Goal: Task Accomplishment & Management: Use online tool/utility

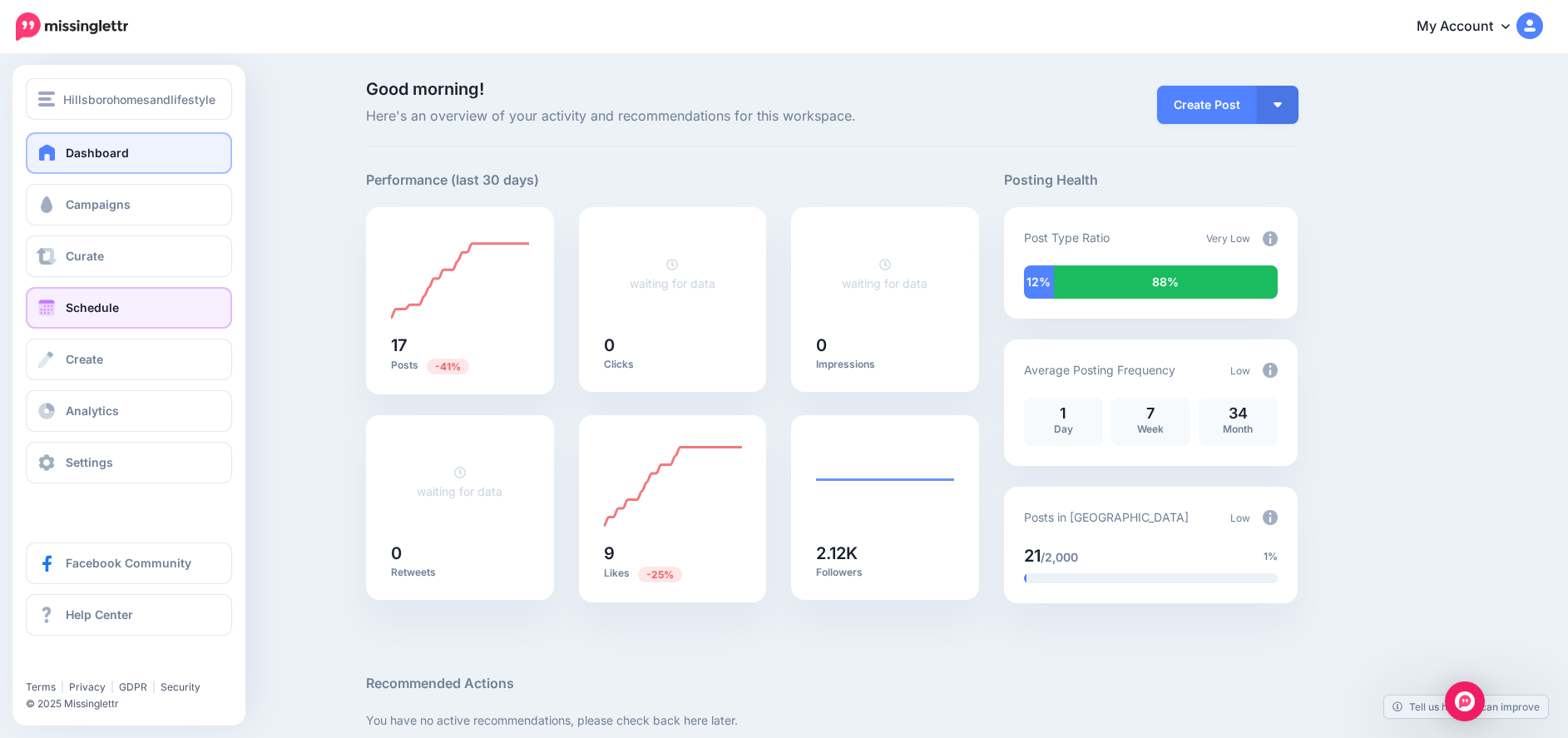
click at [108, 301] on span "Schedule" at bounding box center [93, 308] width 54 height 14
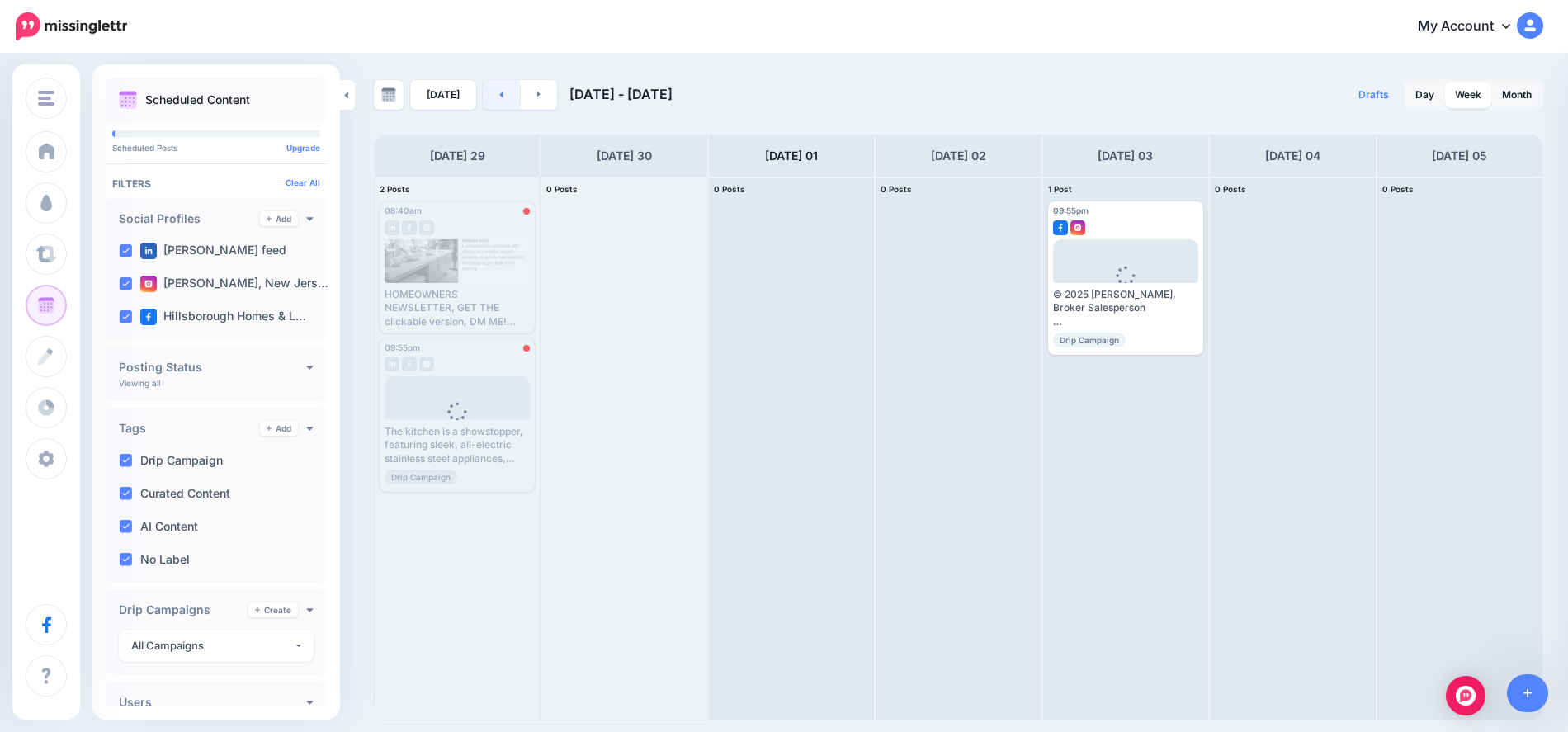
click at [495, 87] on link at bounding box center [501, 94] width 37 height 29
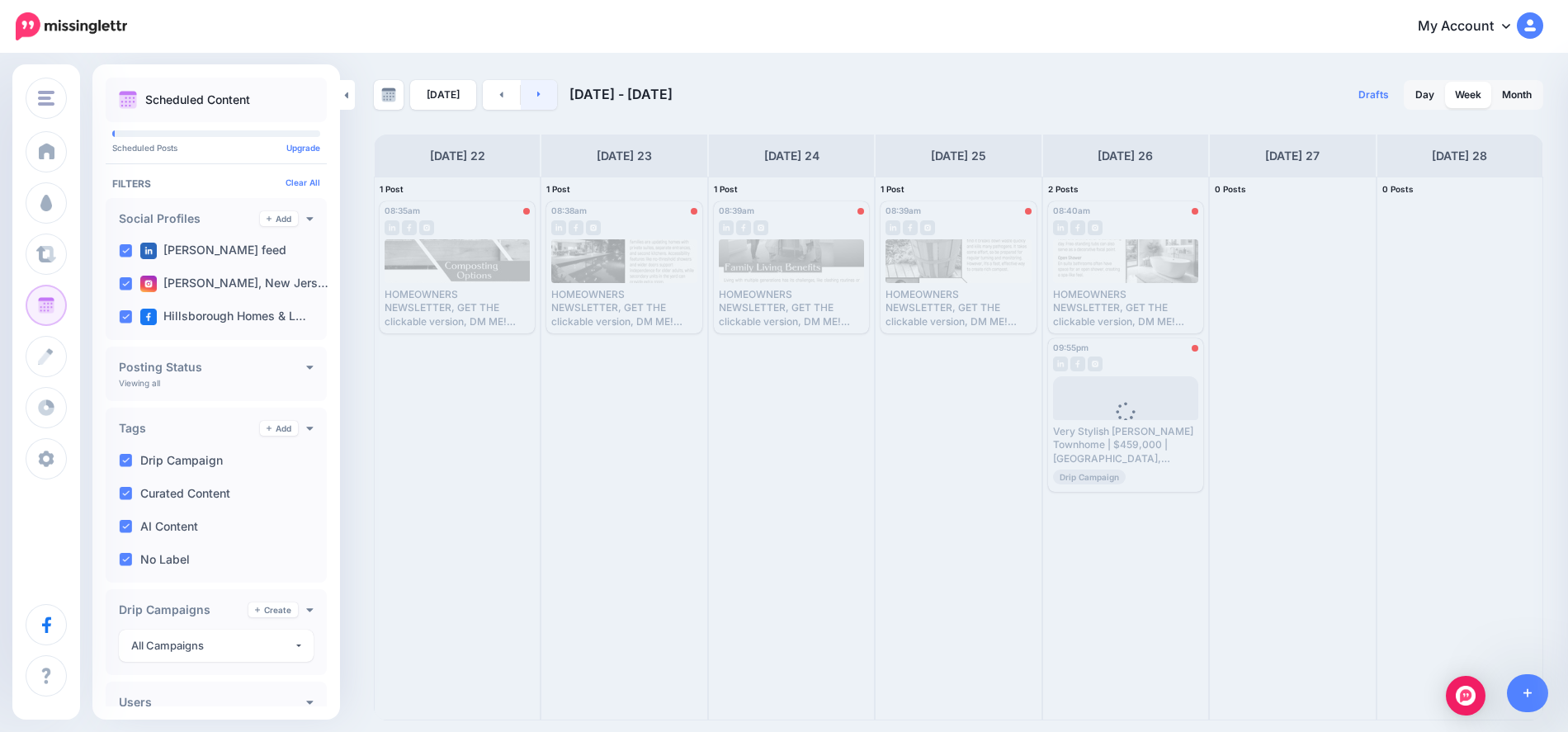
click at [537, 92] on icon at bounding box center [539, 94] width 4 height 10
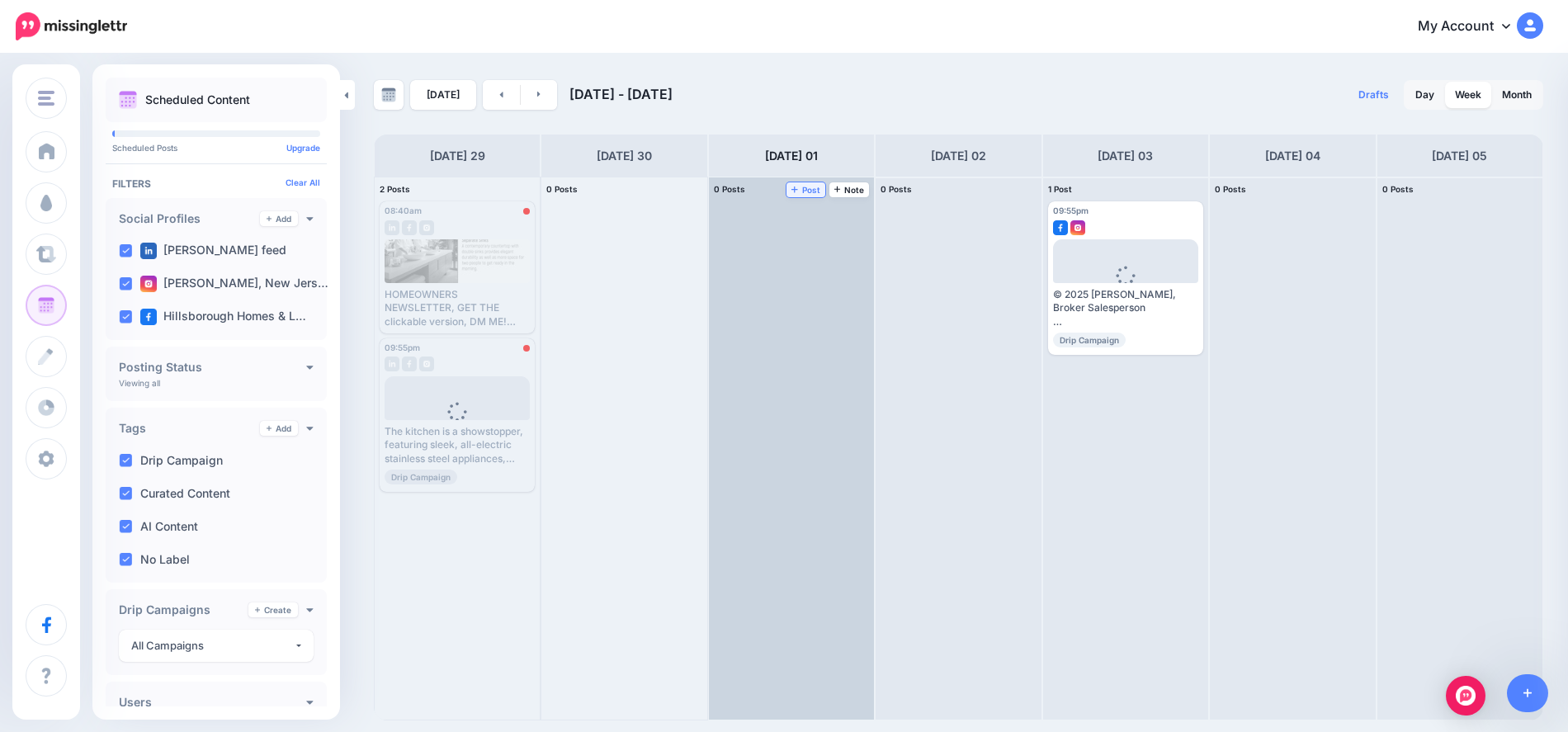
click at [806, 184] on link "Post" at bounding box center [806, 190] width 39 height 15
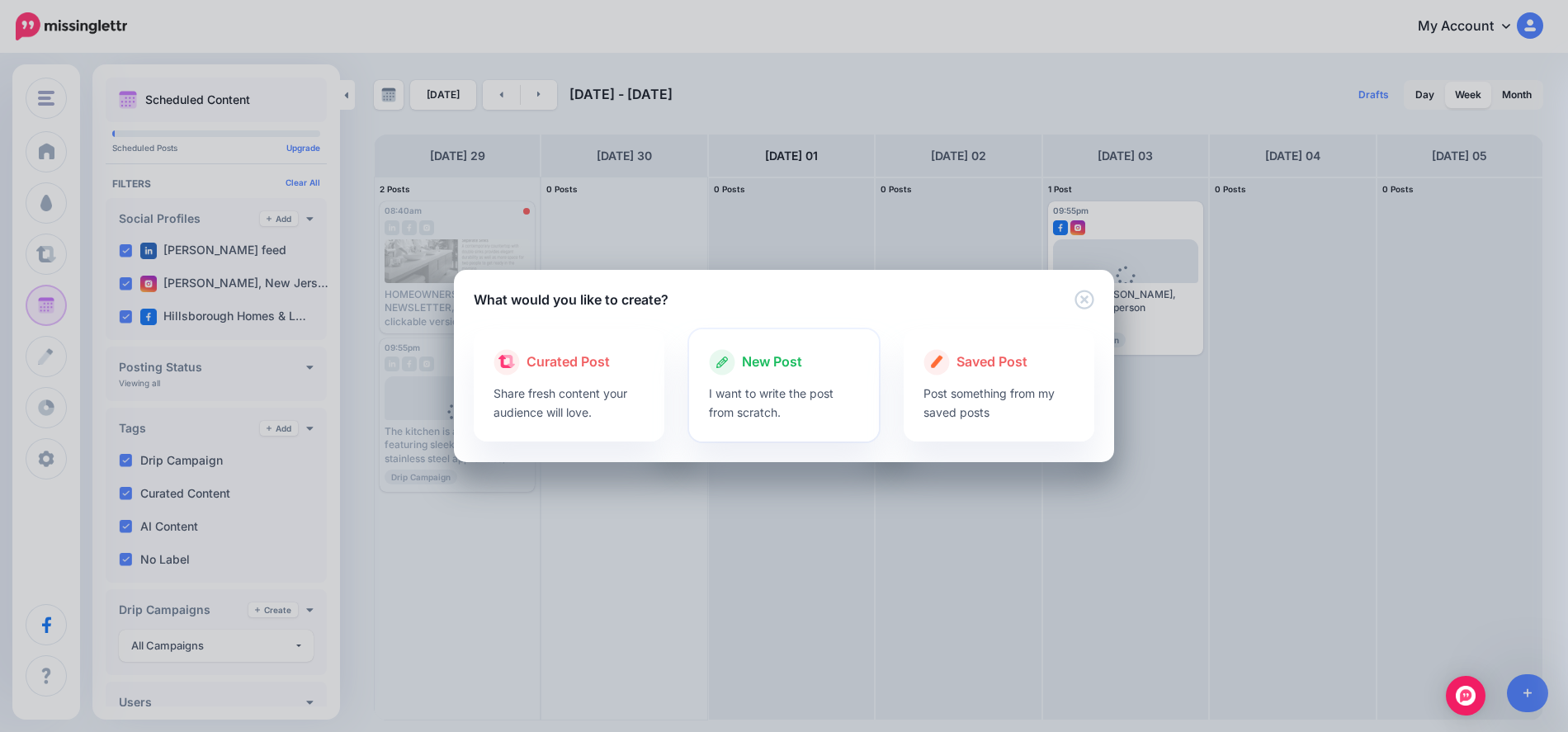
click at [759, 356] on span "New Post" at bounding box center [772, 362] width 60 height 22
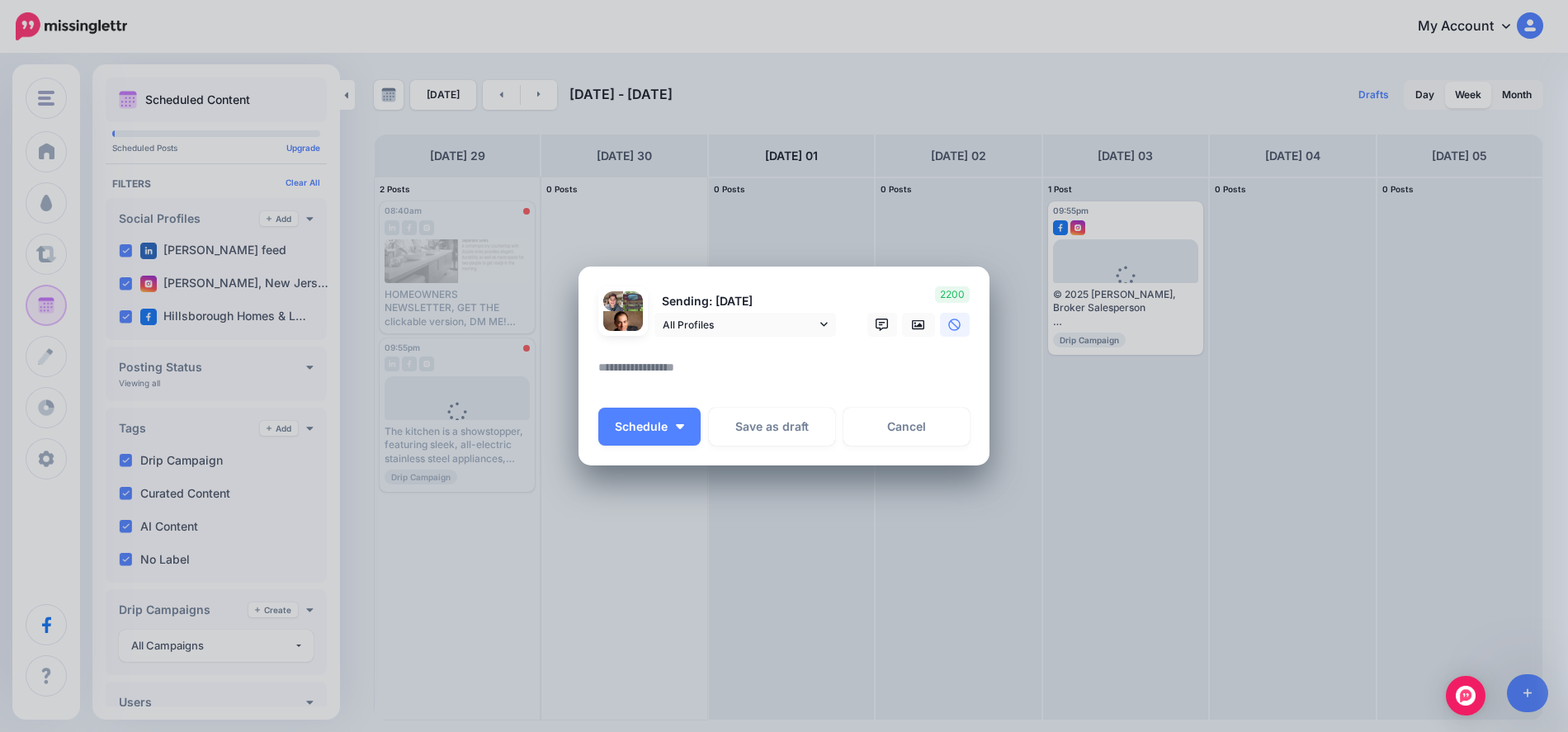
click at [687, 374] on textarea at bounding box center [789, 374] width 380 height 32
paste textarea "**********"
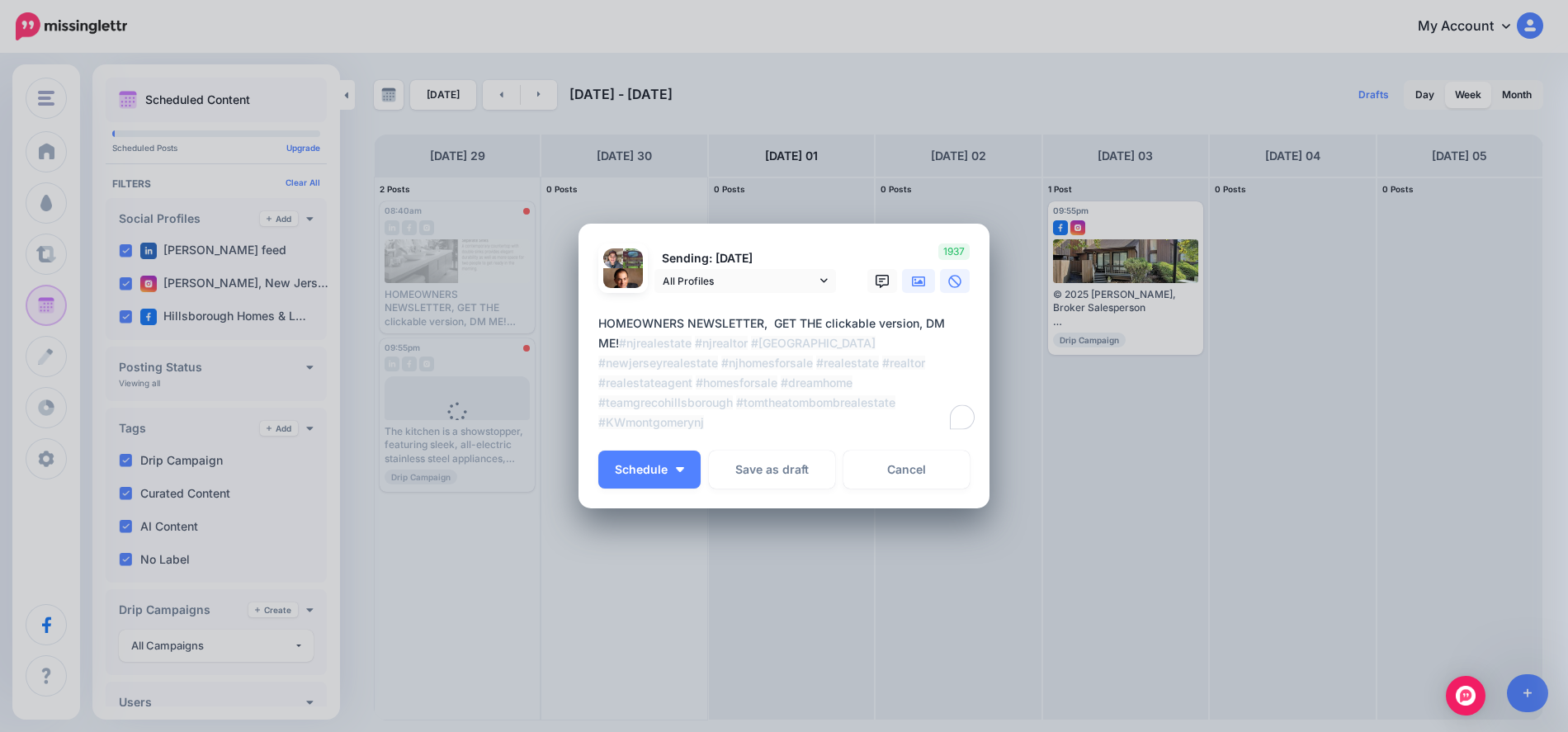
type textarea "**********"
click at [922, 284] on icon at bounding box center [919, 281] width 13 height 13
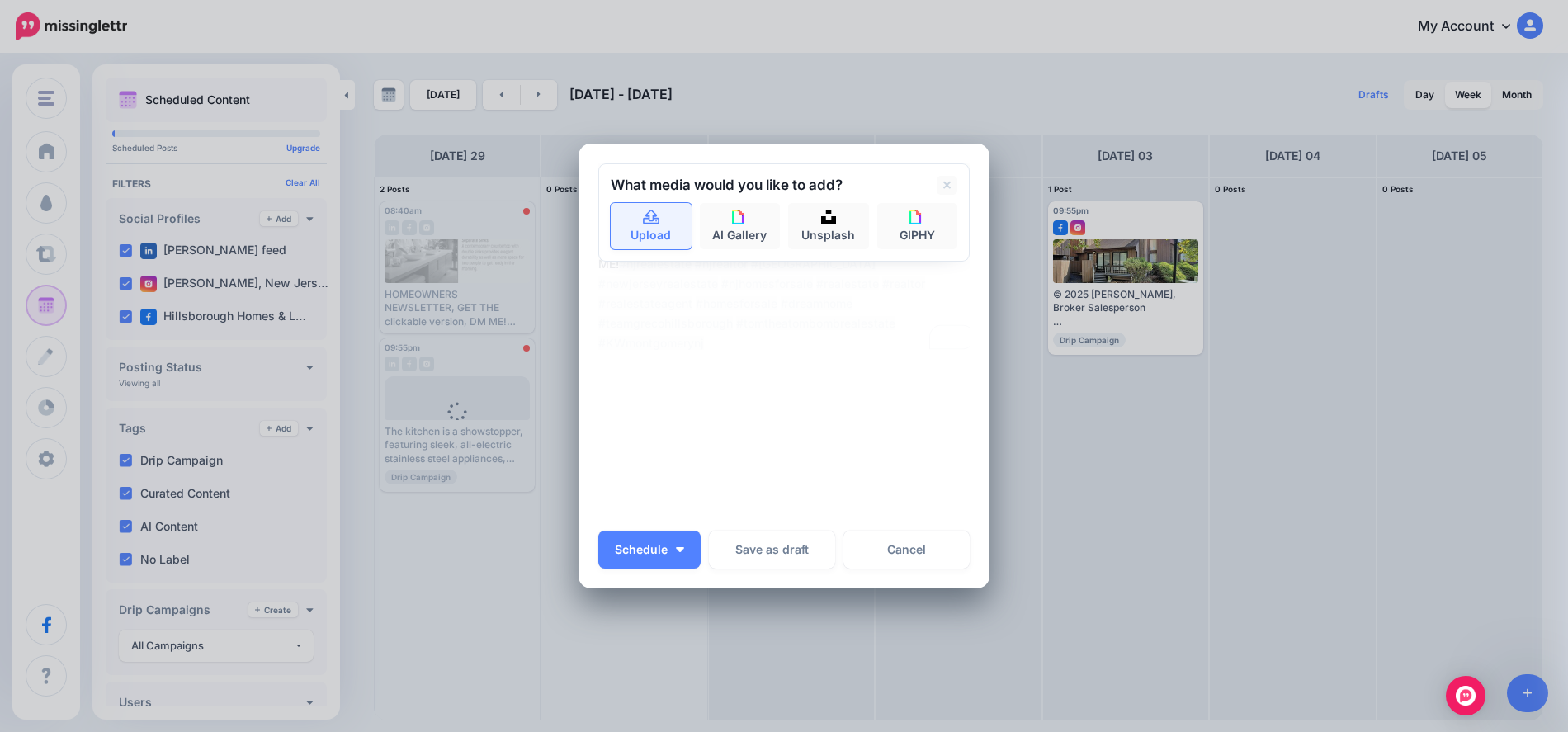
click at [626, 222] on link "Upload" at bounding box center [651, 226] width 81 height 47
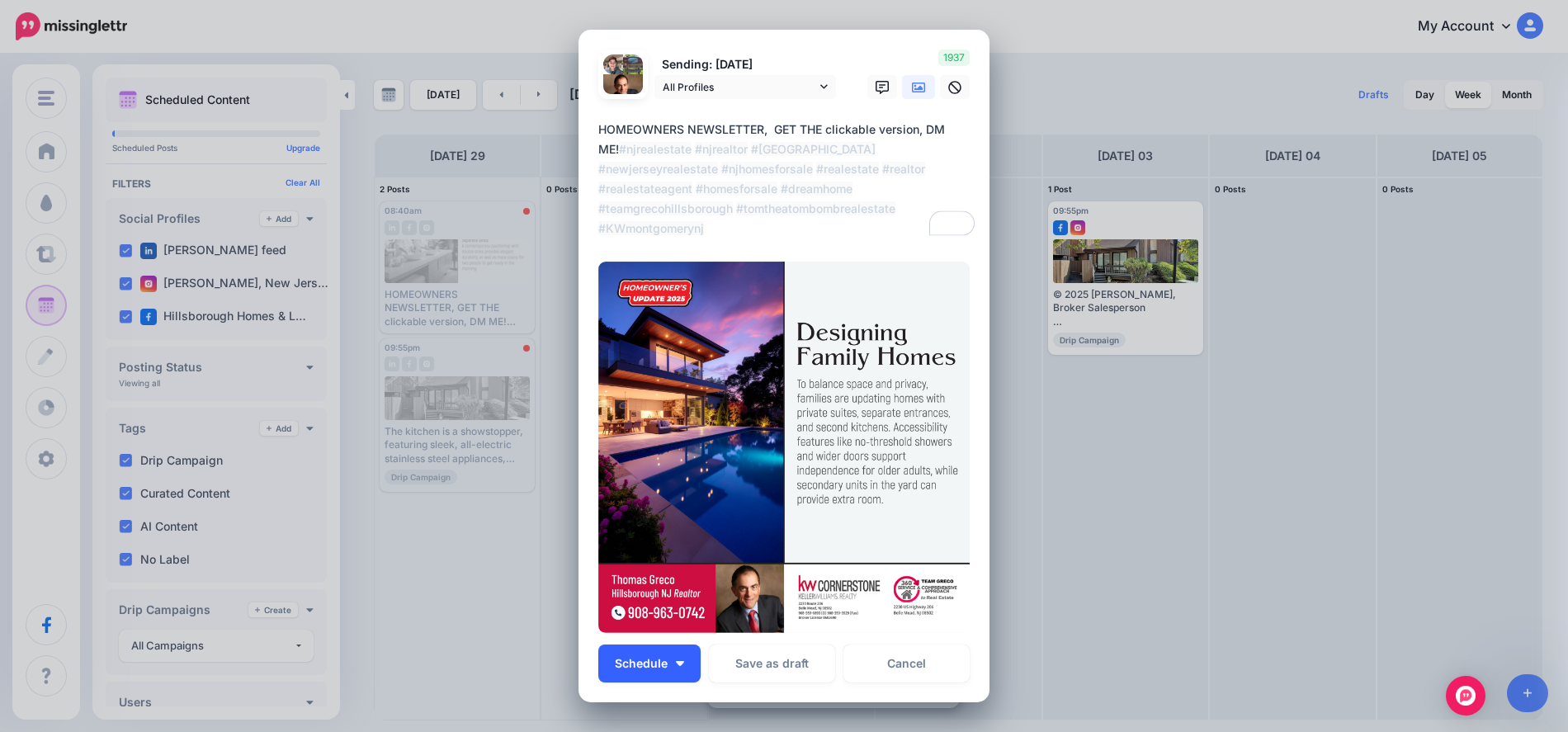
click at [686, 664] on button "Schedule" at bounding box center [650, 664] width 103 height 38
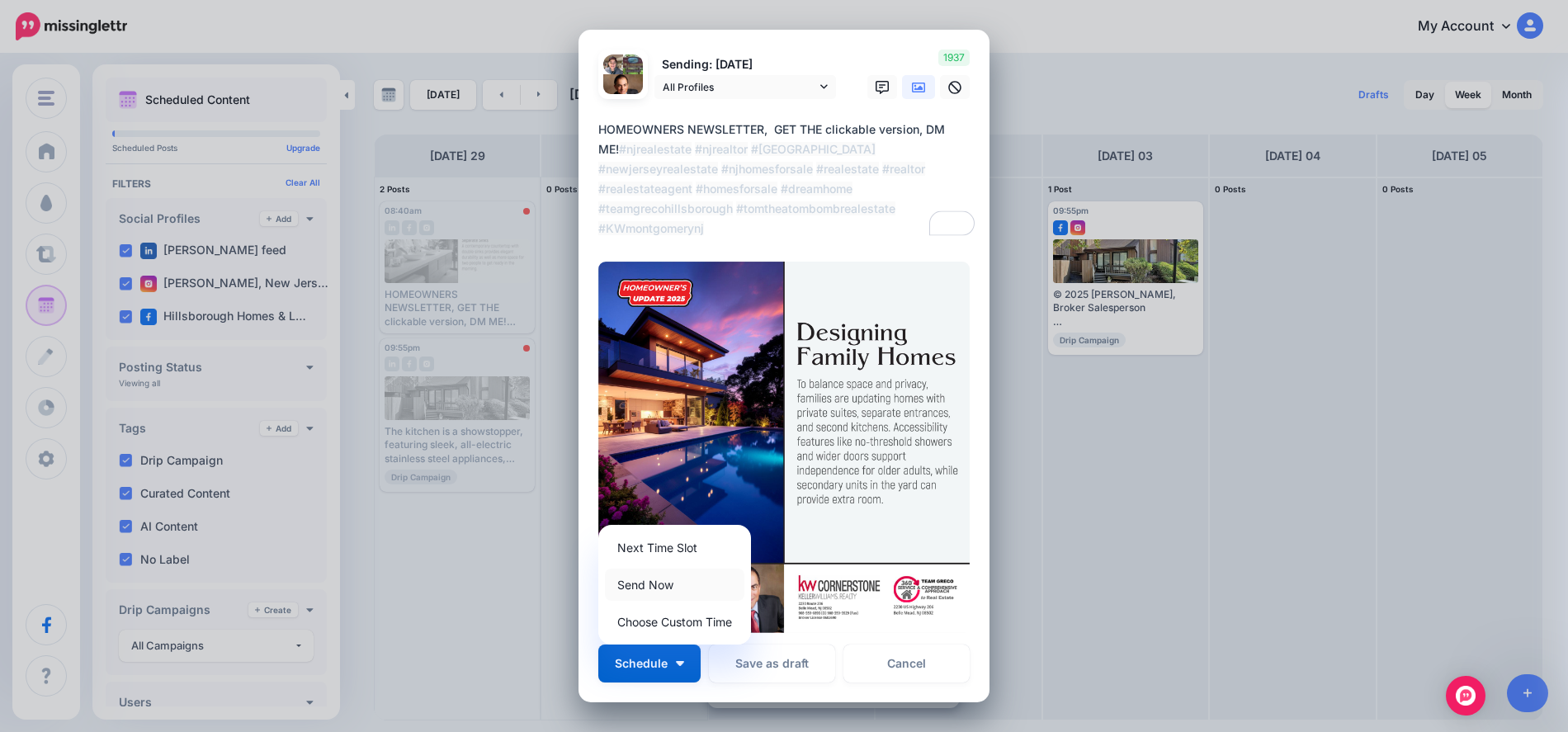
click at [638, 576] on link "Send Now" at bounding box center [675, 585] width 140 height 32
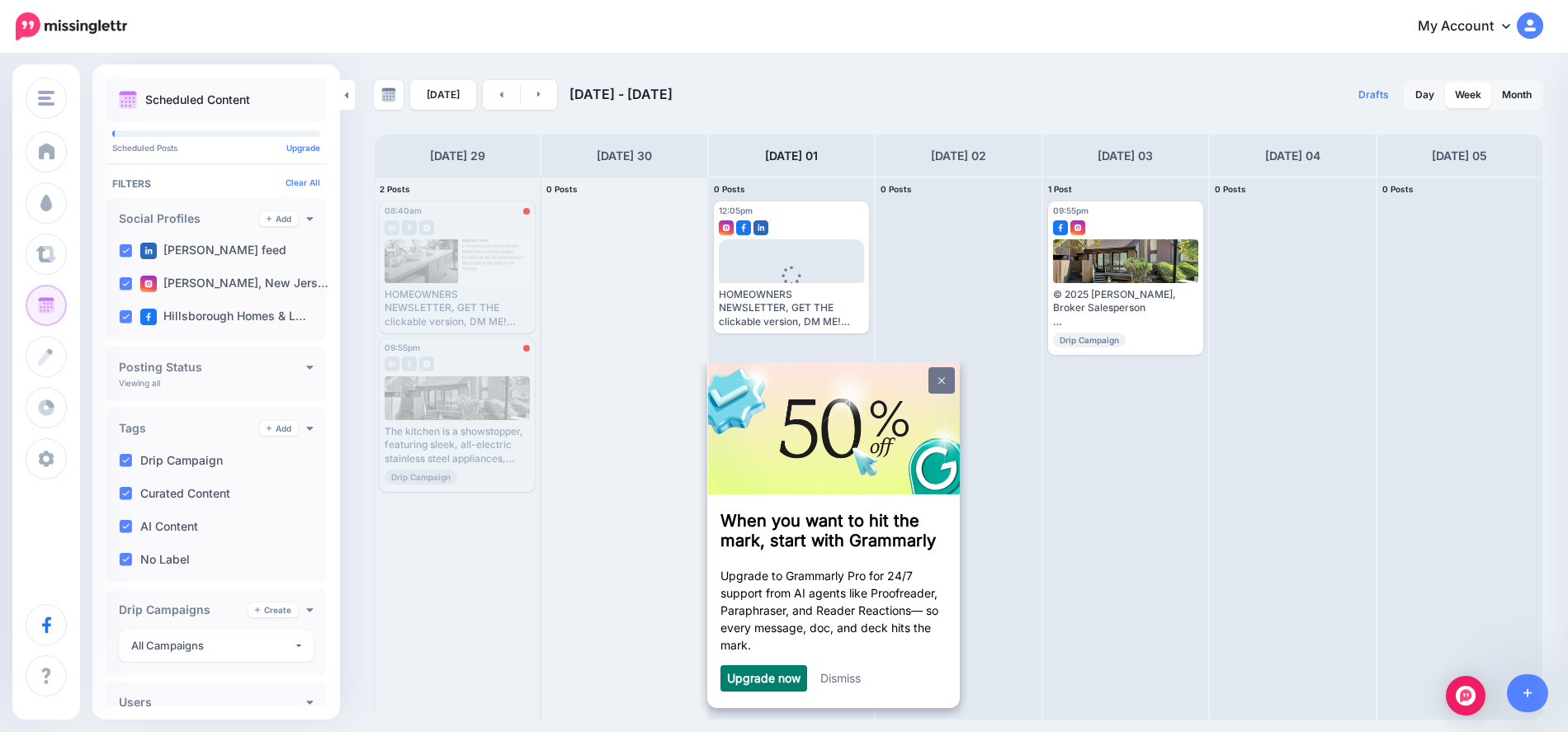
click at [941, 387] on link at bounding box center [941, 380] width 27 height 27
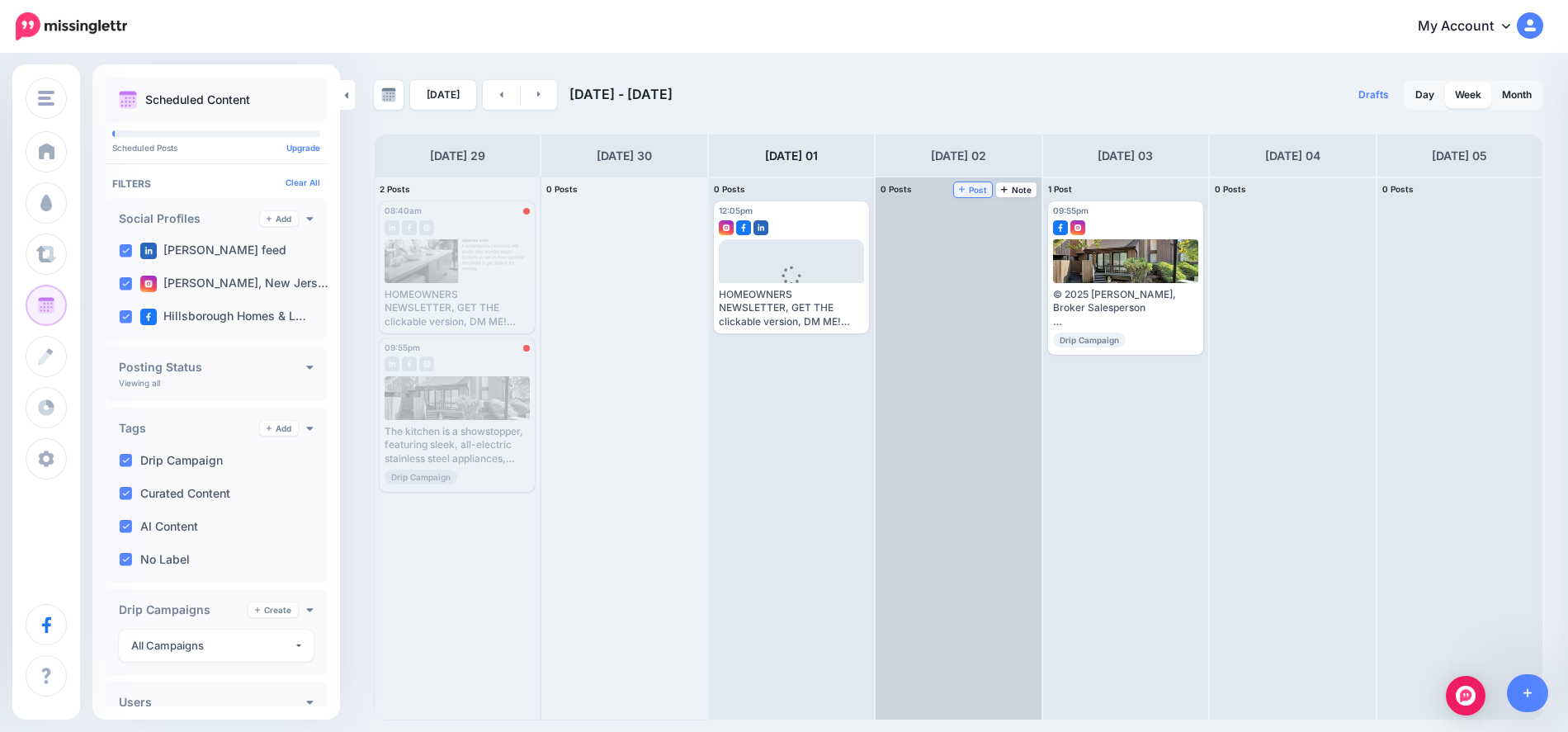
click at [981, 189] on span "Post" at bounding box center [973, 189] width 29 height 9
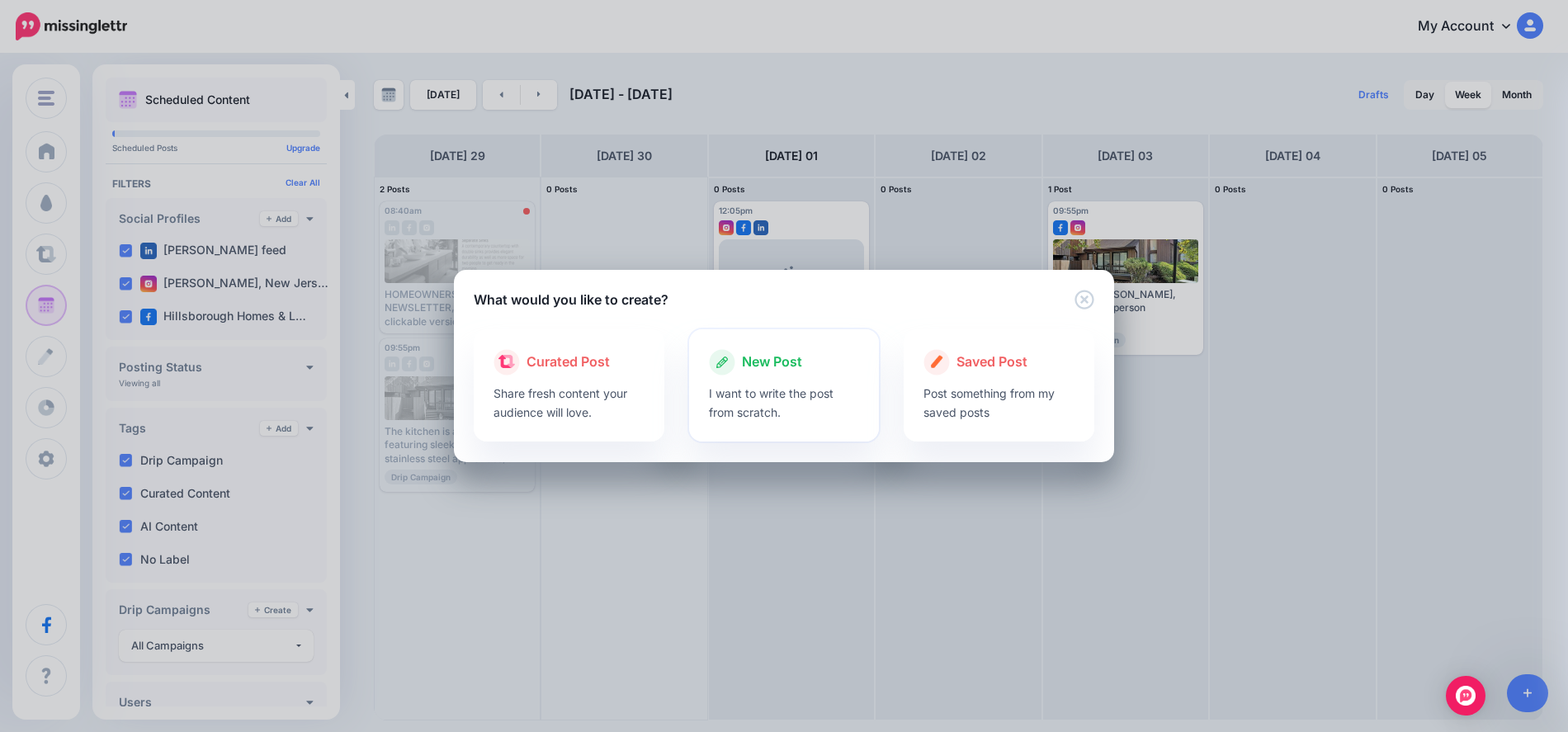
click at [791, 361] on span "New Post" at bounding box center [772, 362] width 60 height 22
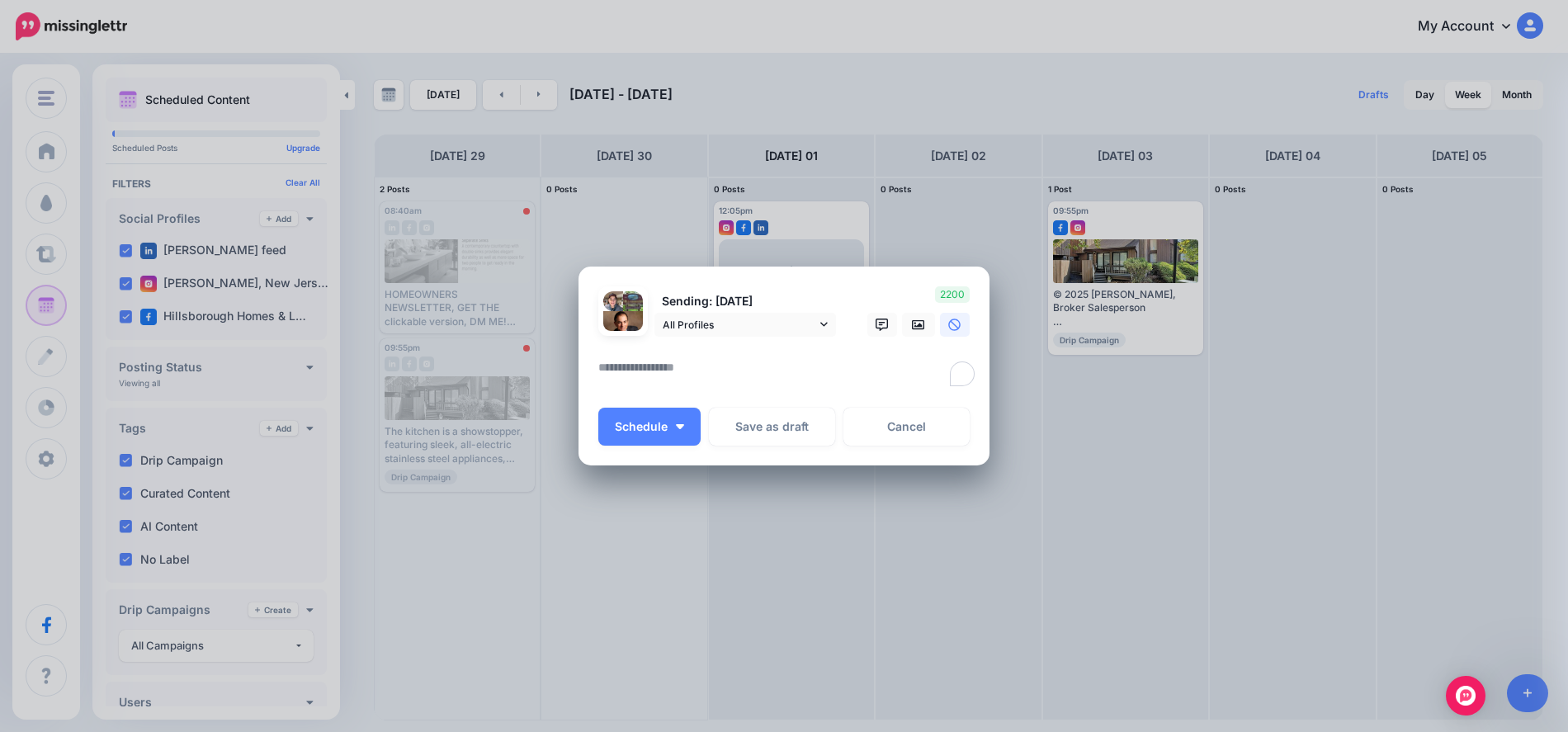
click at [690, 364] on textarea "To enrich screen reader interactions, please activate Accessibility in Grammarl…" at bounding box center [789, 374] width 380 height 32
paste textarea "**********"
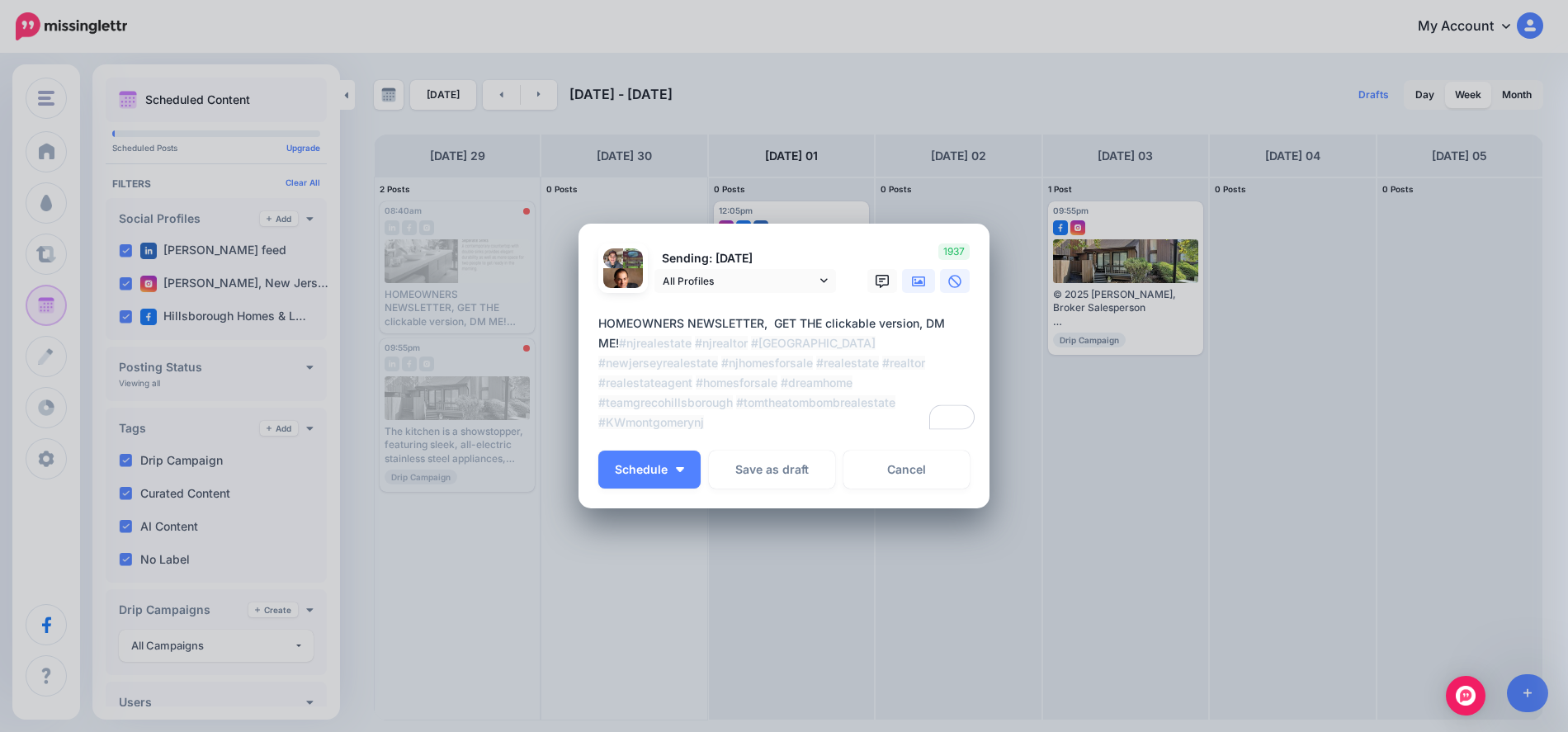
type textarea "**********"
click at [918, 286] on icon at bounding box center [919, 281] width 13 height 13
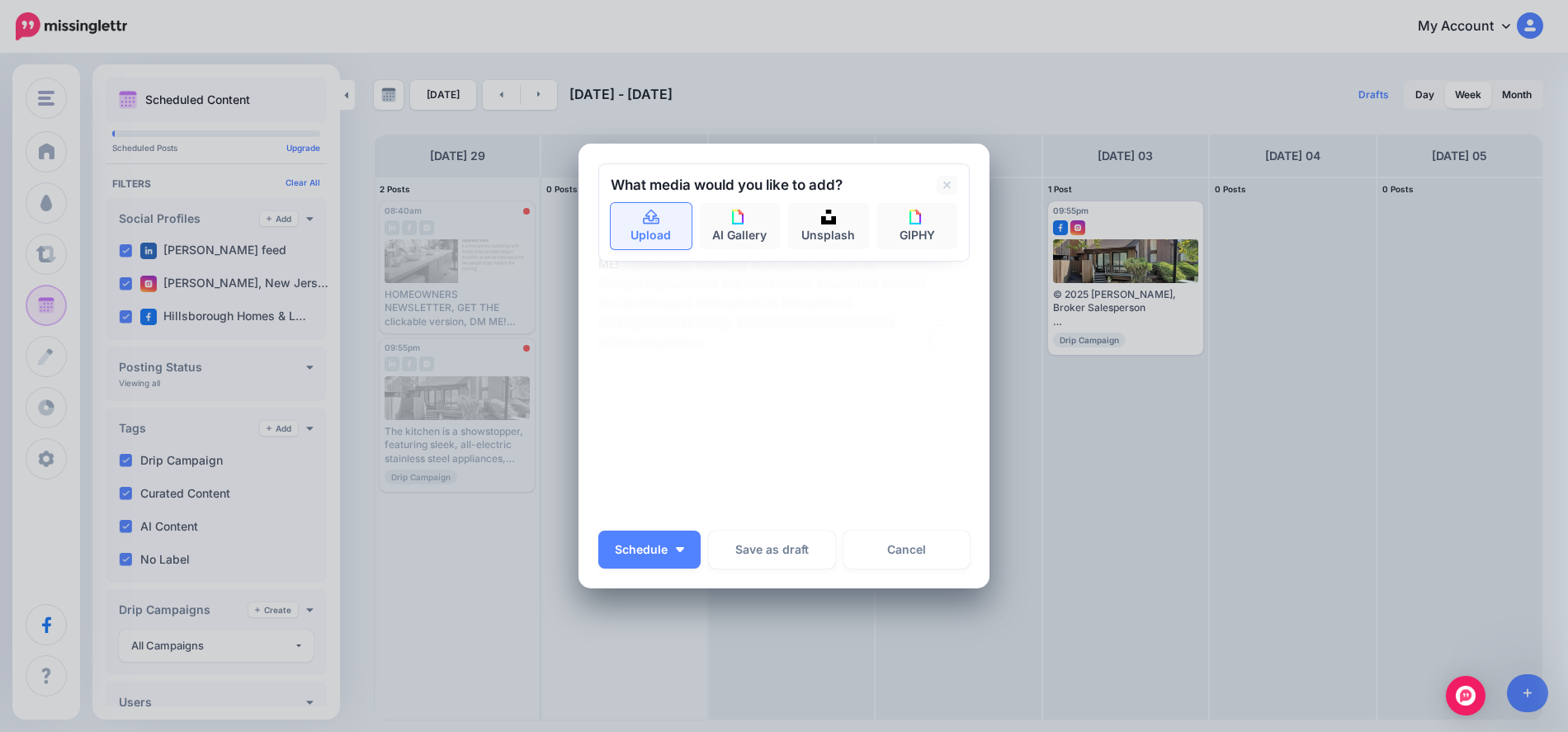
click at [641, 232] on link "Upload" at bounding box center [651, 226] width 81 height 47
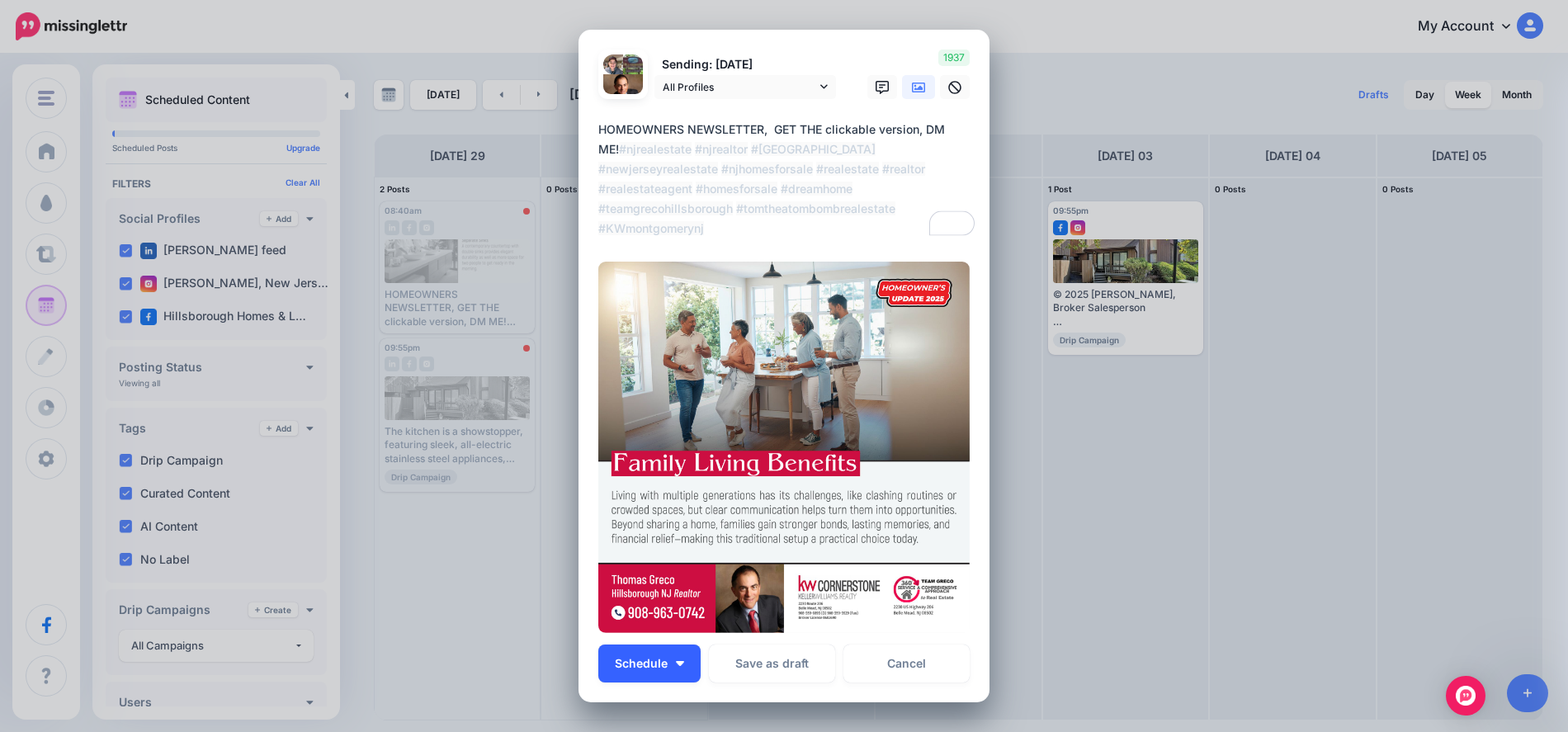
click at [683, 650] on button "Schedule" at bounding box center [650, 664] width 103 height 38
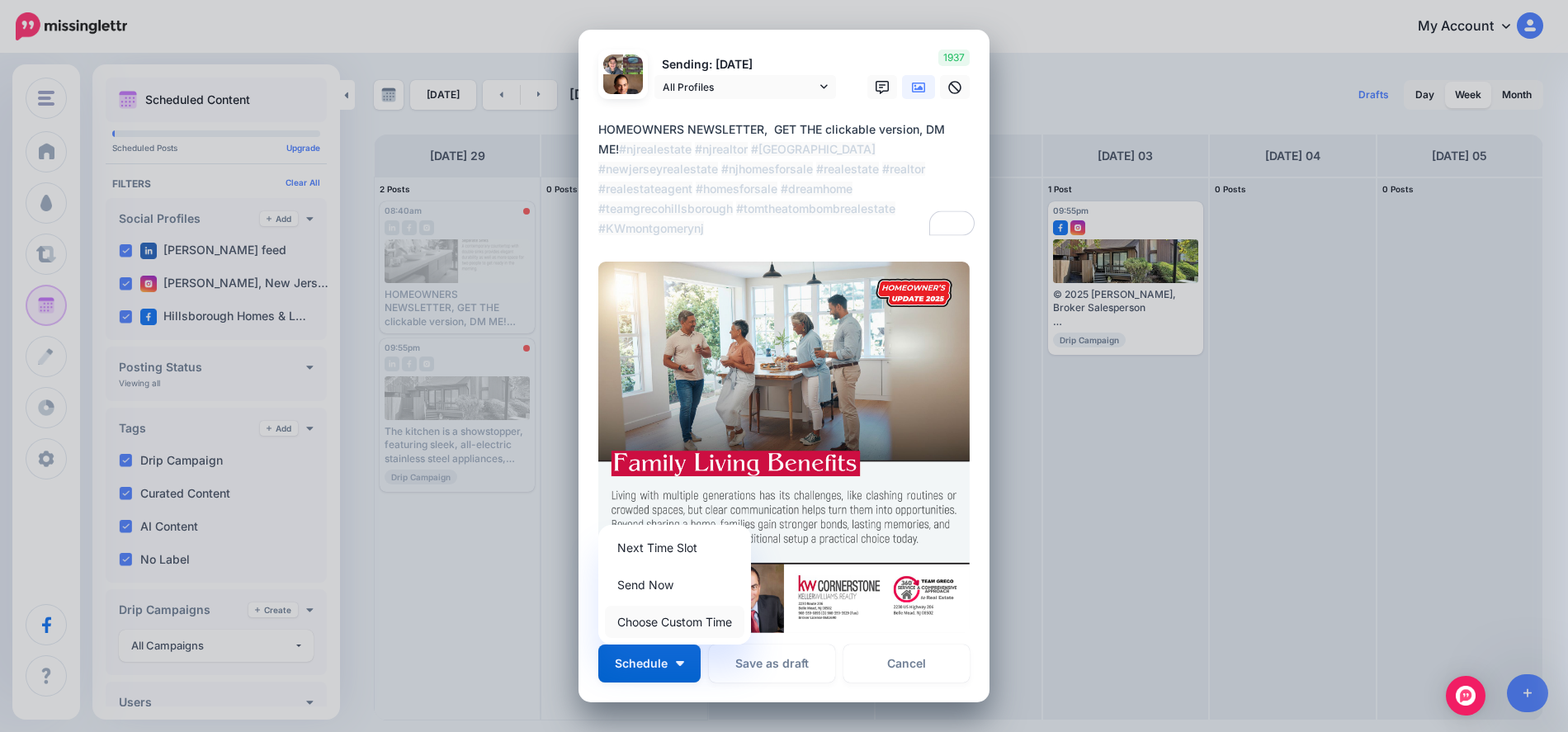
click at [681, 627] on link "Choose Custom Time" at bounding box center [675, 622] width 140 height 32
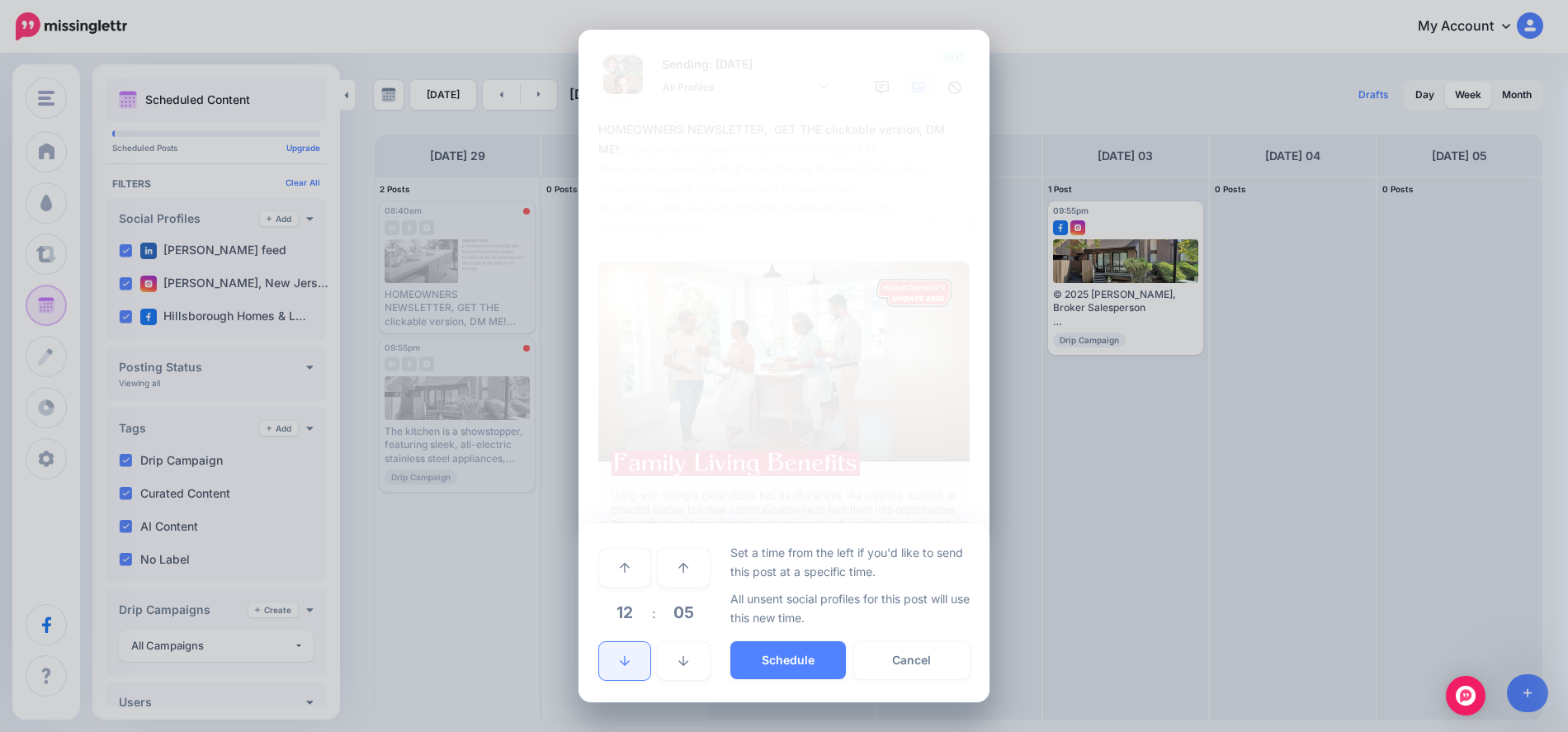
click at [624, 664] on icon at bounding box center [624, 662] width 10 height 11
click at [624, 663] on icon at bounding box center [624, 661] width 10 height 10
click at [790, 661] on button "Schedule" at bounding box center [789, 661] width 116 height 38
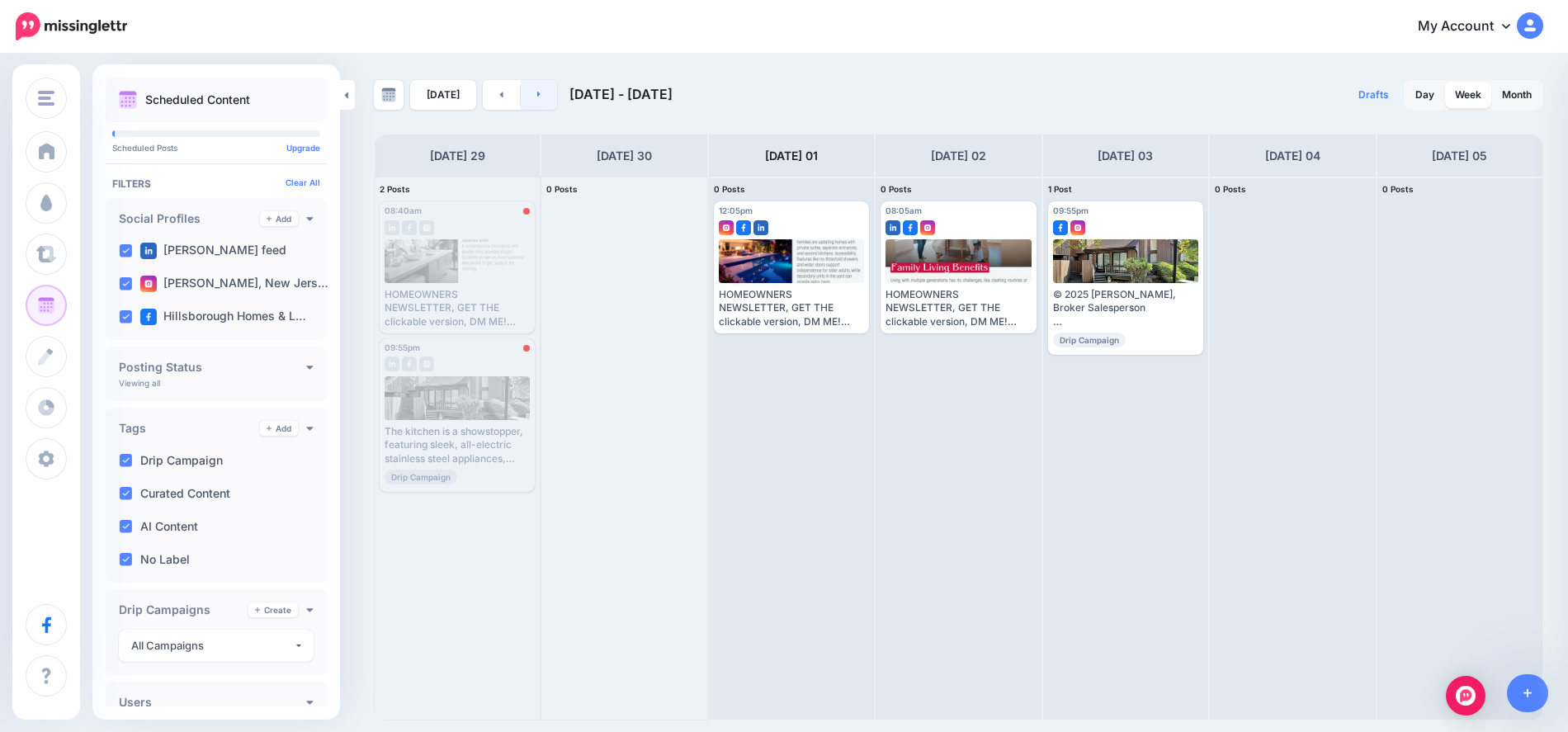
click at [545, 106] on link at bounding box center [539, 94] width 37 height 29
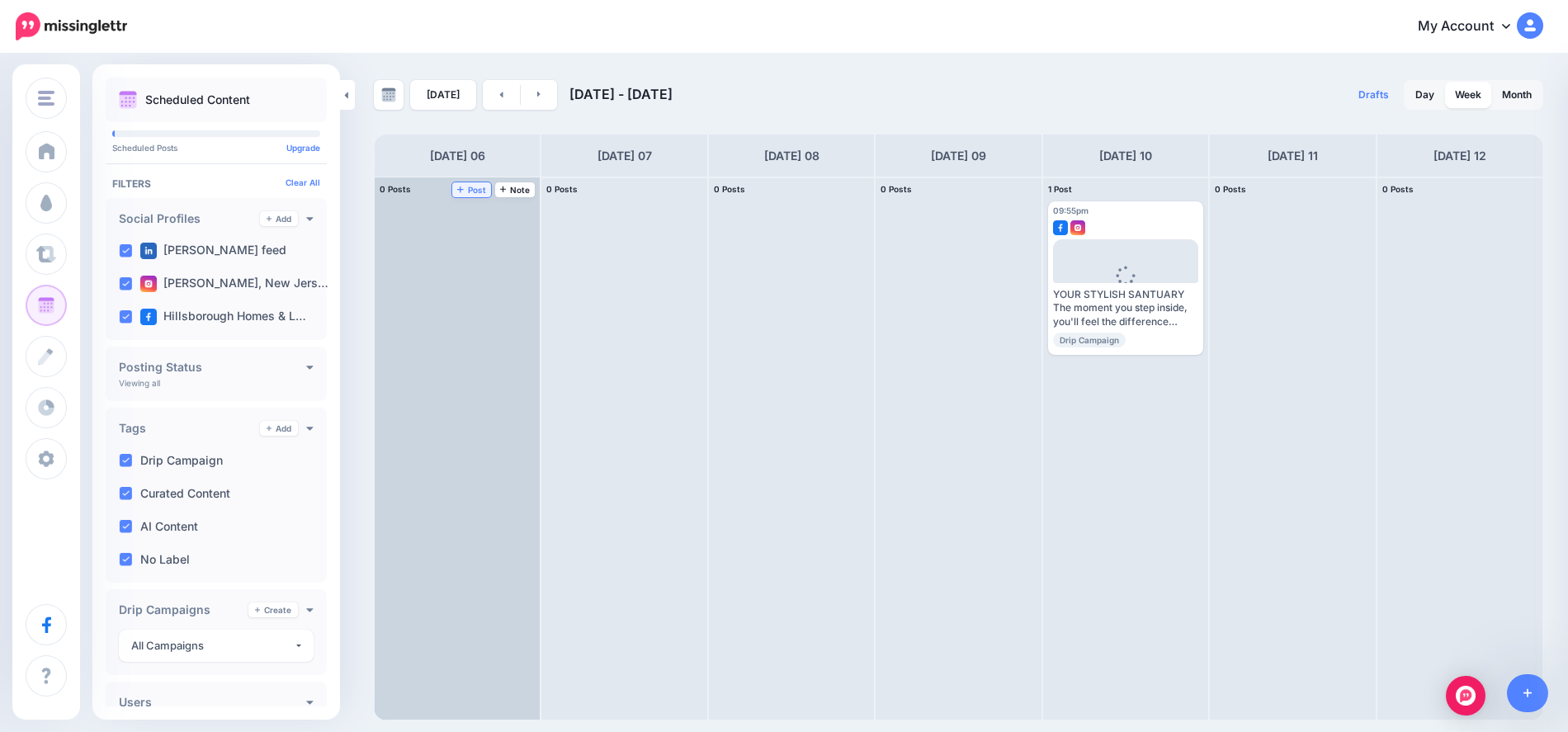
click at [468, 187] on span "Post" at bounding box center [471, 189] width 29 height 9
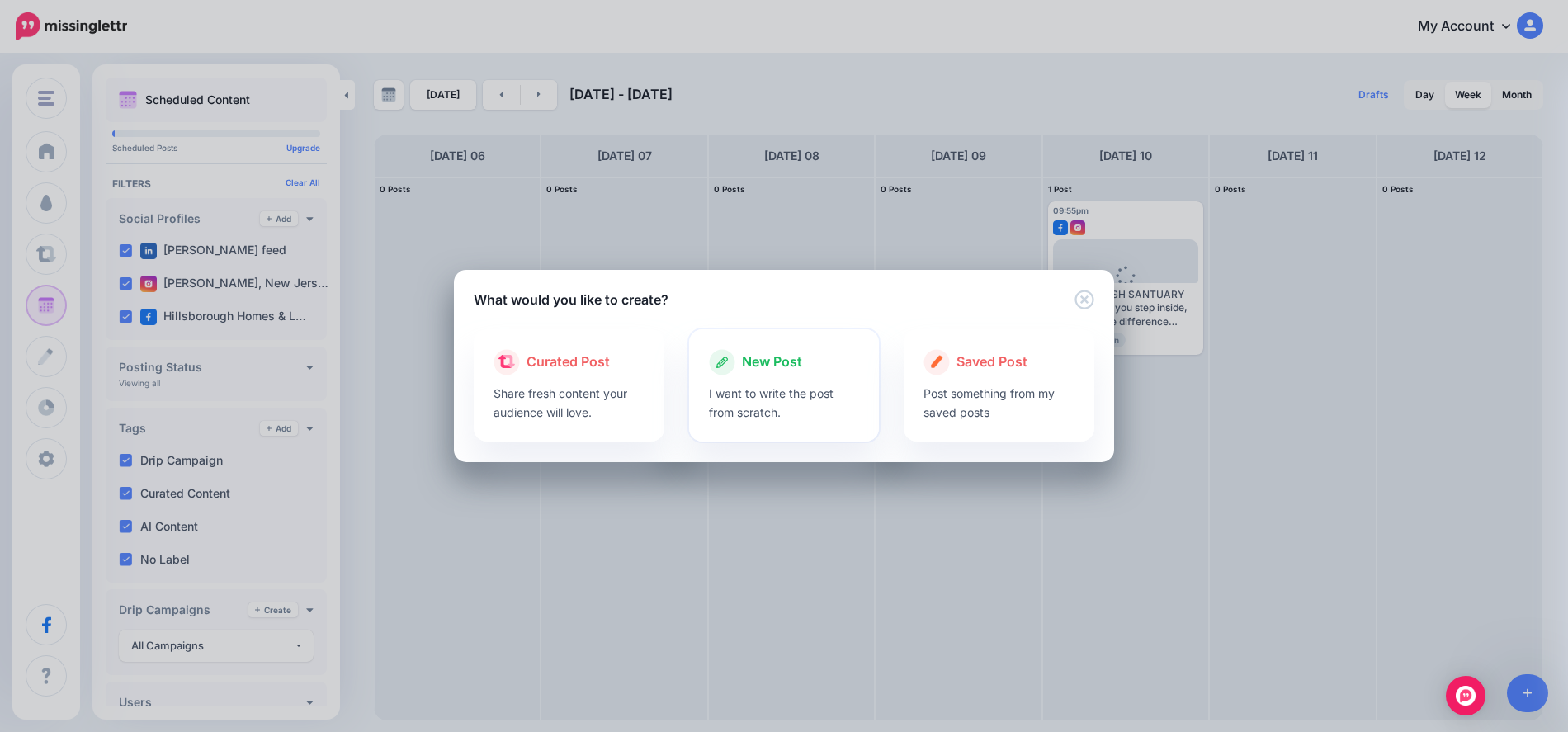
click at [753, 364] on span "New Post" at bounding box center [772, 362] width 60 height 22
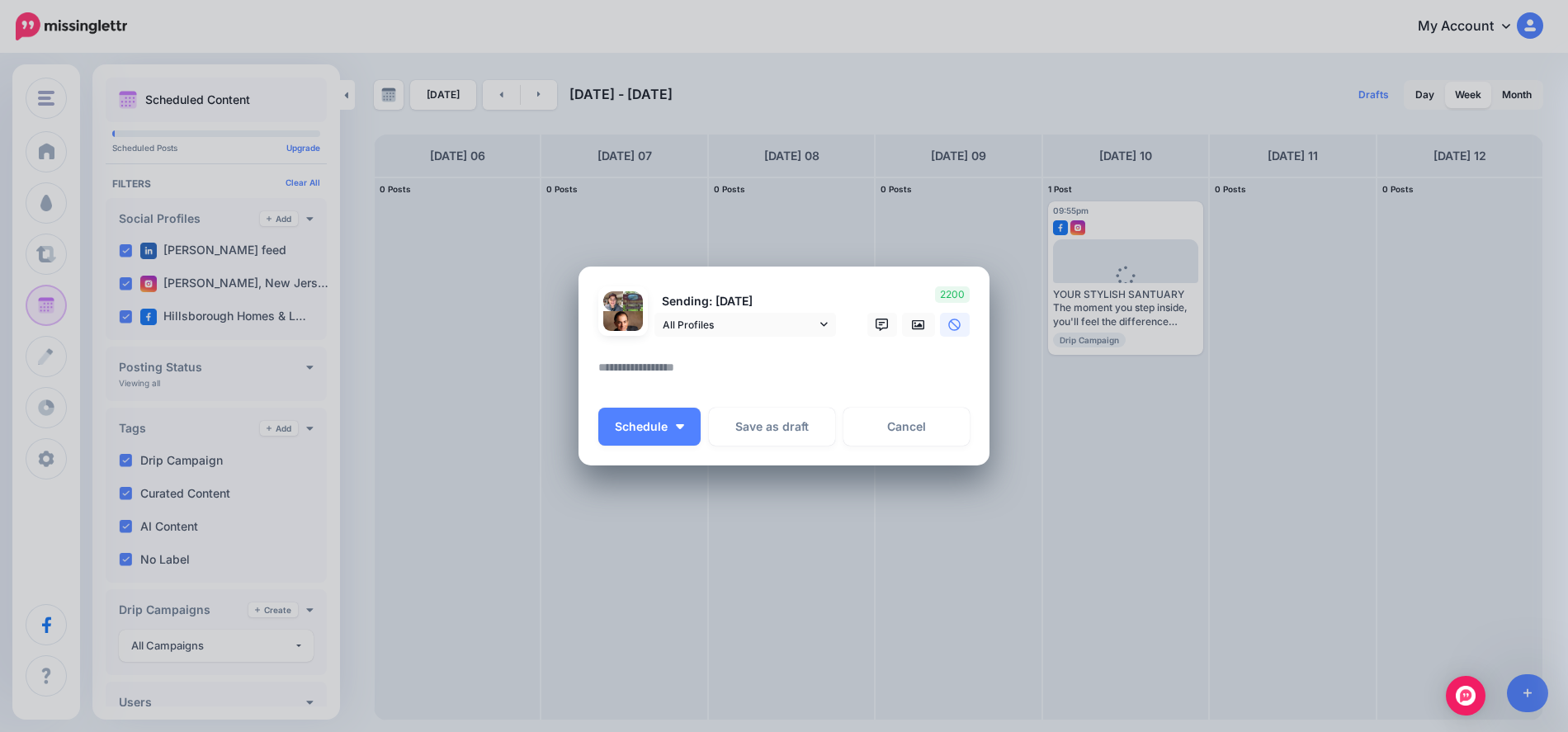
click at [638, 374] on textarea at bounding box center [789, 374] width 380 height 32
paste textarea "**********"
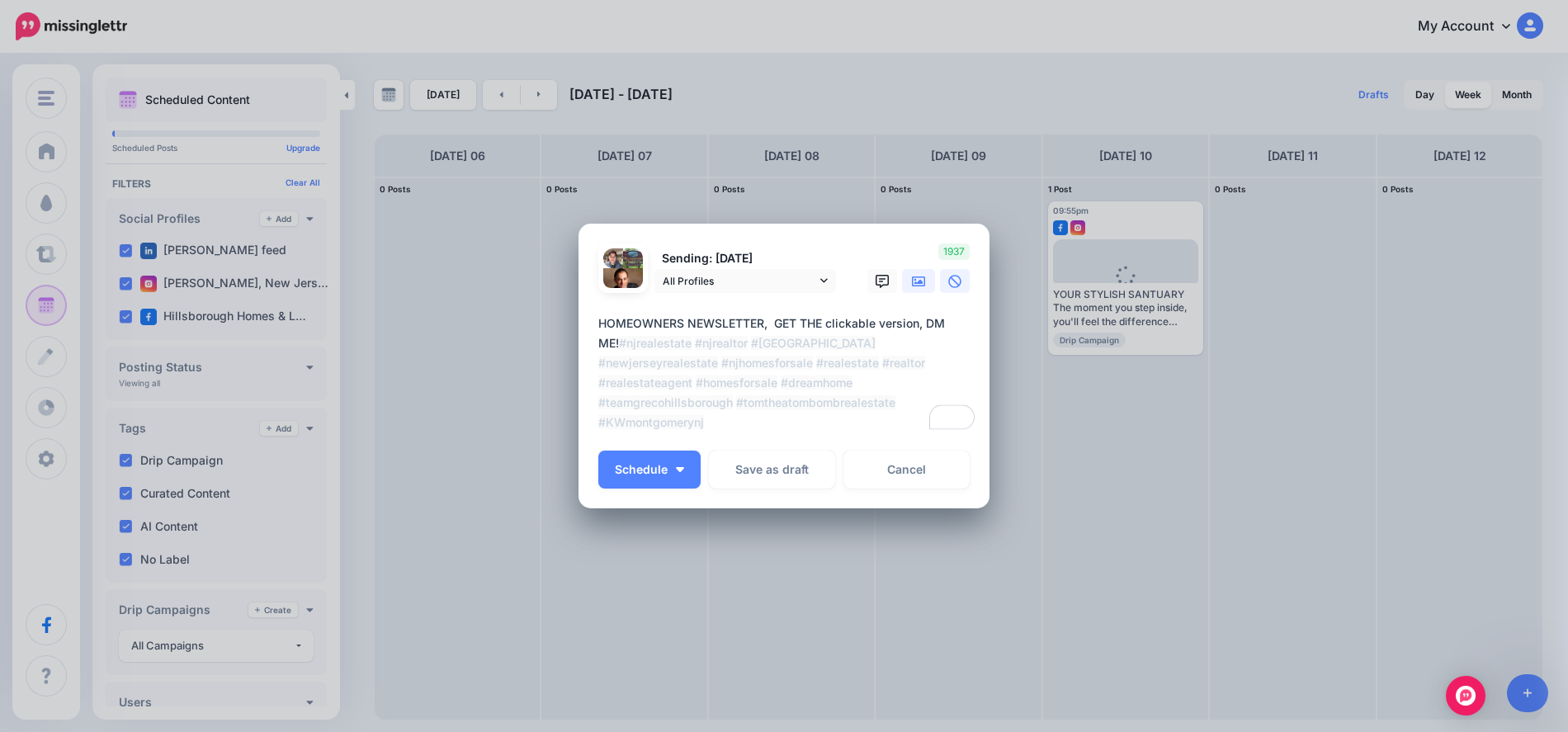
type textarea "**********"
click at [926, 285] on link at bounding box center [918, 280] width 33 height 24
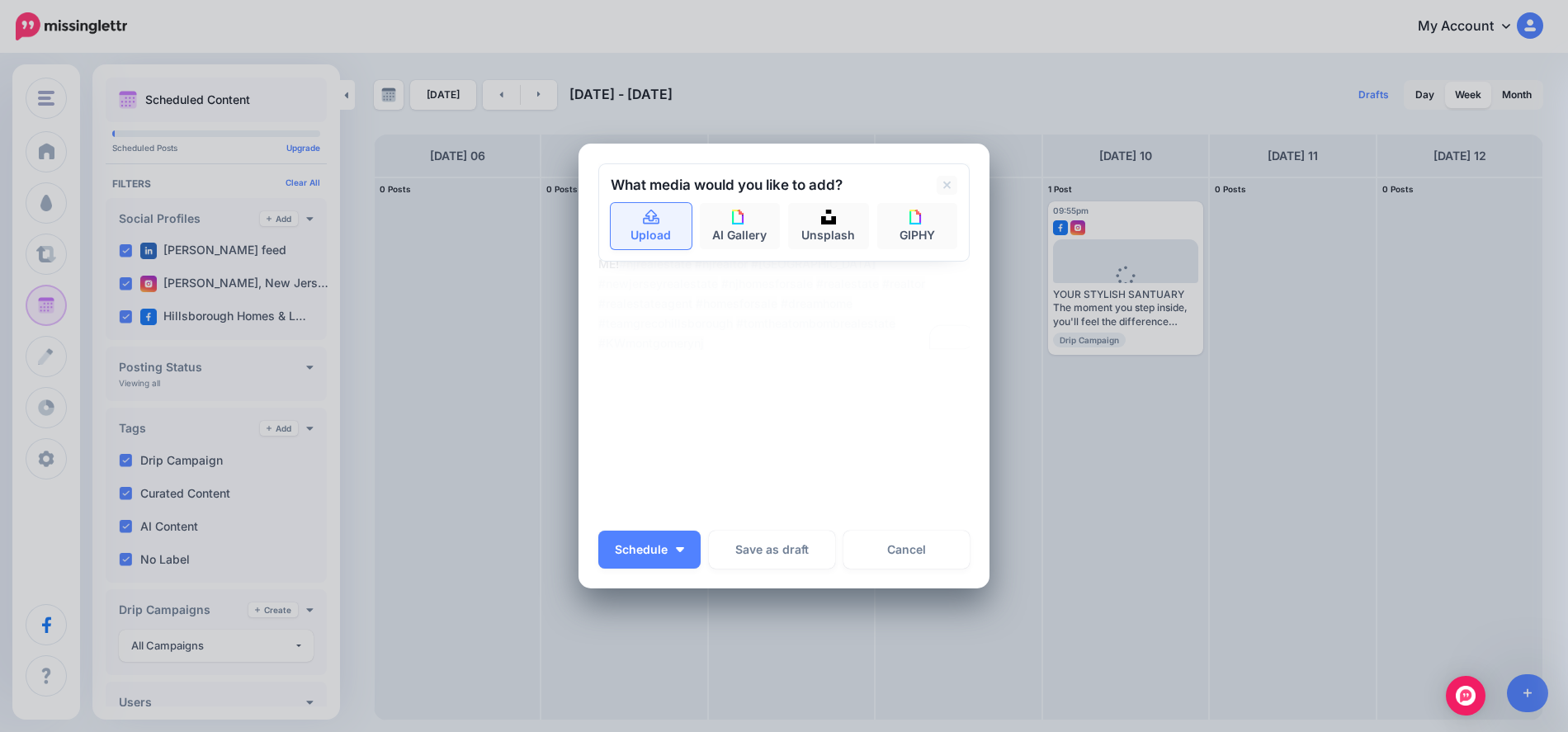
click at [647, 242] on link "Upload" at bounding box center [651, 226] width 81 height 47
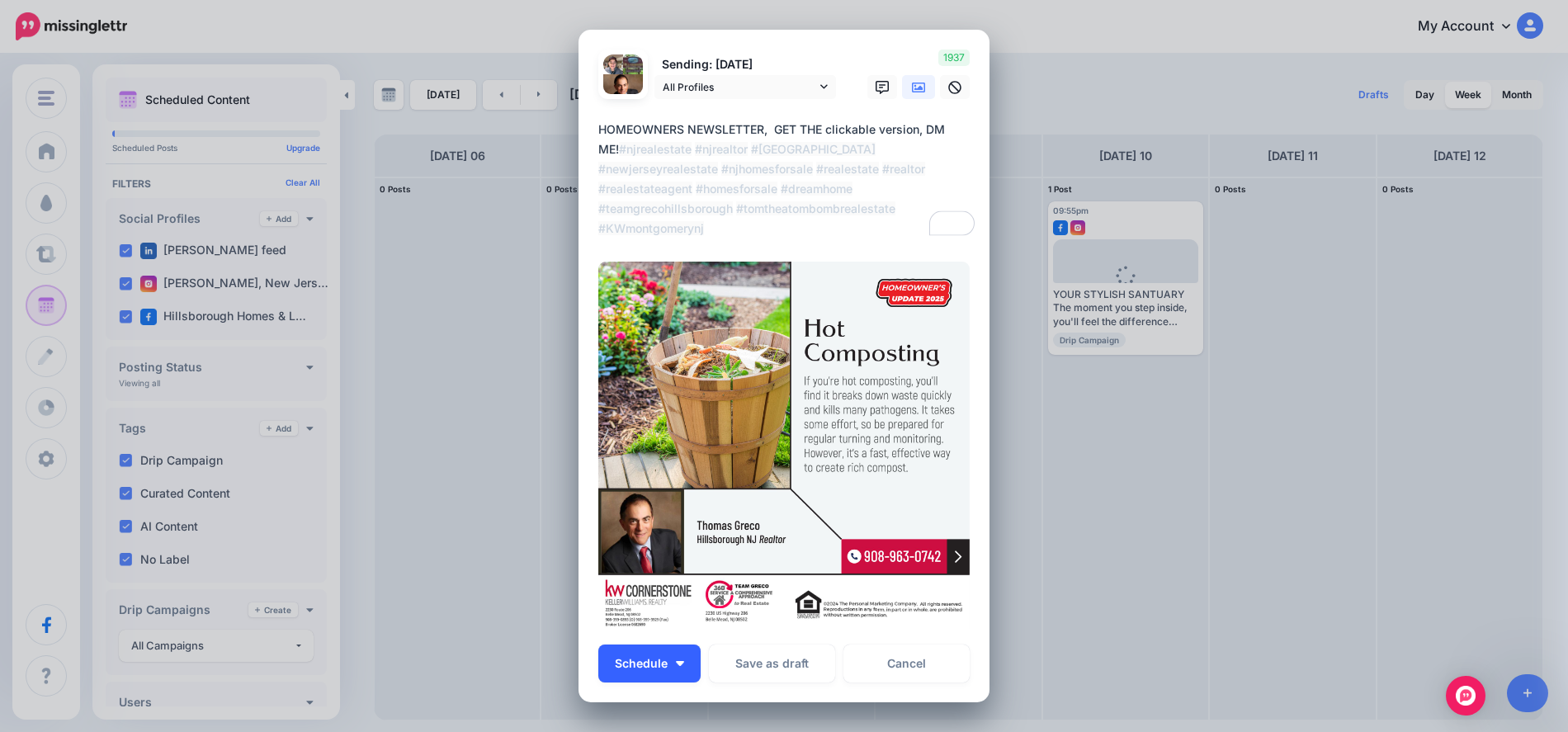
click at [680, 672] on button "Schedule" at bounding box center [650, 664] width 103 height 38
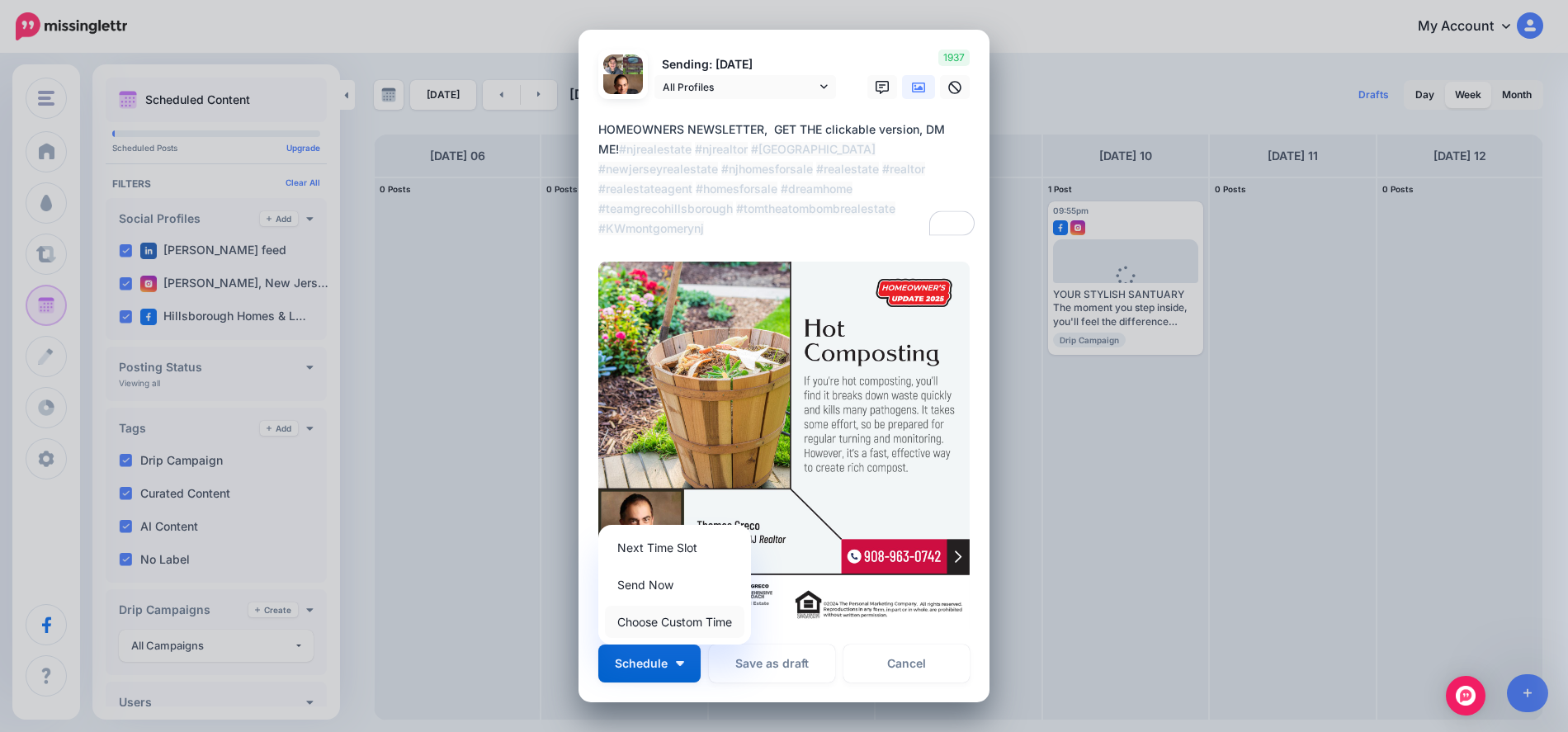
click at [678, 624] on link "Choose Custom Time" at bounding box center [675, 622] width 140 height 32
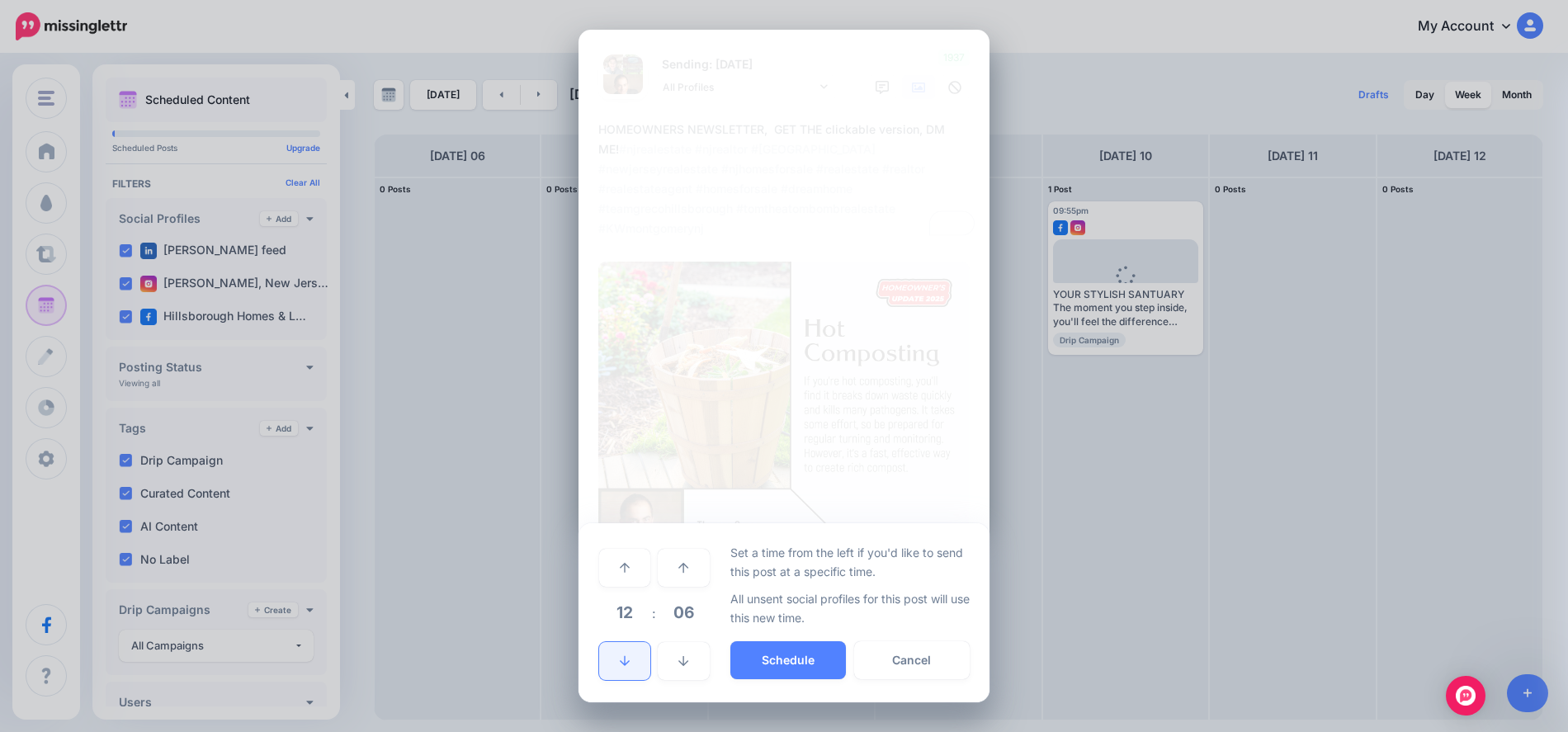
click at [621, 656] on icon at bounding box center [624, 662] width 10 height 11
click at [621, 652] on link at bounding box center [625, 662] width 51 height 38
click at [622, 651] on link at bounding box center [625, 662] width 51 height 38
click at [793, 652] on button "Schedule" at bounding box center [789, 661] width 116 height 38
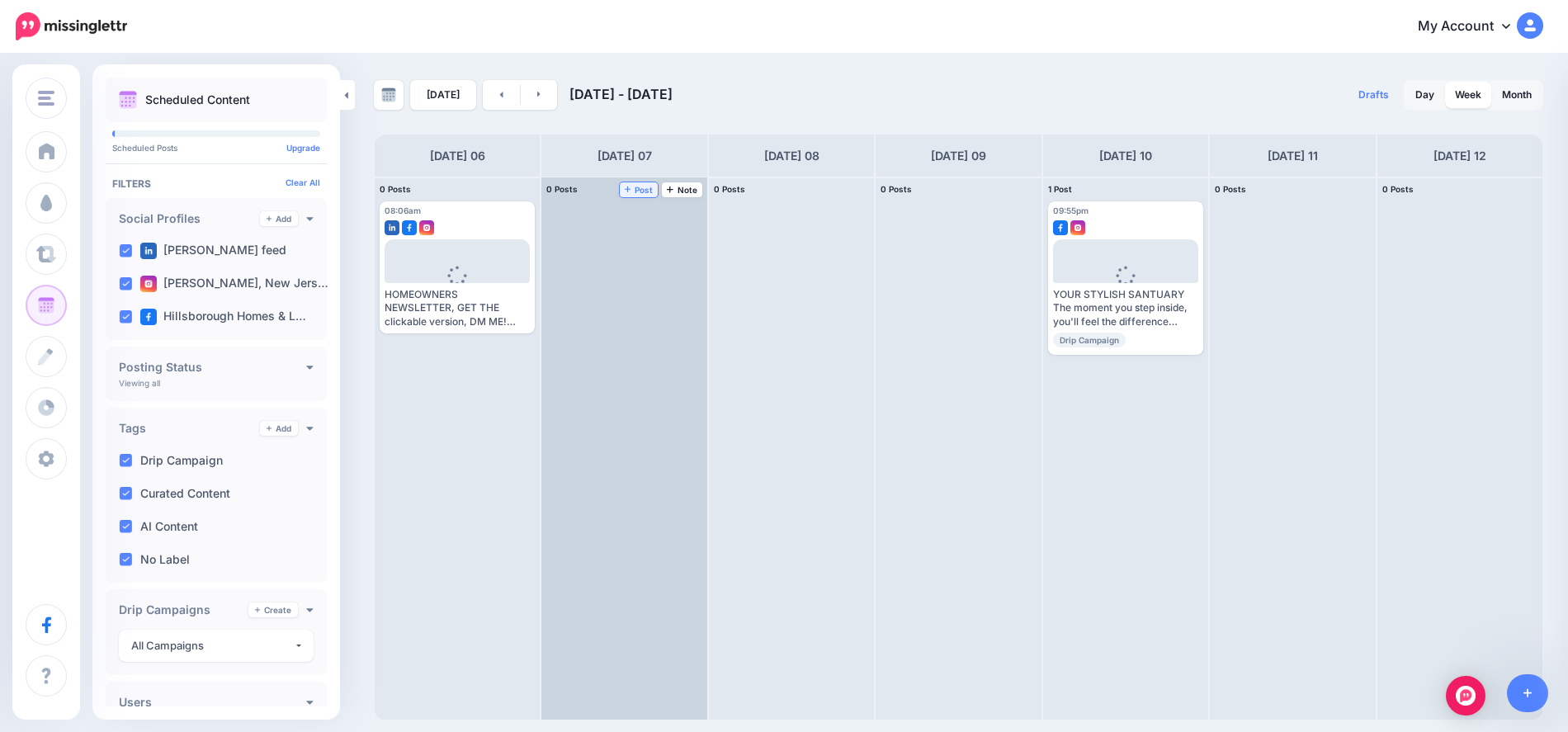
click at [643, 188] on span "Post" at bounding box center [639, 189] width 29 height 9
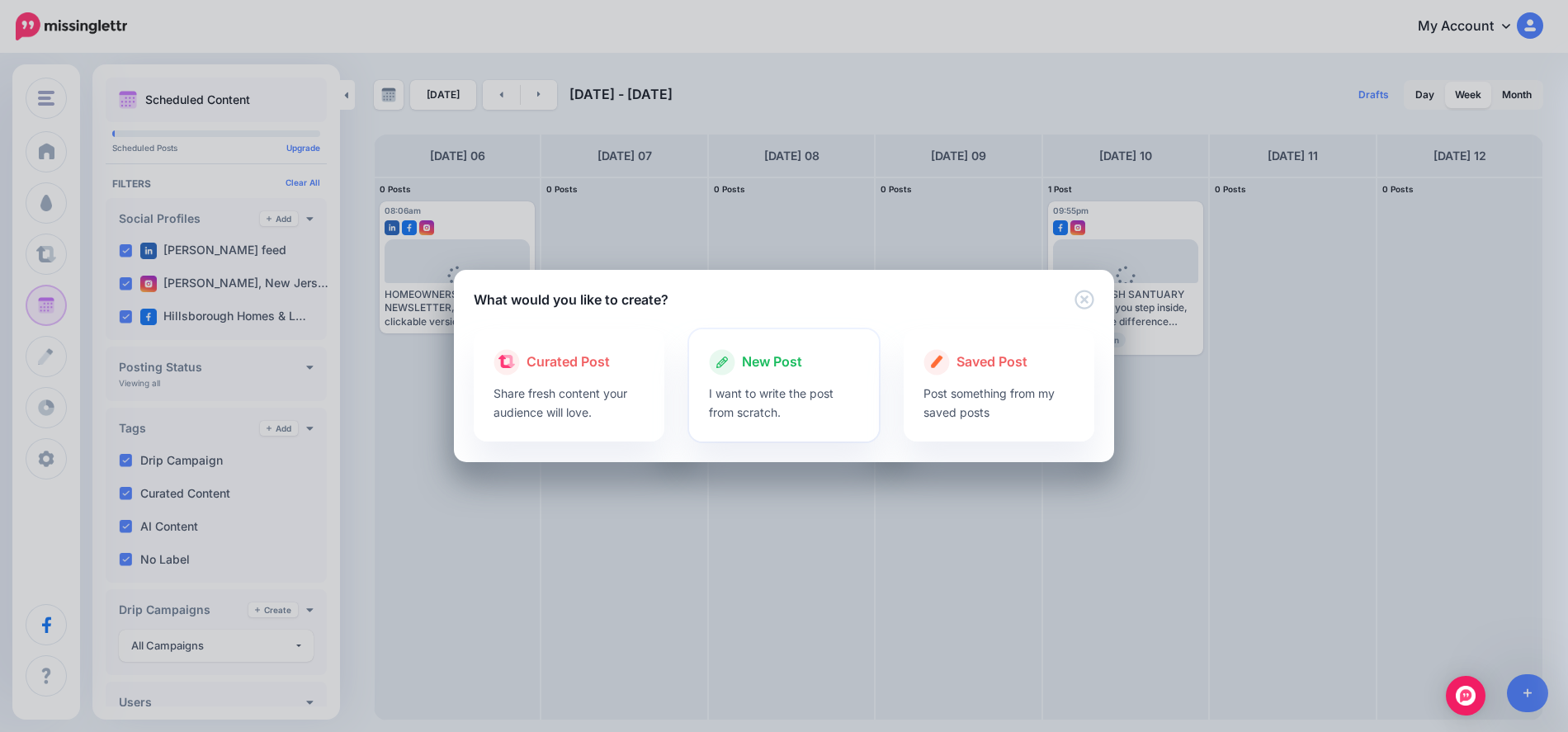
click at [765, 352] on span "New Post" at bounding box center [772, 362] width 60 height 22
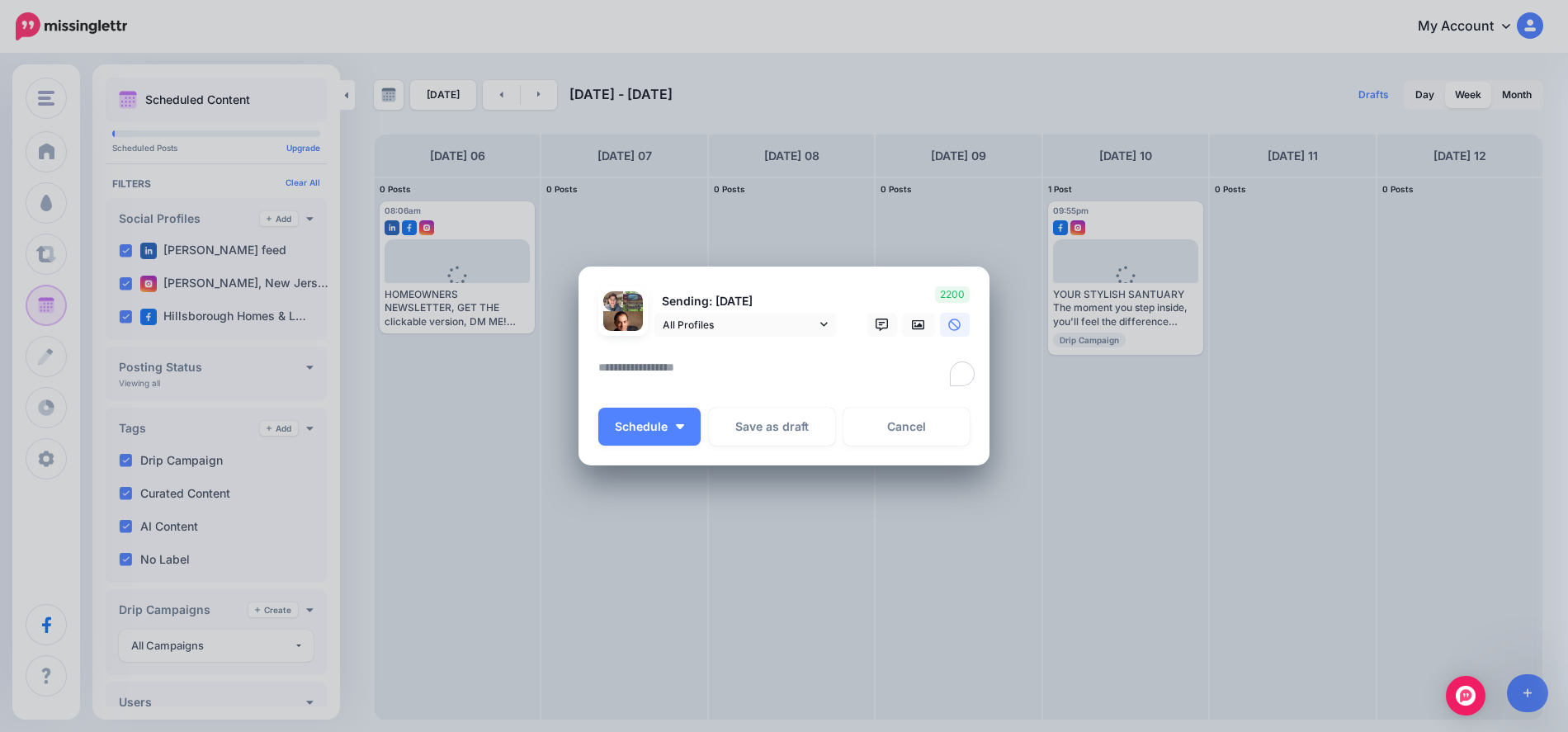
click at [665, 368] on textarea "To enrich screen reader interactions, please activate Accessibility in Grammarl…" at bounding box center [789, 374] width 380 height 32
paste textarea "**********"
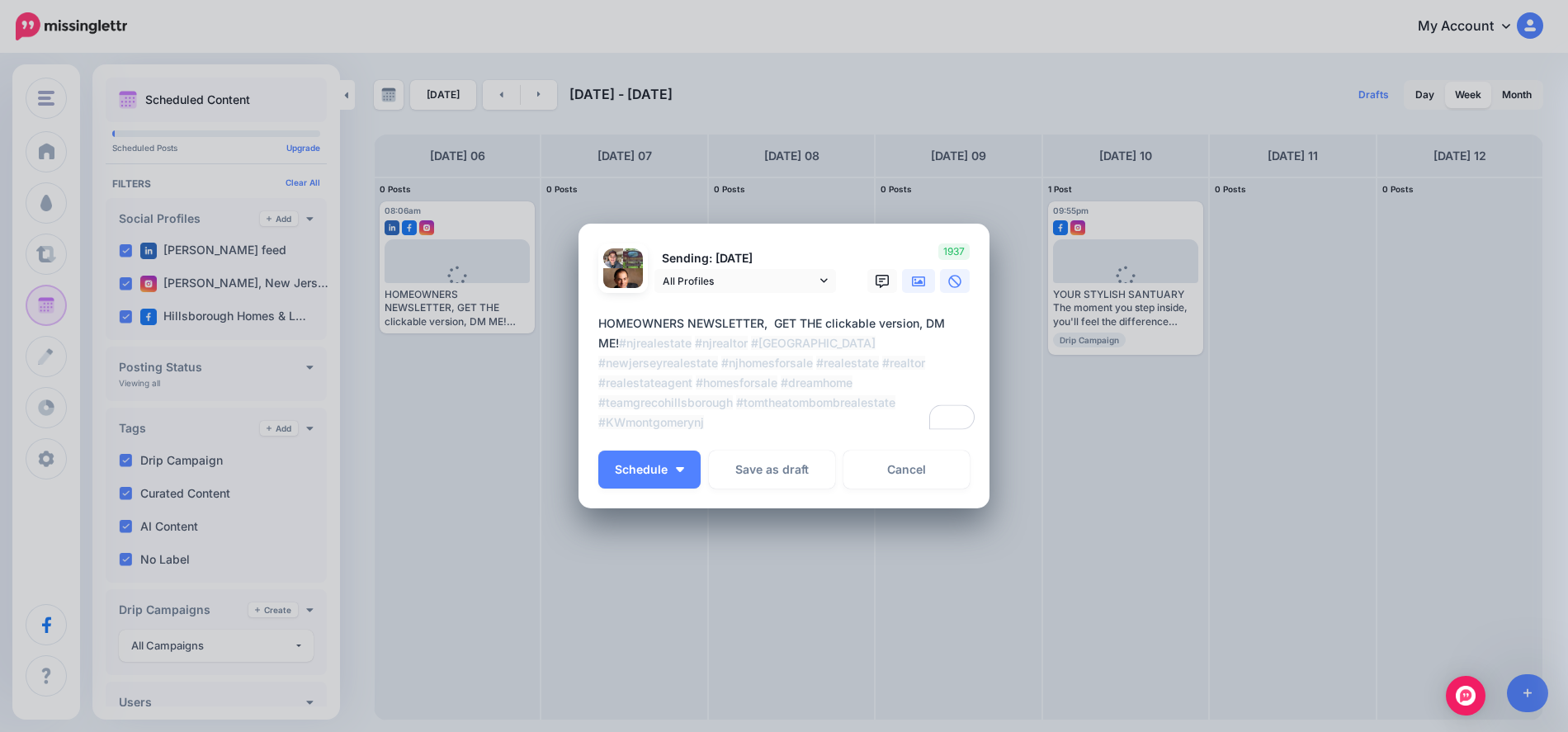
type textarea "**********"
click at [916, 273] on link at bounding box center [918, 280] width 33 height 24
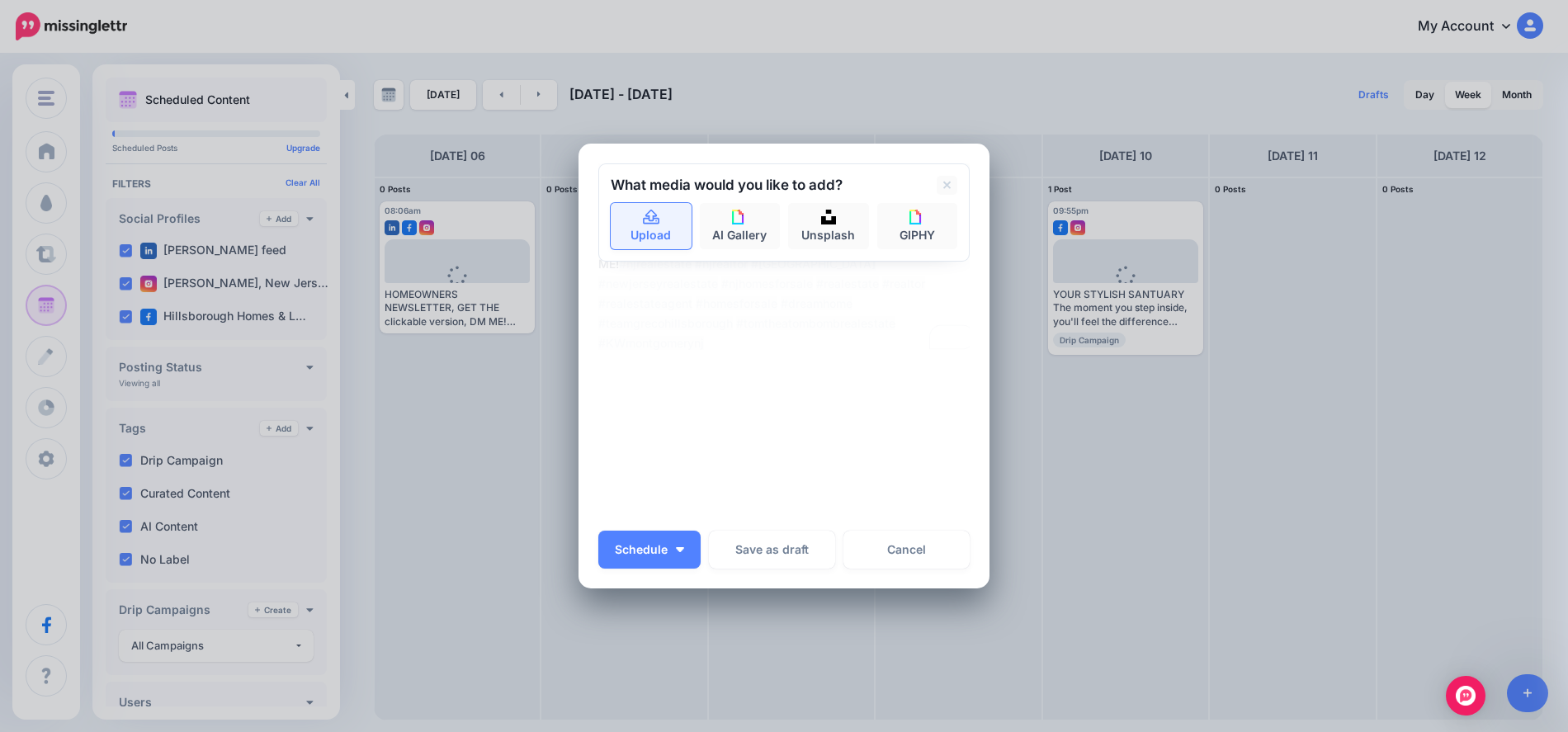
click at [643, 227] on link "Upload" at bounding box center [651, 226] width 81 height 47
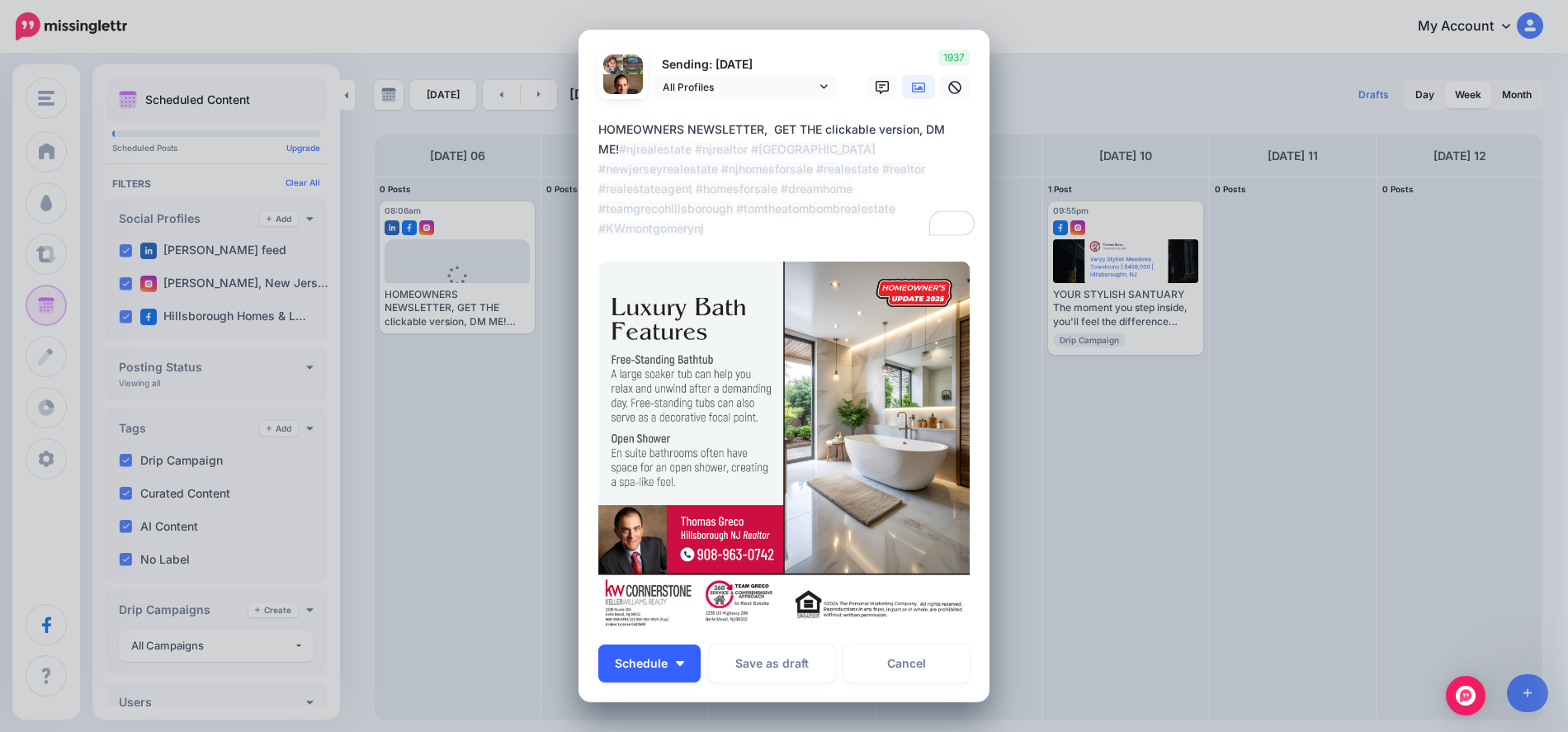
click at [688, 660] on button "Schedule" at bounding box center [650, 664] width 103 height 38
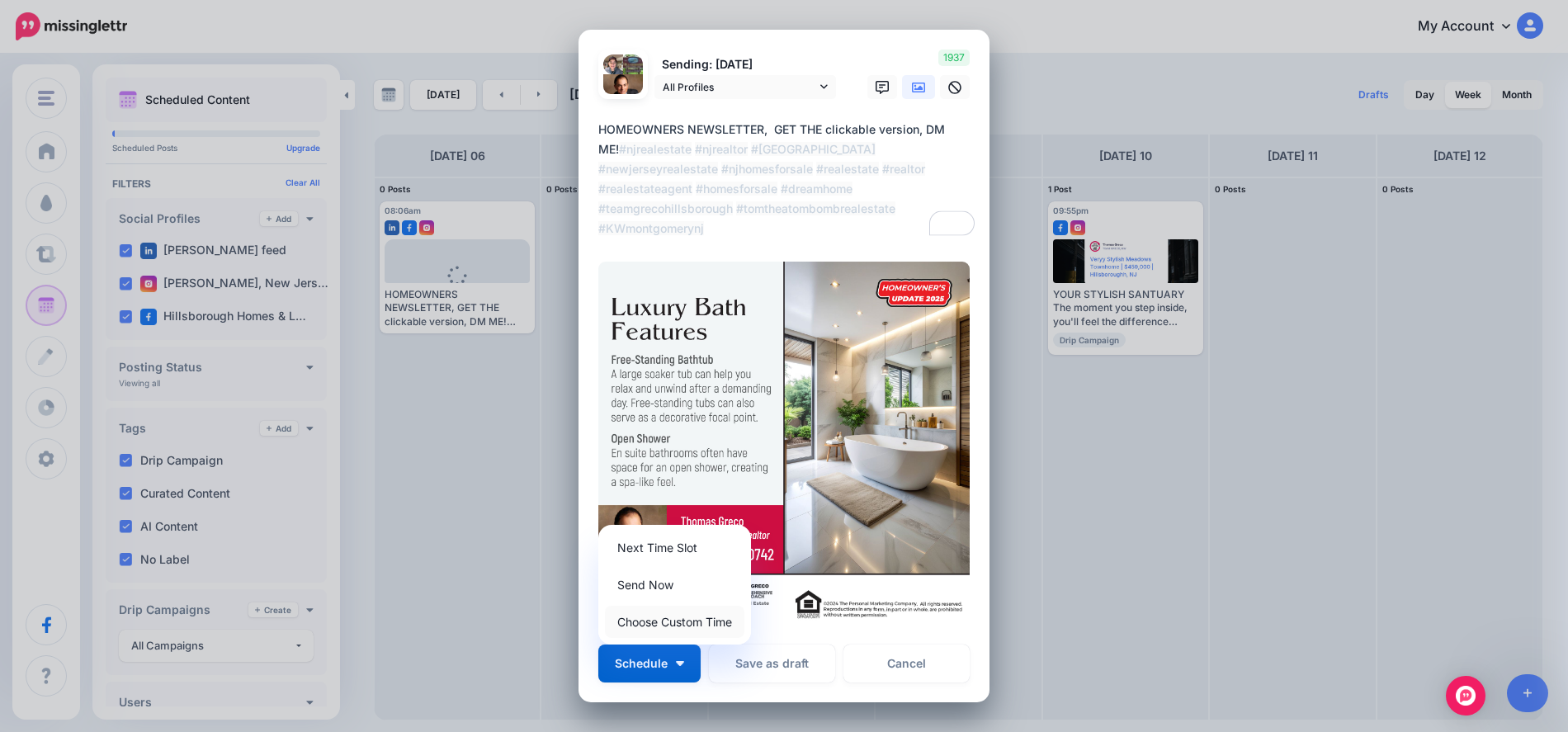
click at [671, 626] on link "Choose Custom Time" at bounding box center [675, 622] width 140 height 32
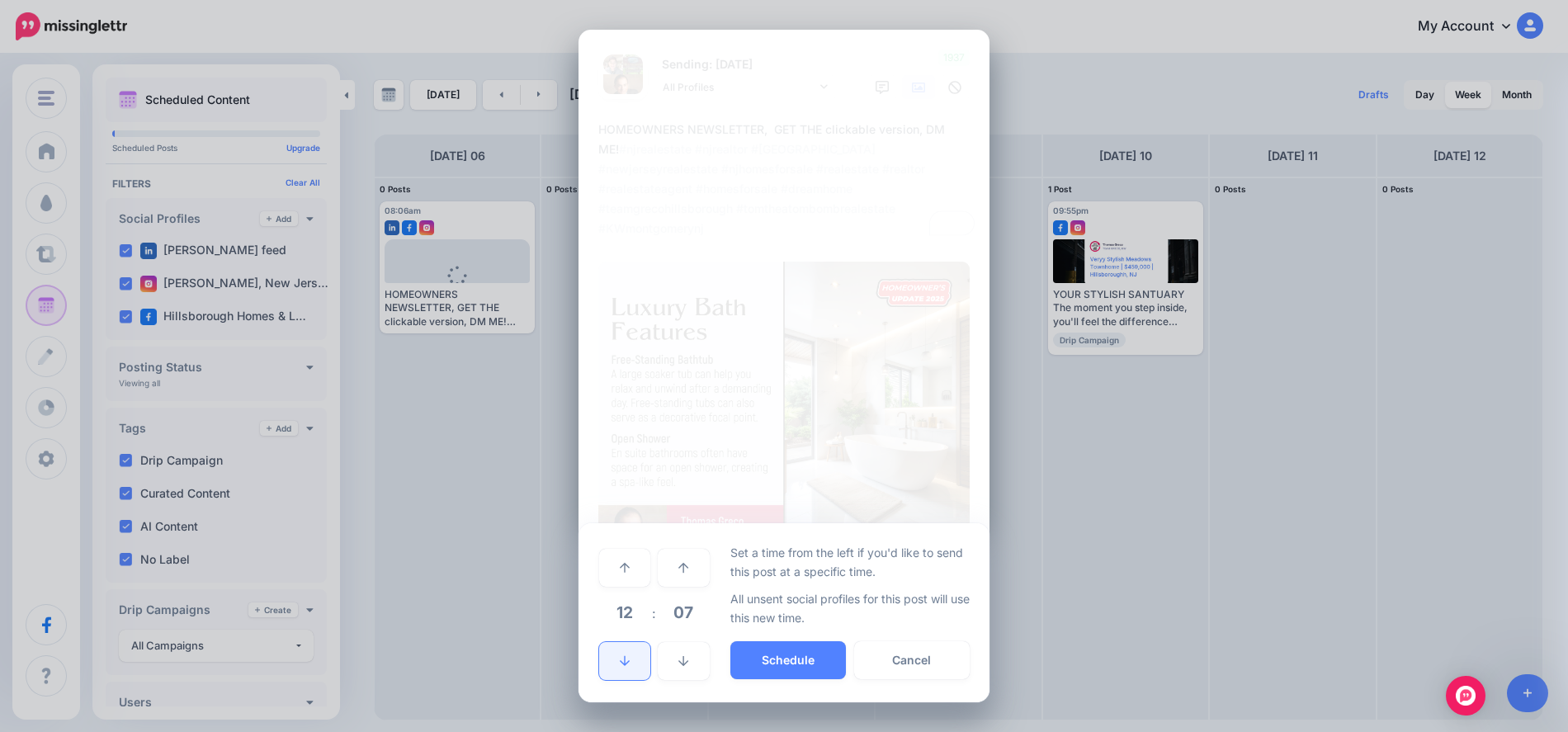
click at [614, 656] on link at bounding box center [625, 662] width 51 height 38
click at [617, 656] on link at bounding box center [625, 662] width 51 height 38
click at [618, 656] on link at bounding box center [625, 662] width 51 height 38
click at [621, 656] on icon at bounding box center [624, 662] width 10 height 11
click at [760, 647] on button "Schedule" at bounding box center [789, 661] width 116 height 38
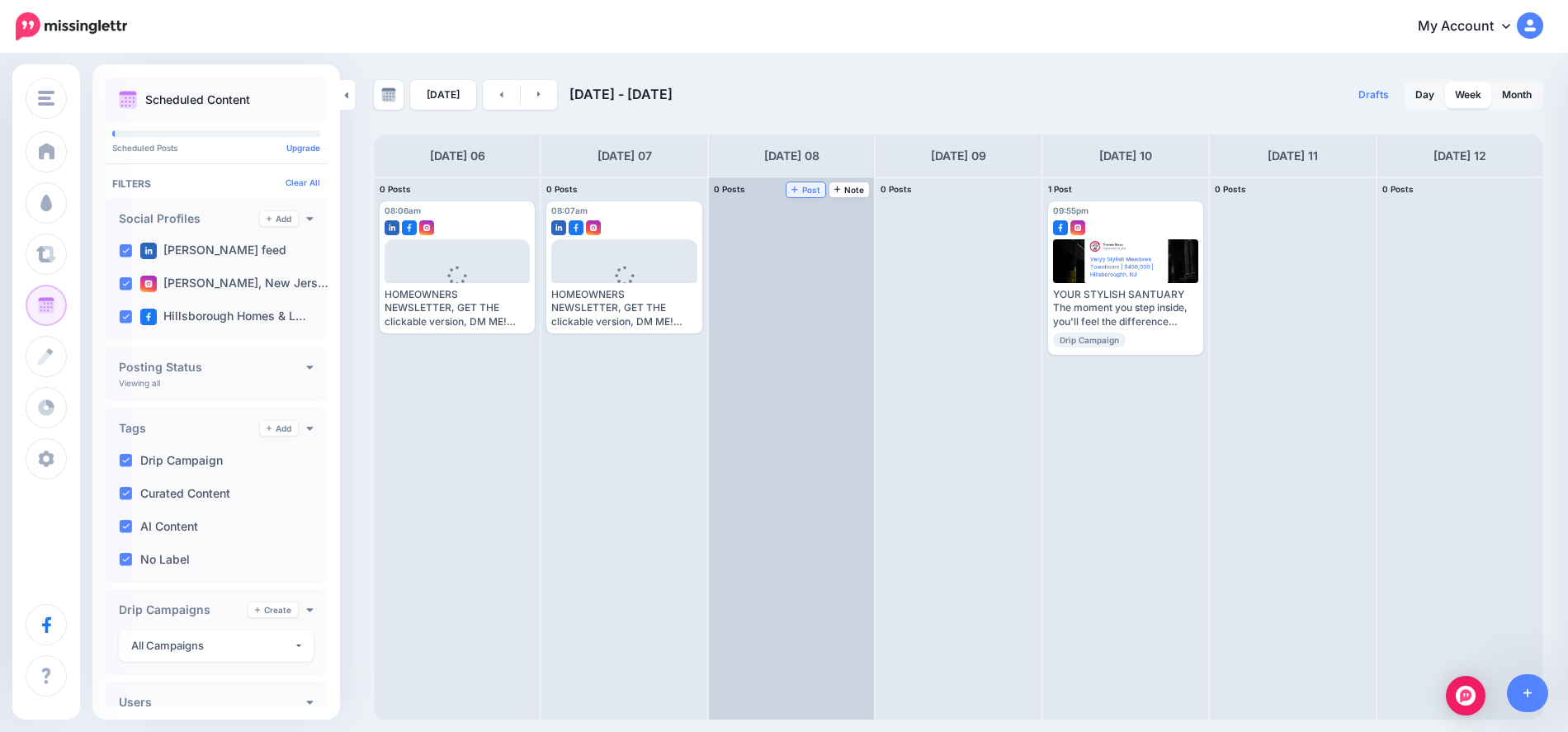
click at [804, 187] on span "Post" at bounding box center [806, 189] width 29 height 9
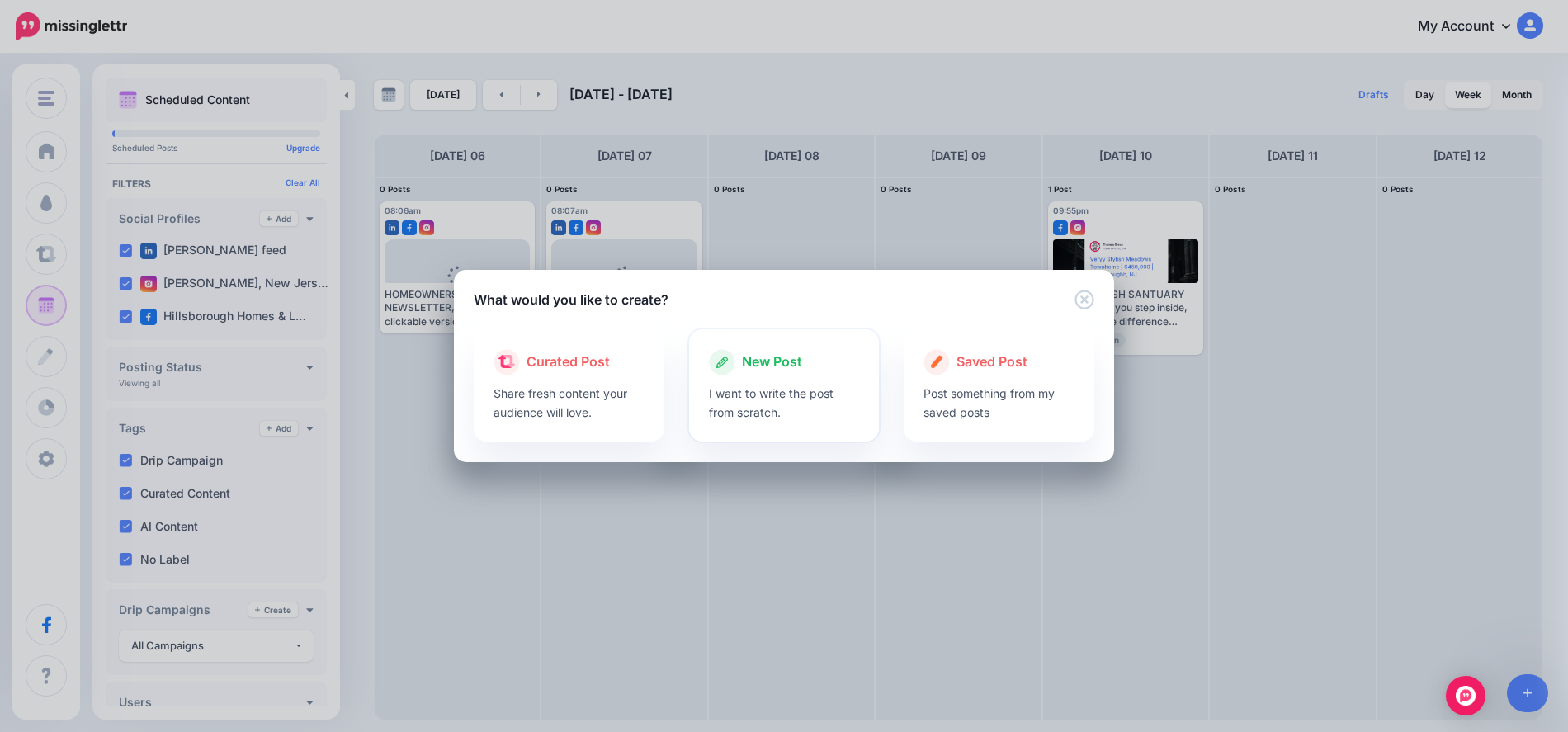
click at [785, 368] on span "New Post" at bounding box center [772, 362] width 60 height 22
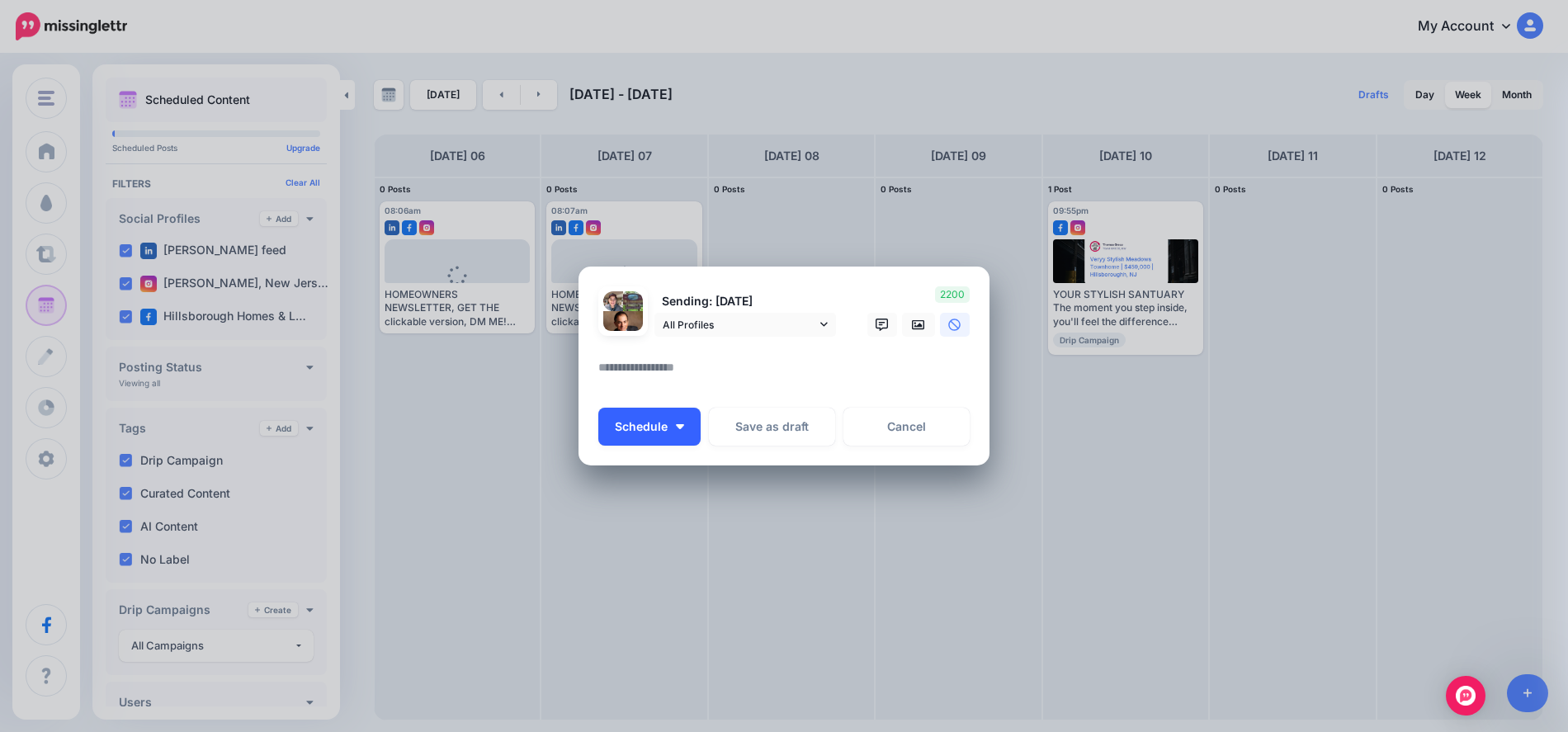
click at [681, 425] on img "button" at bounding box center [679, 426] width 9 height 5
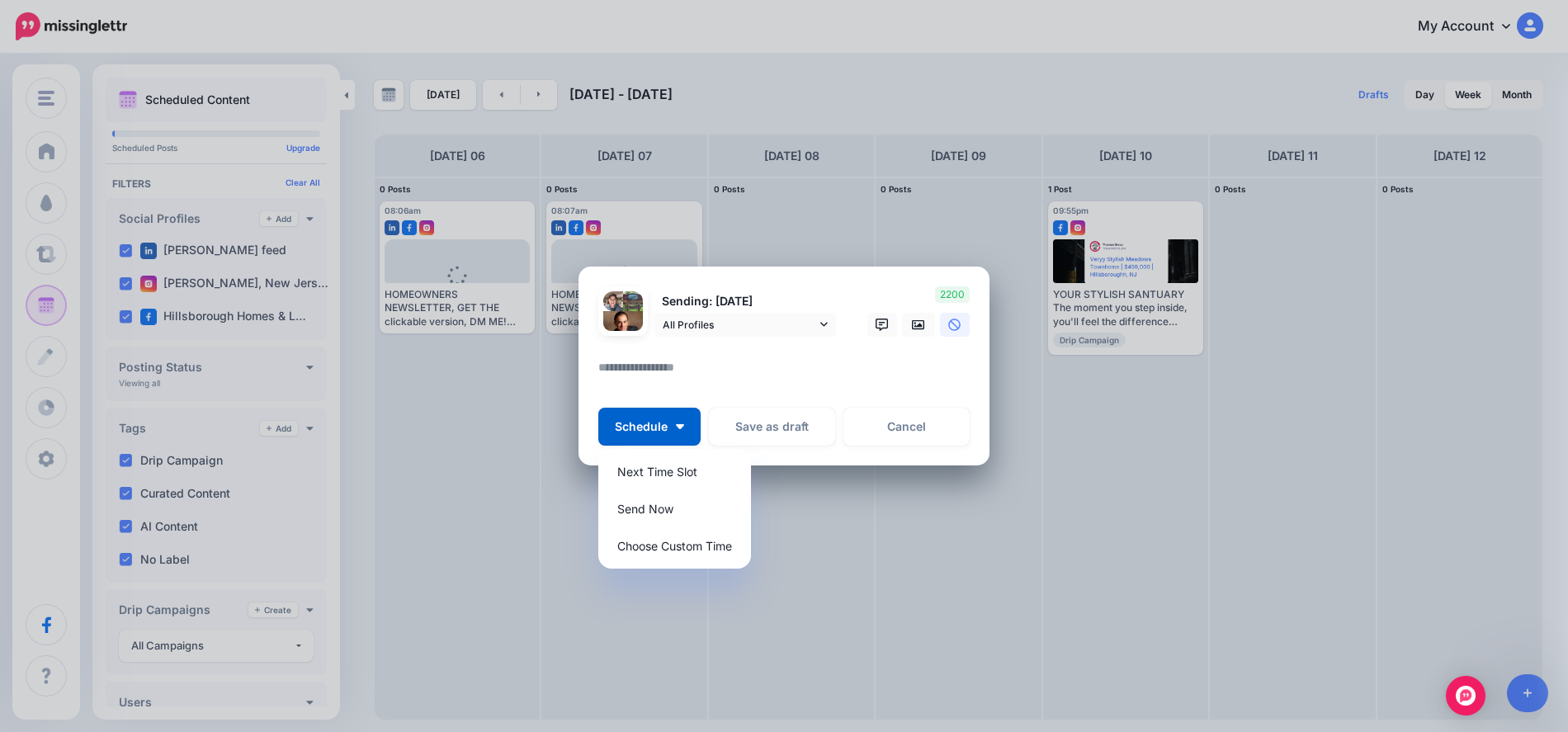
click at [694, 366] on textarea at bounding box center [789, 374] width 380 height 32
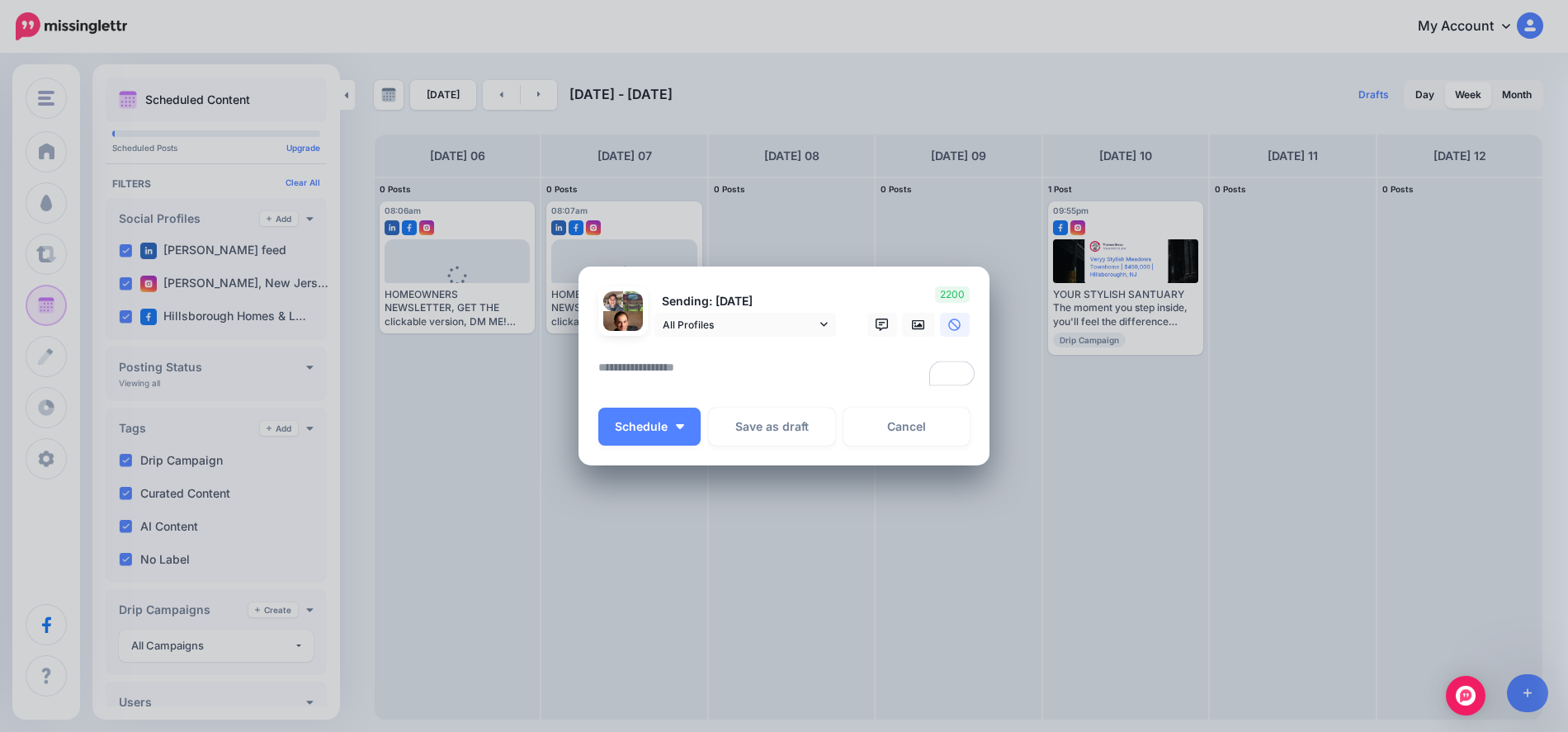
paste textarea "**********"
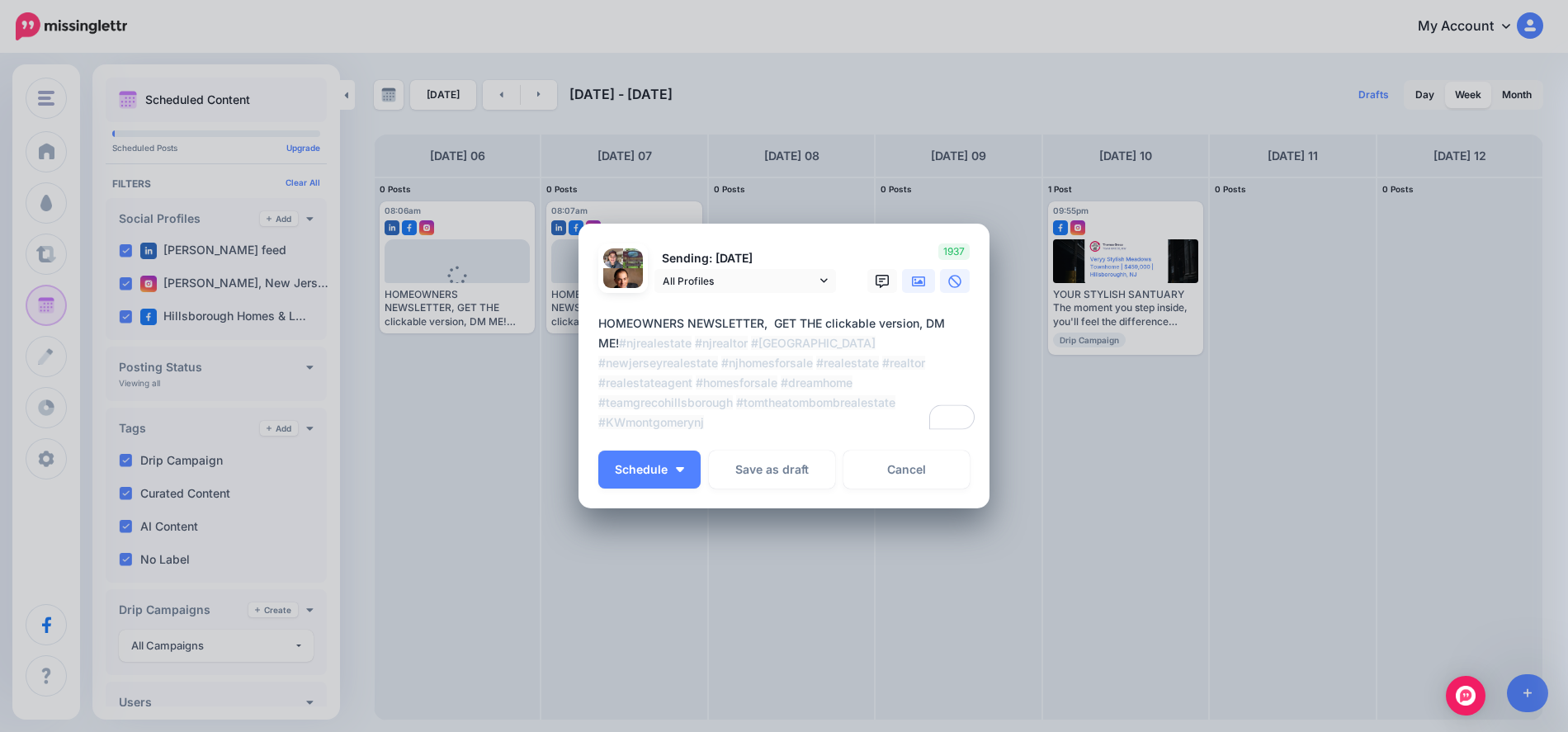
type textarea "**********"
click at [912, 285] on icon at bounding box center [919, 281] width 13 height 13
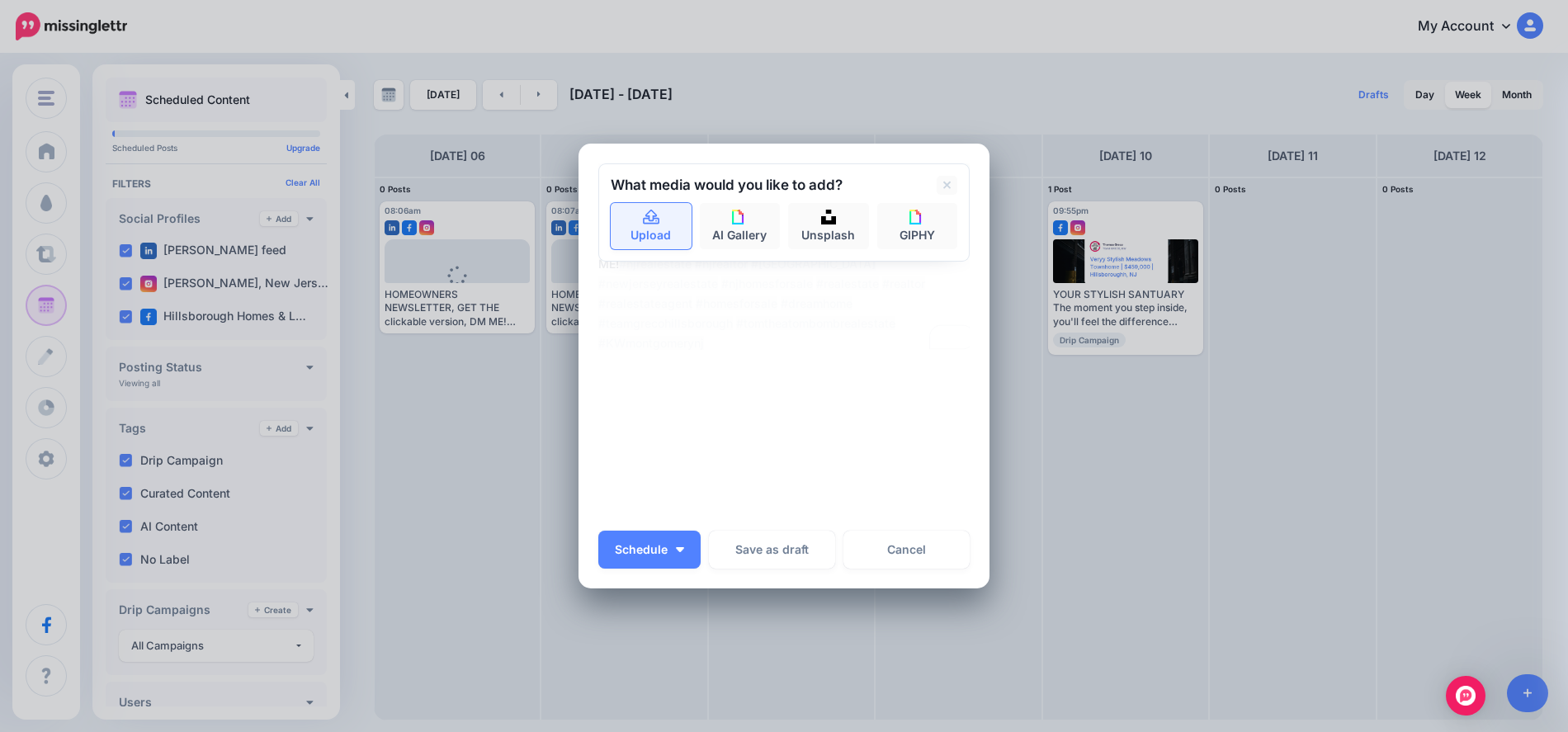
click at [657, 228] on link "Upload" at bounding box center [651, 226] width 81 height 47
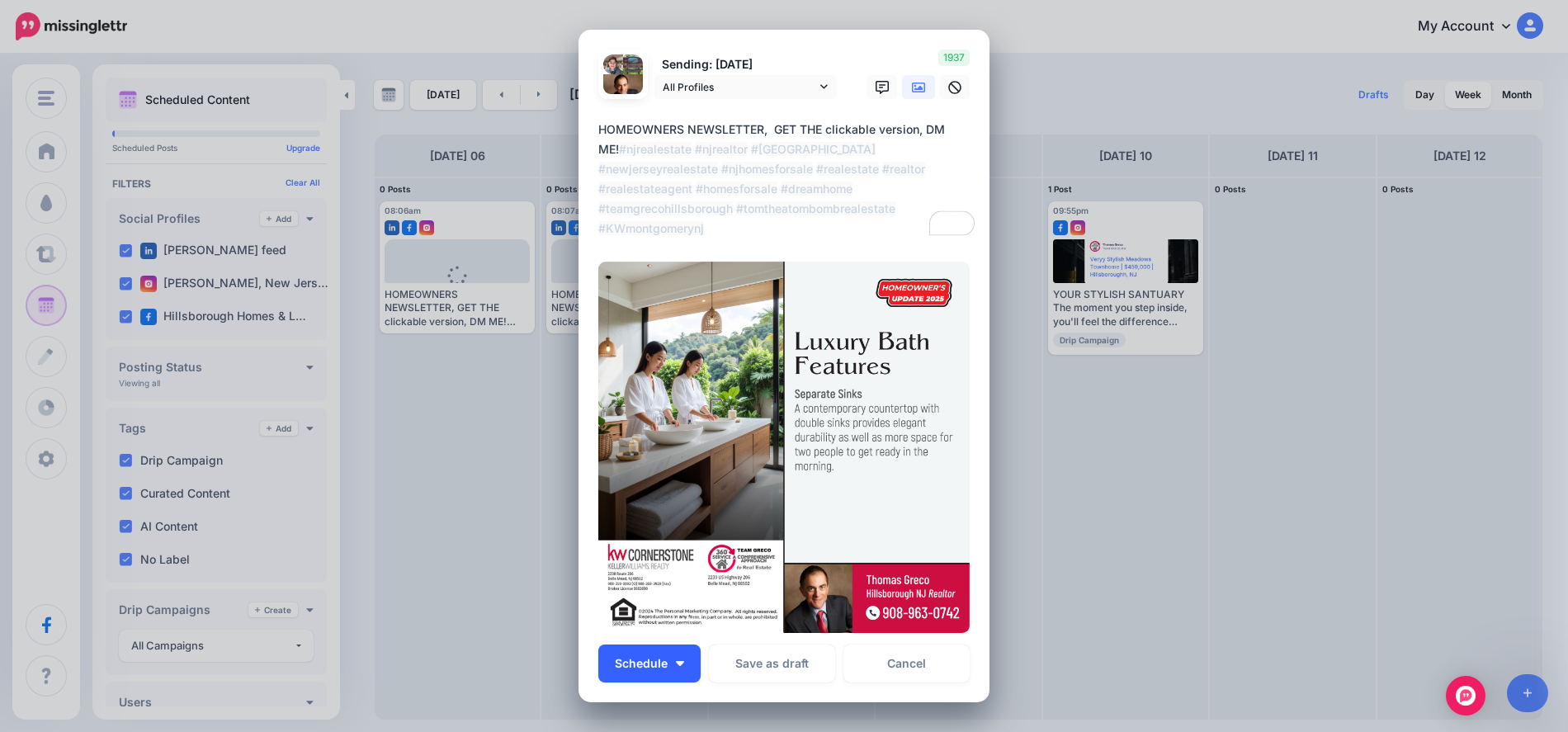
click at [687, 664] on button "Schedule" at bounding box center [650, 664] width 103 height 38
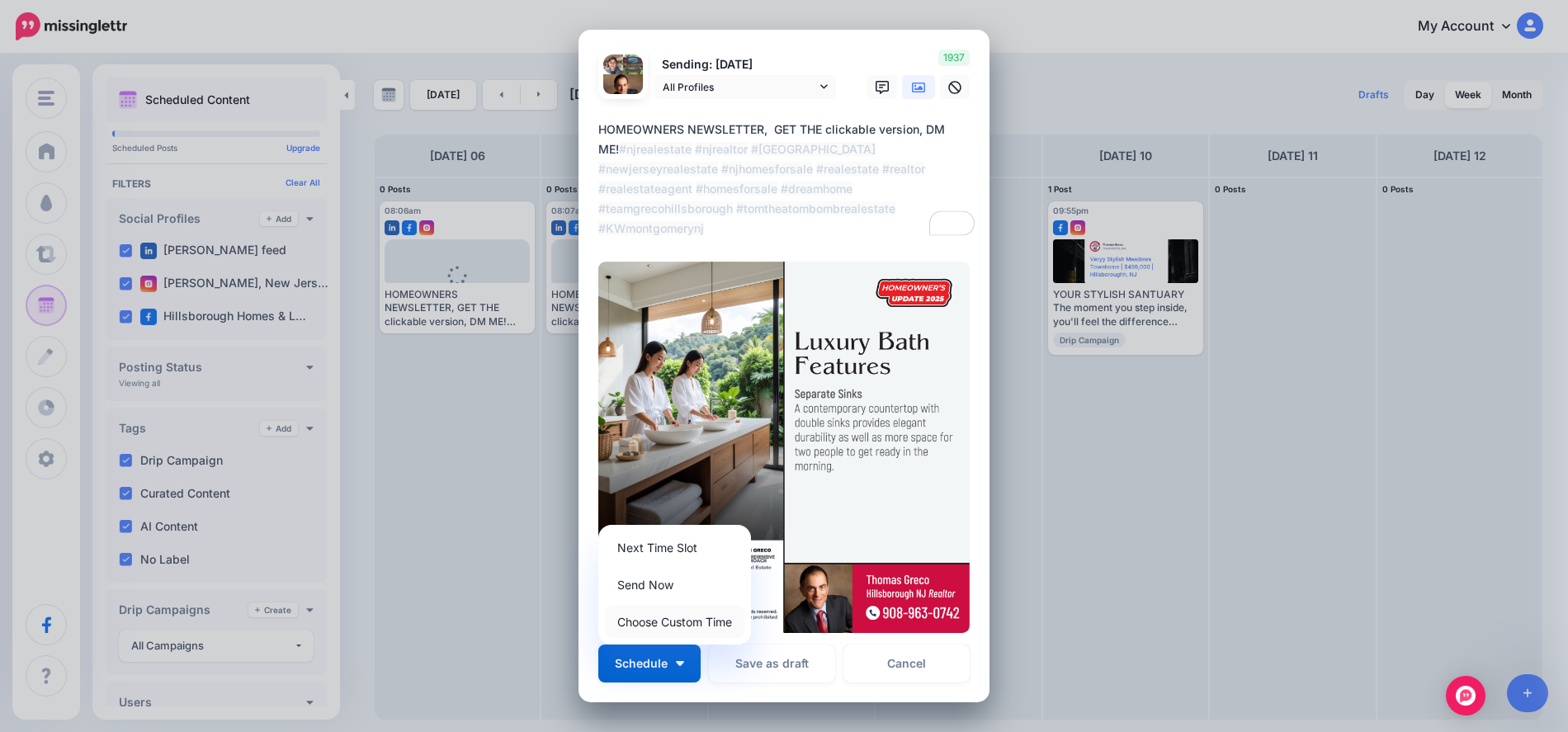
click at [691, 620] on link "Choose Custom Time" at bounding box center [675, 622] width 140 height 32
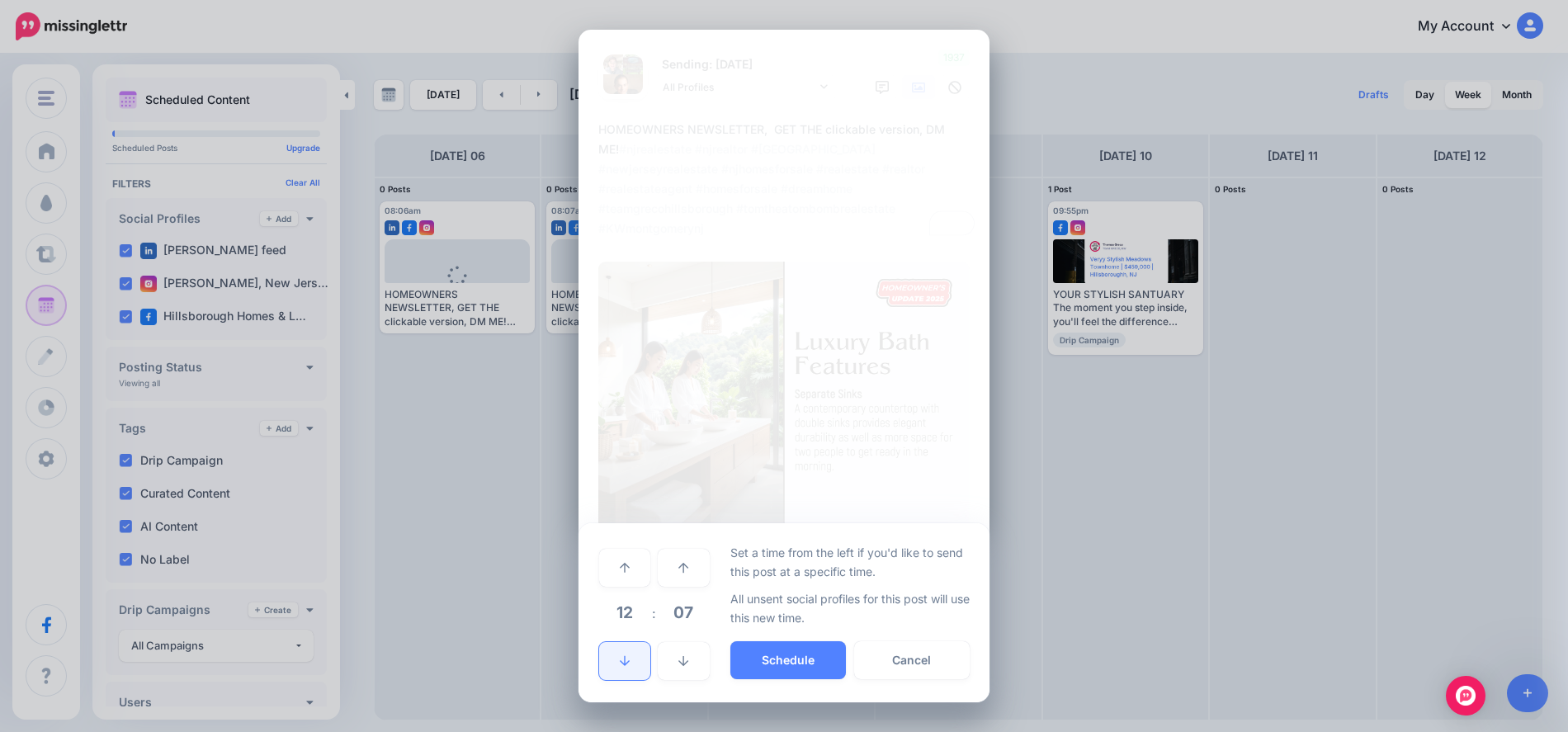
click at [630, 659] on icon at bounding box center [624, 662] width 10 height 11
click at [631, 659] on link at bounding box center [625, 662] width 51 height 38
click at [631, 656] on link at bounding box center [625, 662] width 51 height 38
click at [779, 655] on button "Schedule" at bounding box center [789, 661] width 116 height 38
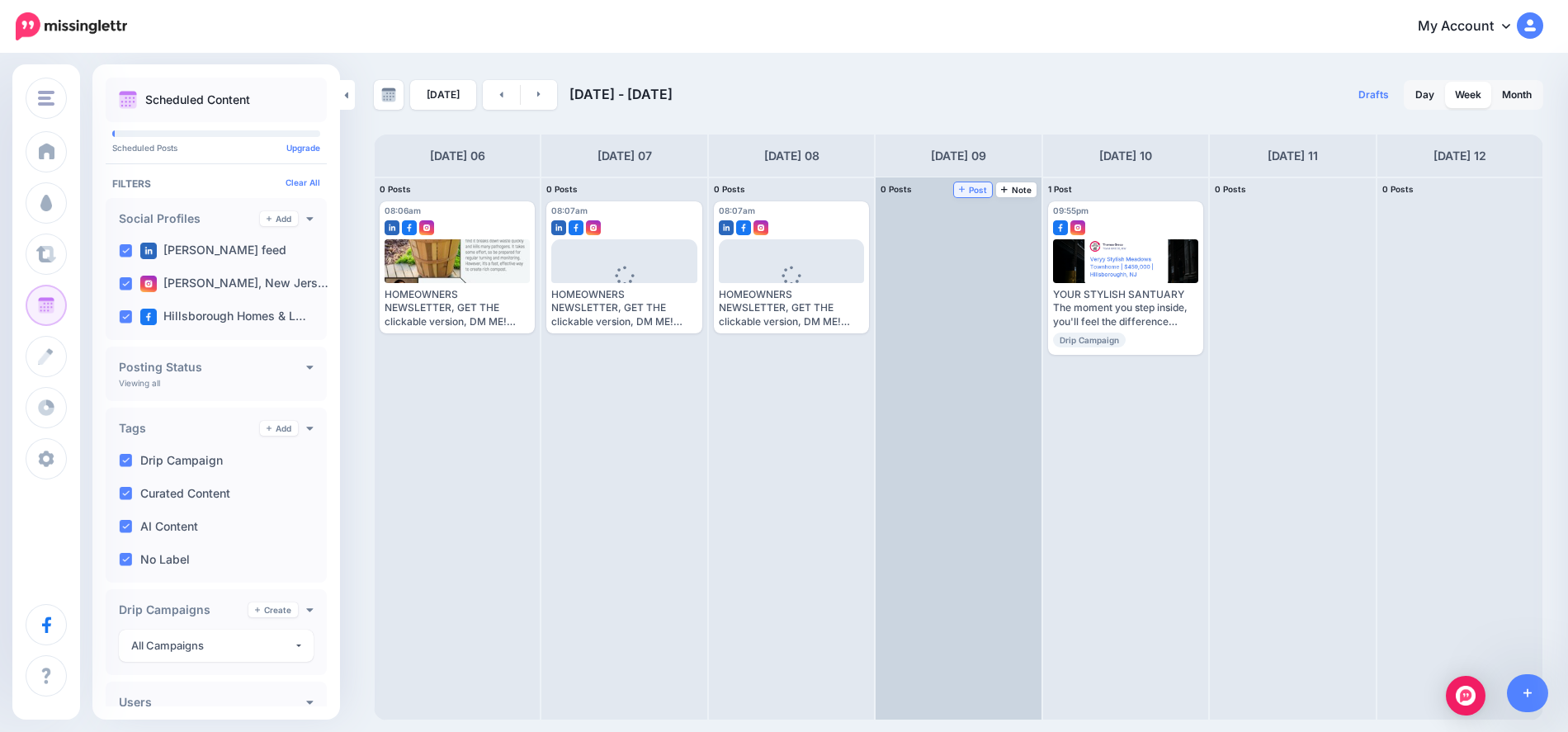
click at [977, 191] on span "Post" at bounding box center [973, 189] width 29 height 9
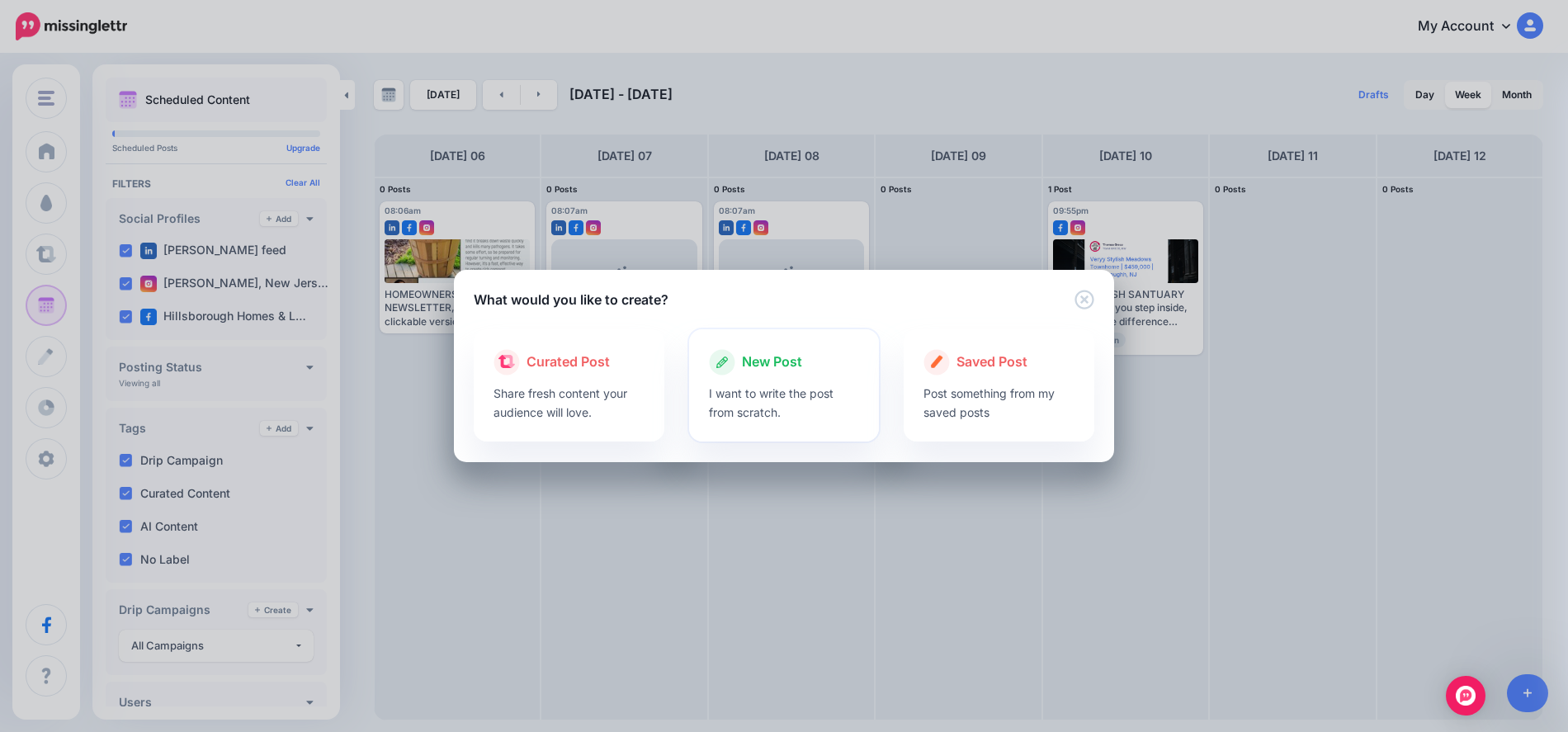
click at [768, 365] on span "New Post" at bounding box center [772, 362] width 60 height 22
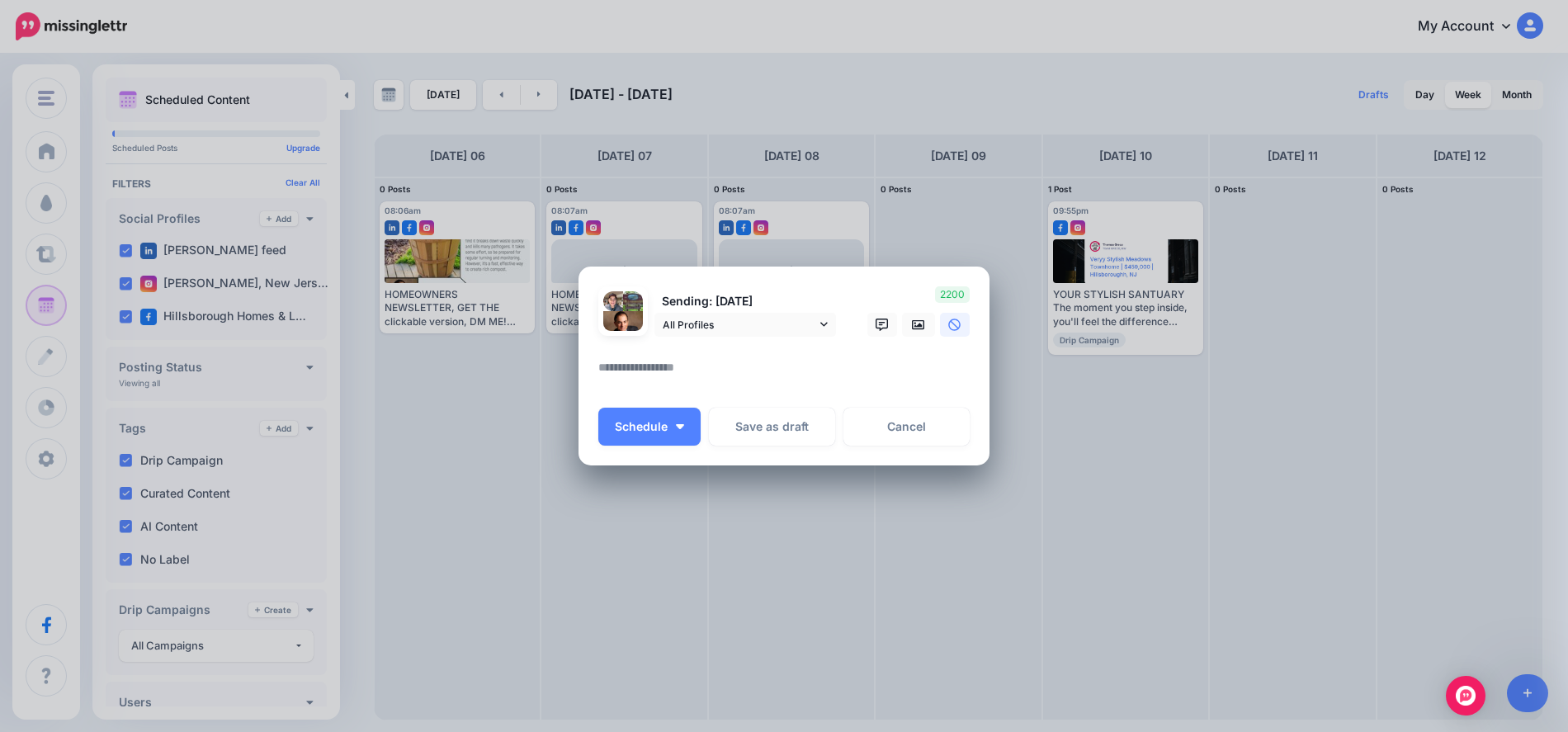
click at [712, 347] on div at bounding box center [784, 347] width 372 height 21
click at [678, 364] on textarea at bounding box center [789, 374] width 380 height 32
paste textarea "**********"
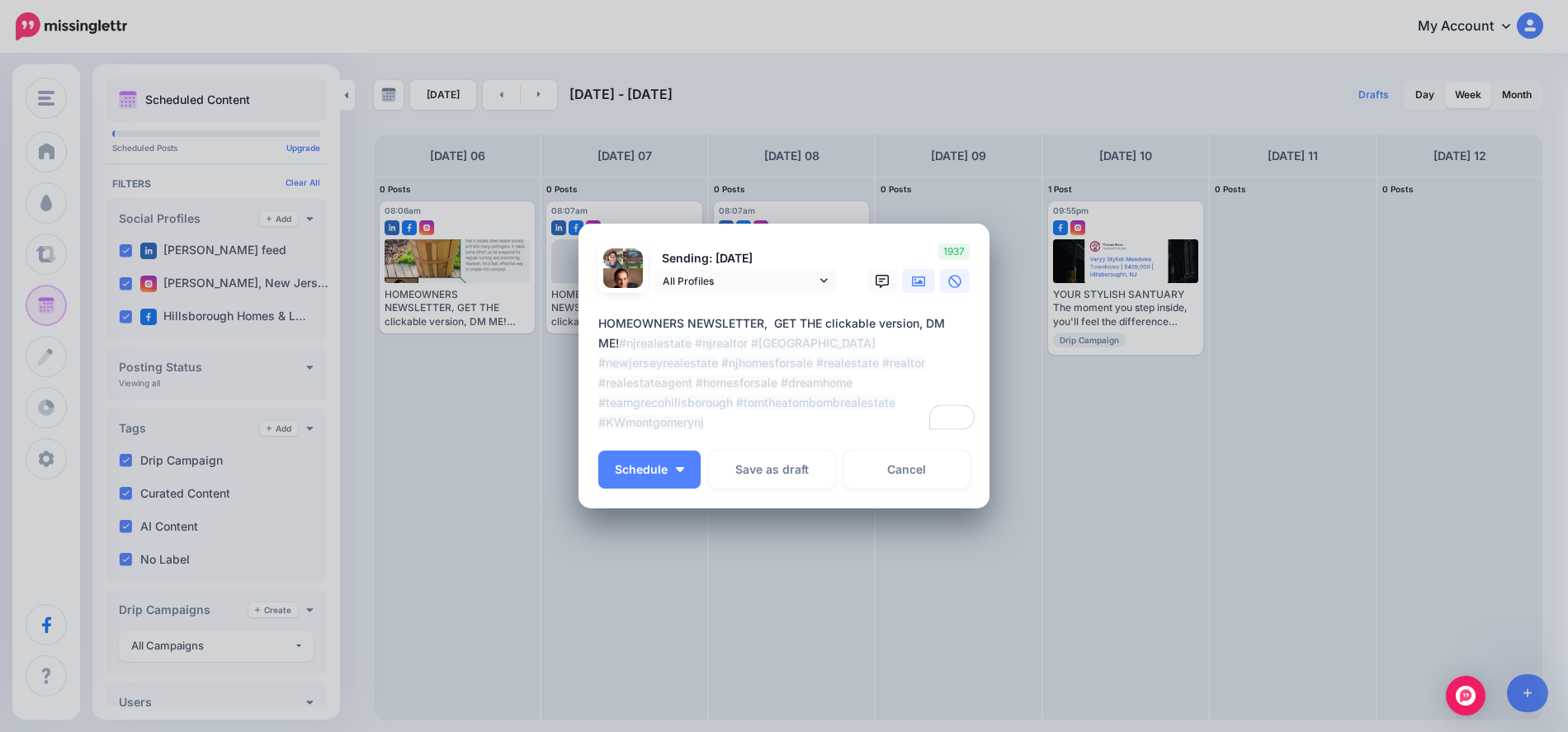
type textarea "**********"
click at [922, 277] on icon at bounding box center [919, 281] width 13 height 10
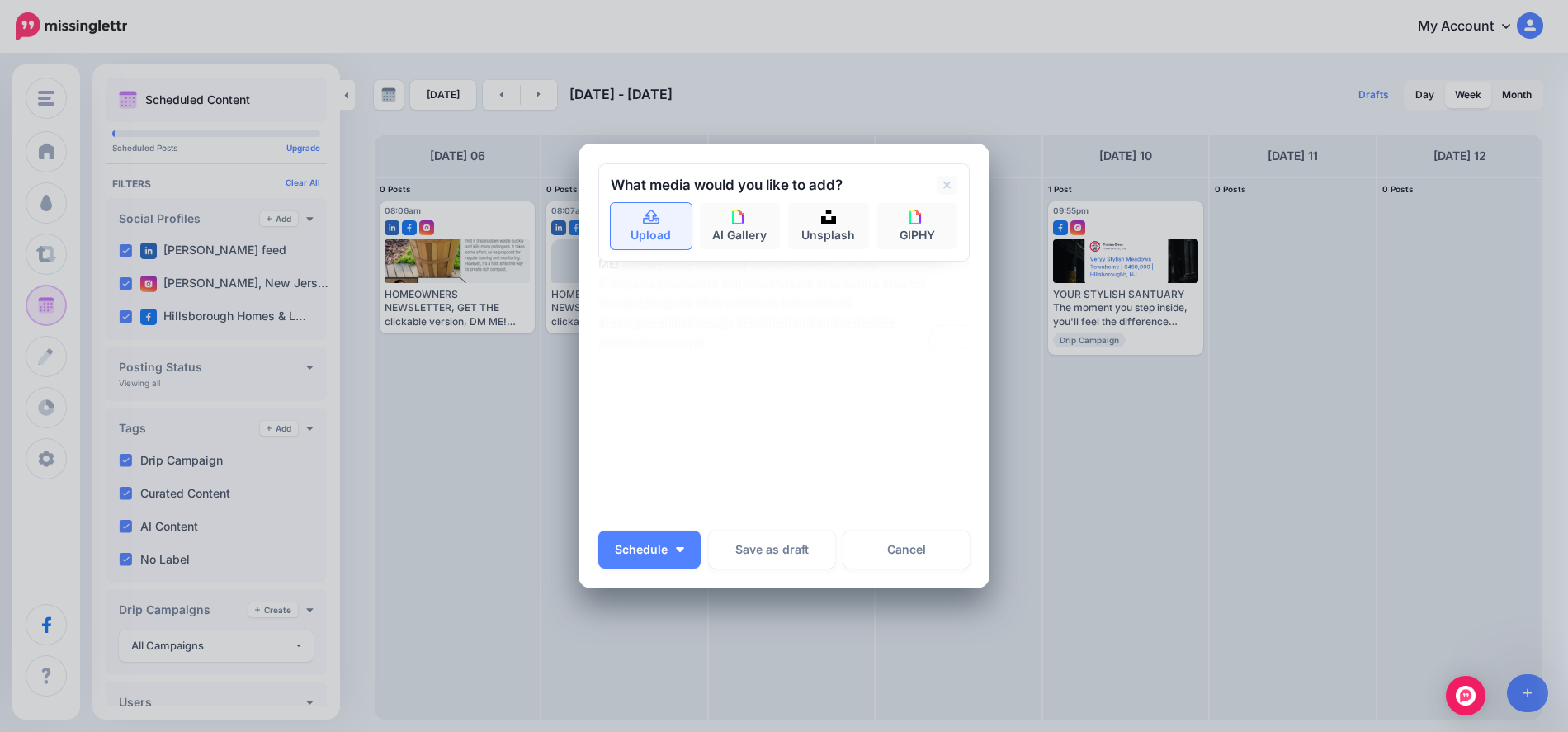
click at [642, 220] on icon at bounding box center [652, 218] width 19 height 15
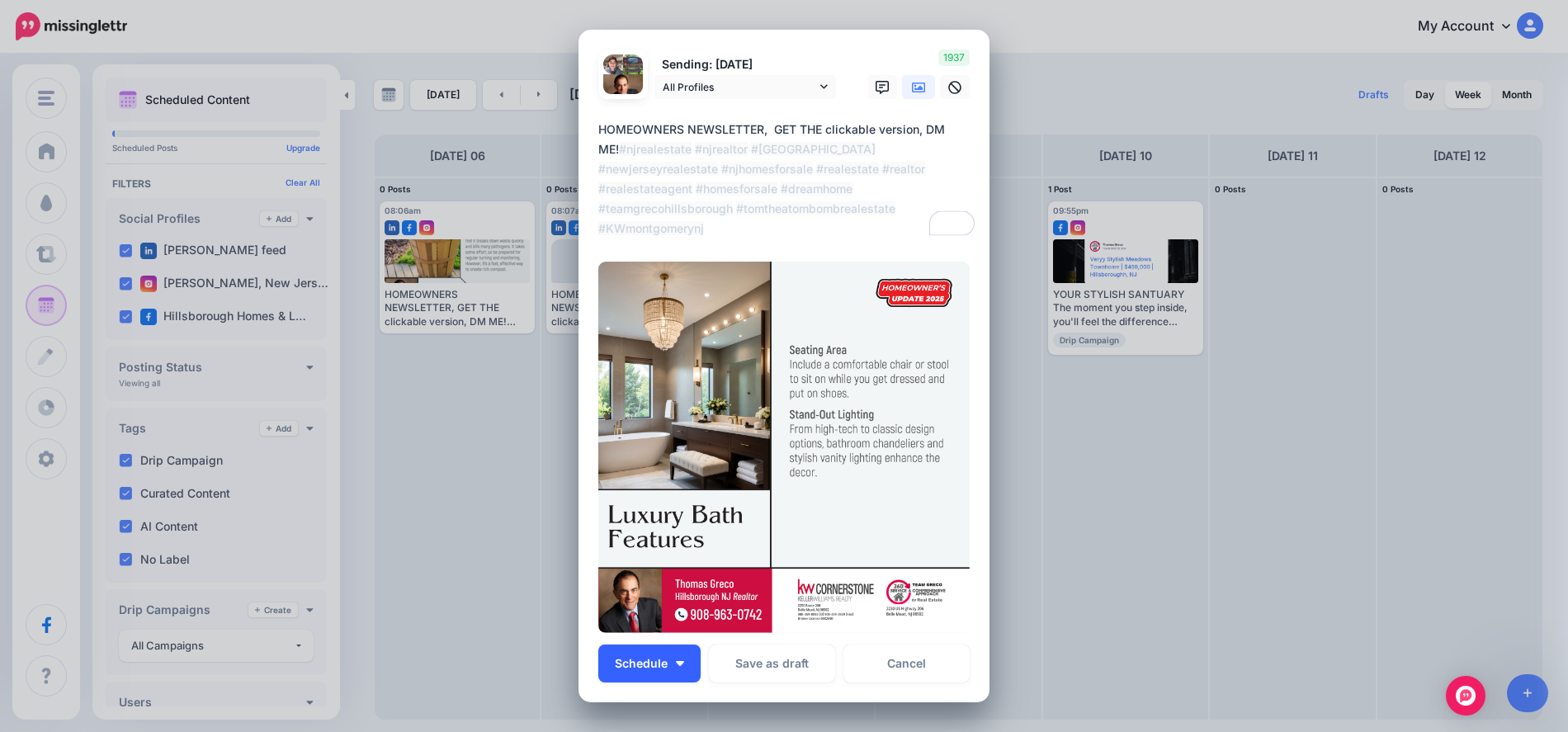
click at [673, 668] on button "Schedule" at bounding box center [650, 664] width 103 height 38
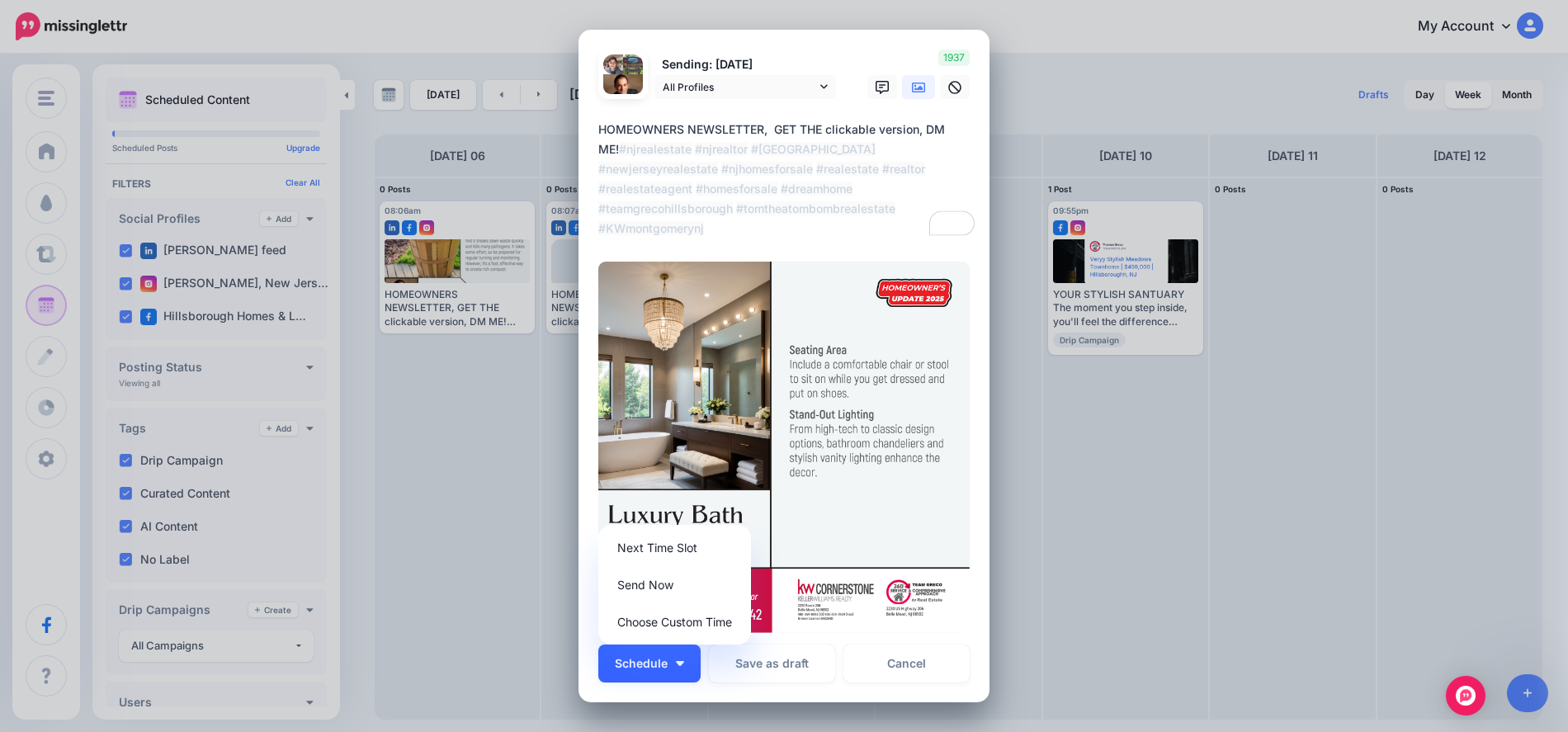
click at [674, 667] on button "Schedule" at bounding box center [650, 664] width 103 height 38
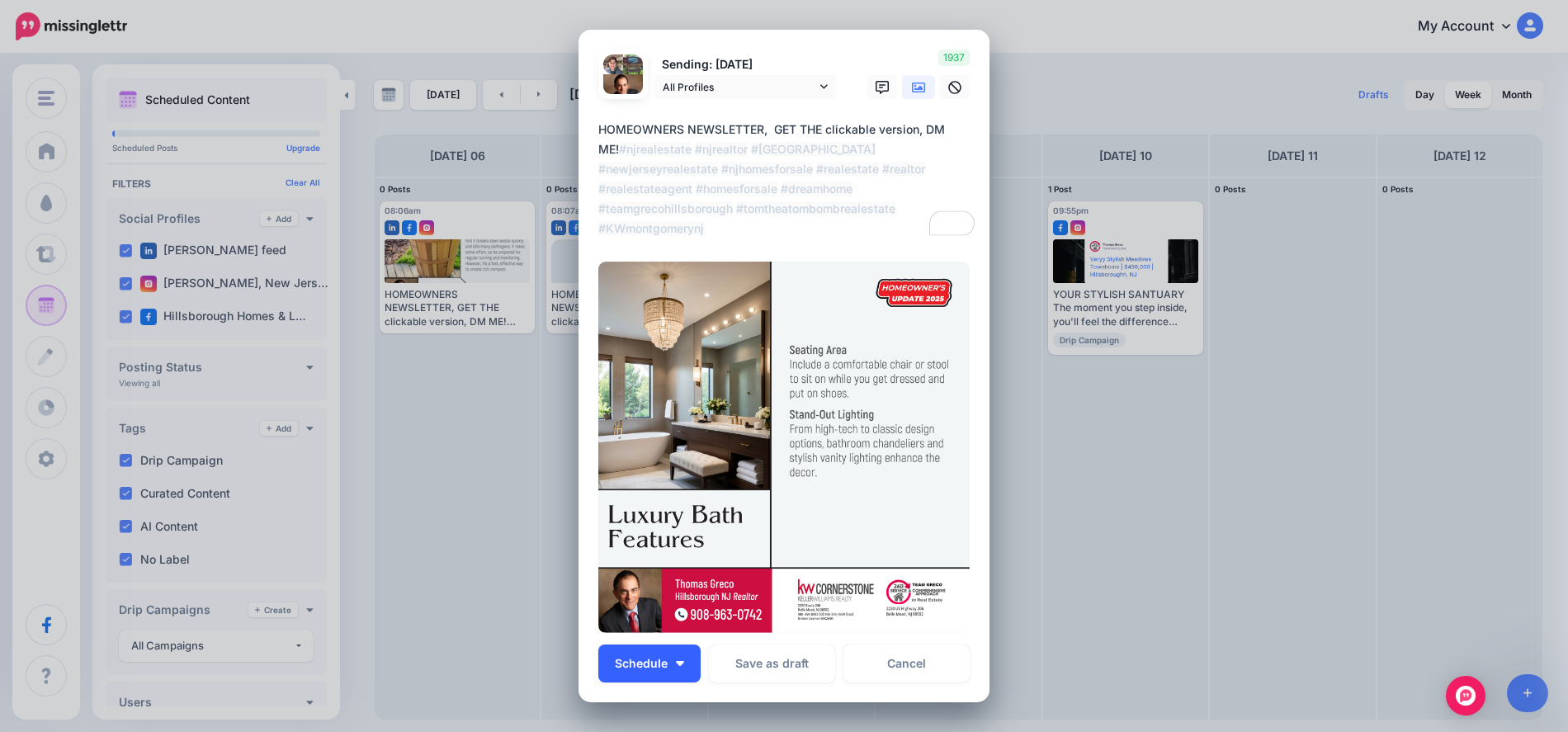
click at [668, 669] on button "Schedule" at bounding box center [650, 664] width 103 height 38
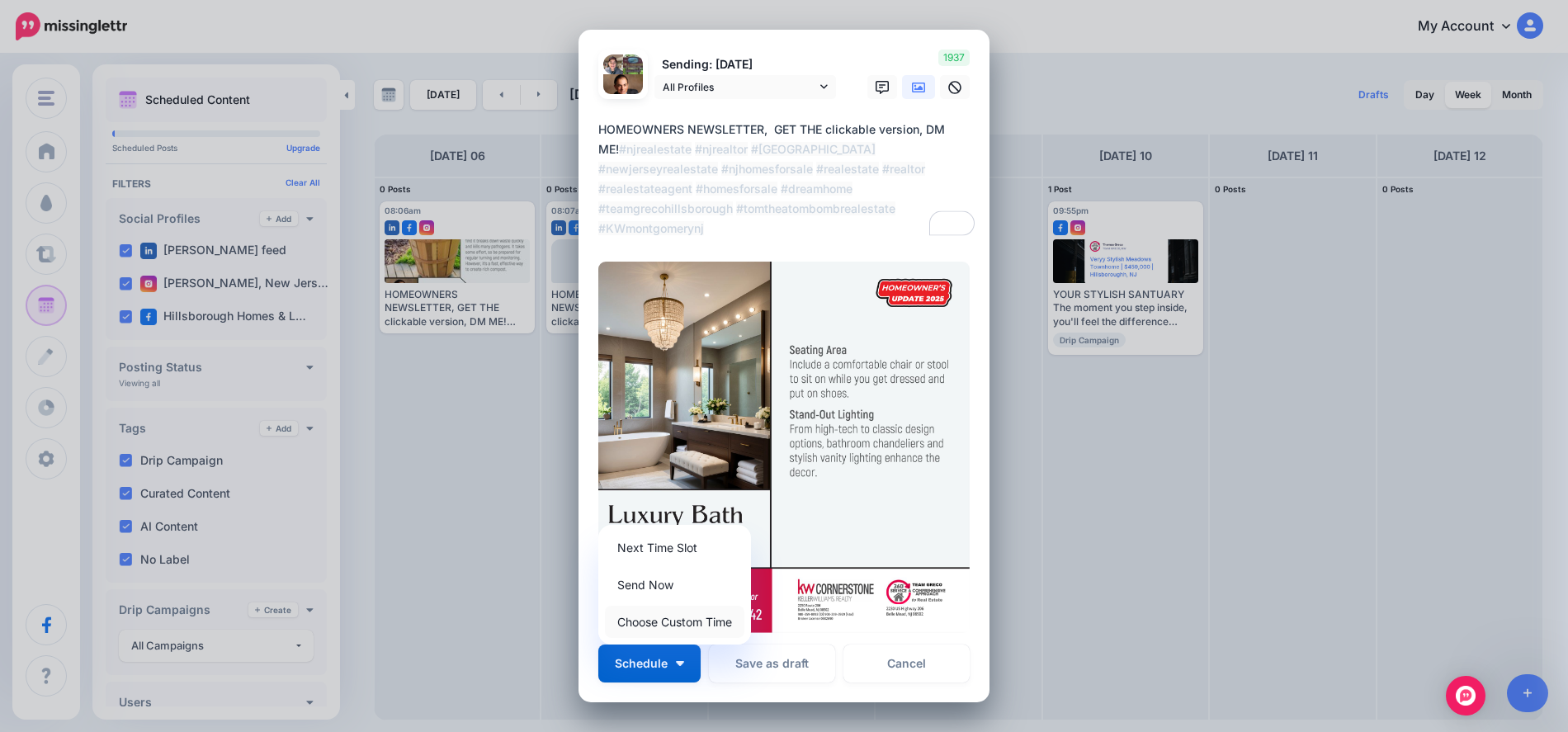
click at [651, 618] on link "Choose Custom Time" at bounding box center [675, 622] width 140 height 32
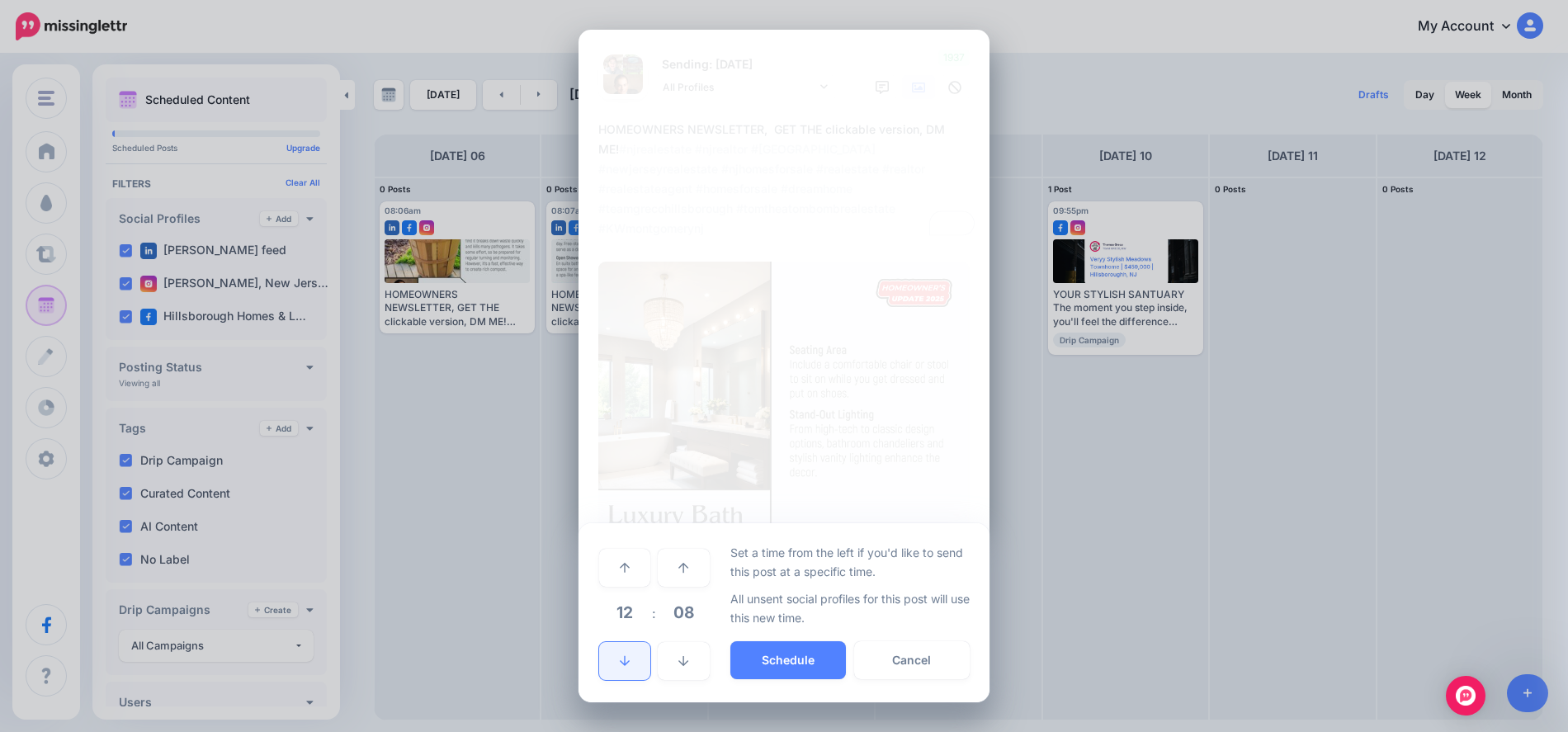
click at [621, 660] on icon at bounding box center [624, 662] width 10 height 11
click at [786, 652] on button "Schedule" at bounding box center [789, 661] width 116 height 38
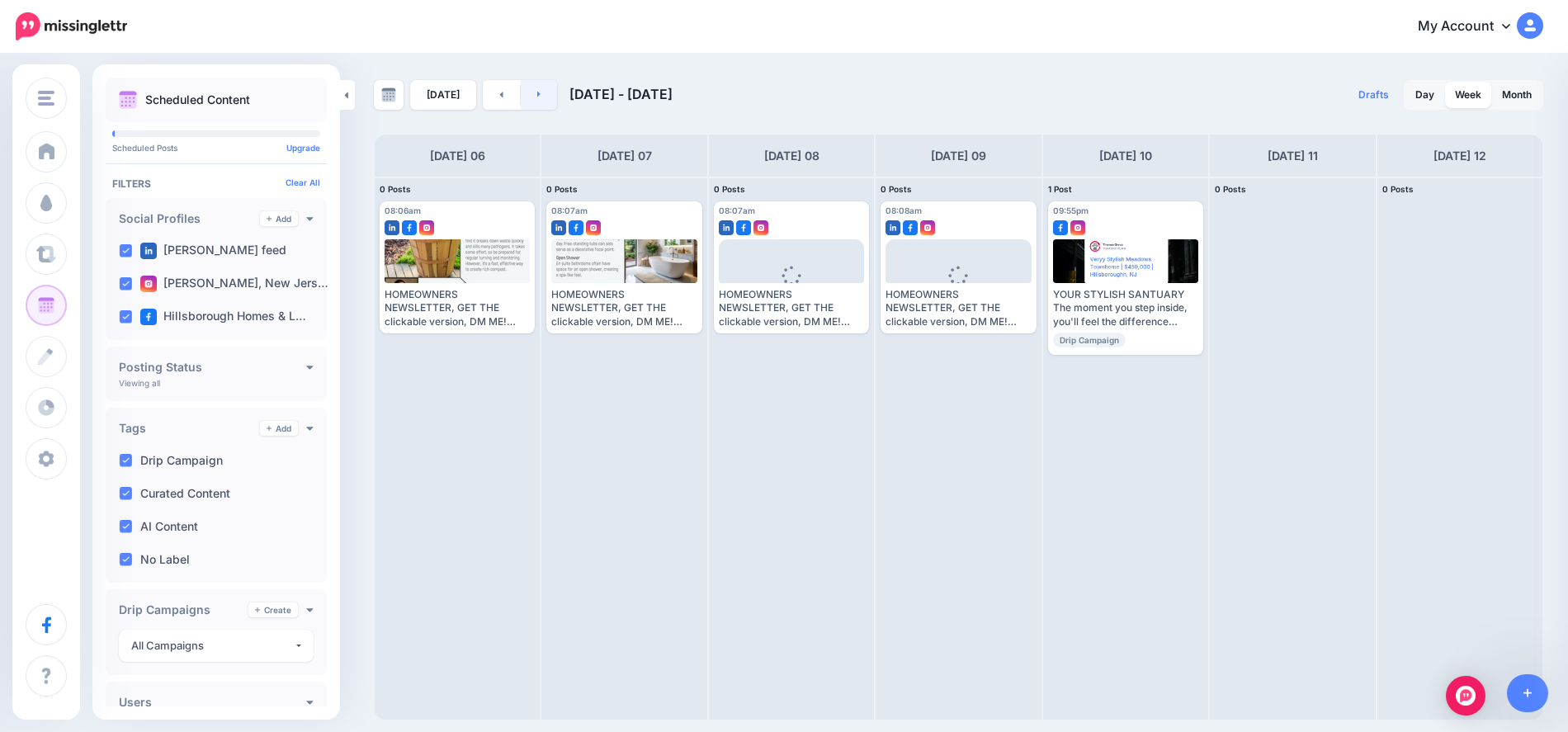
click at [537, 91] on icon at bounding box center [539, 94] width 4 height 10
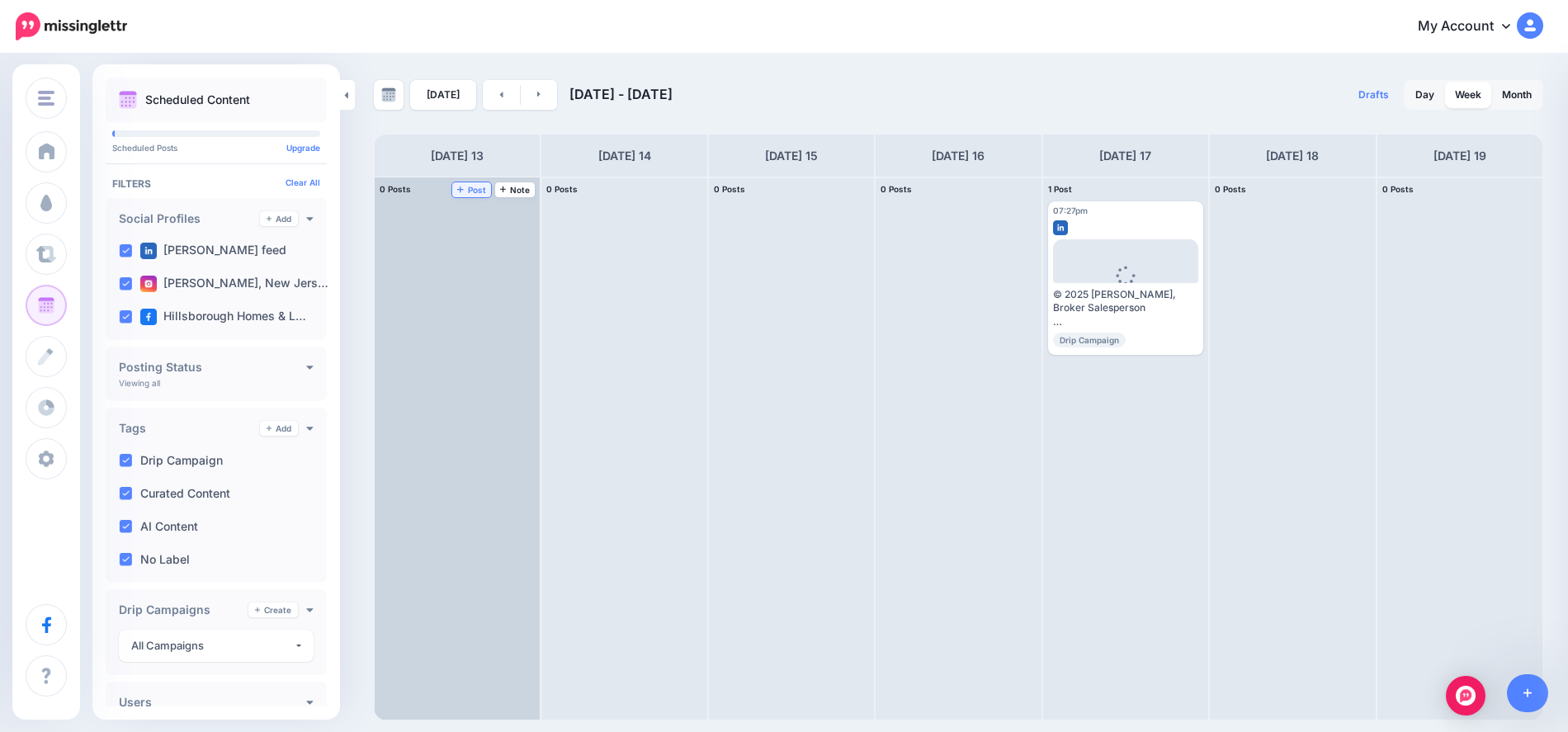
click at [468, 191] on span "Post" at bounding box center [471, 189] width 29 height 9
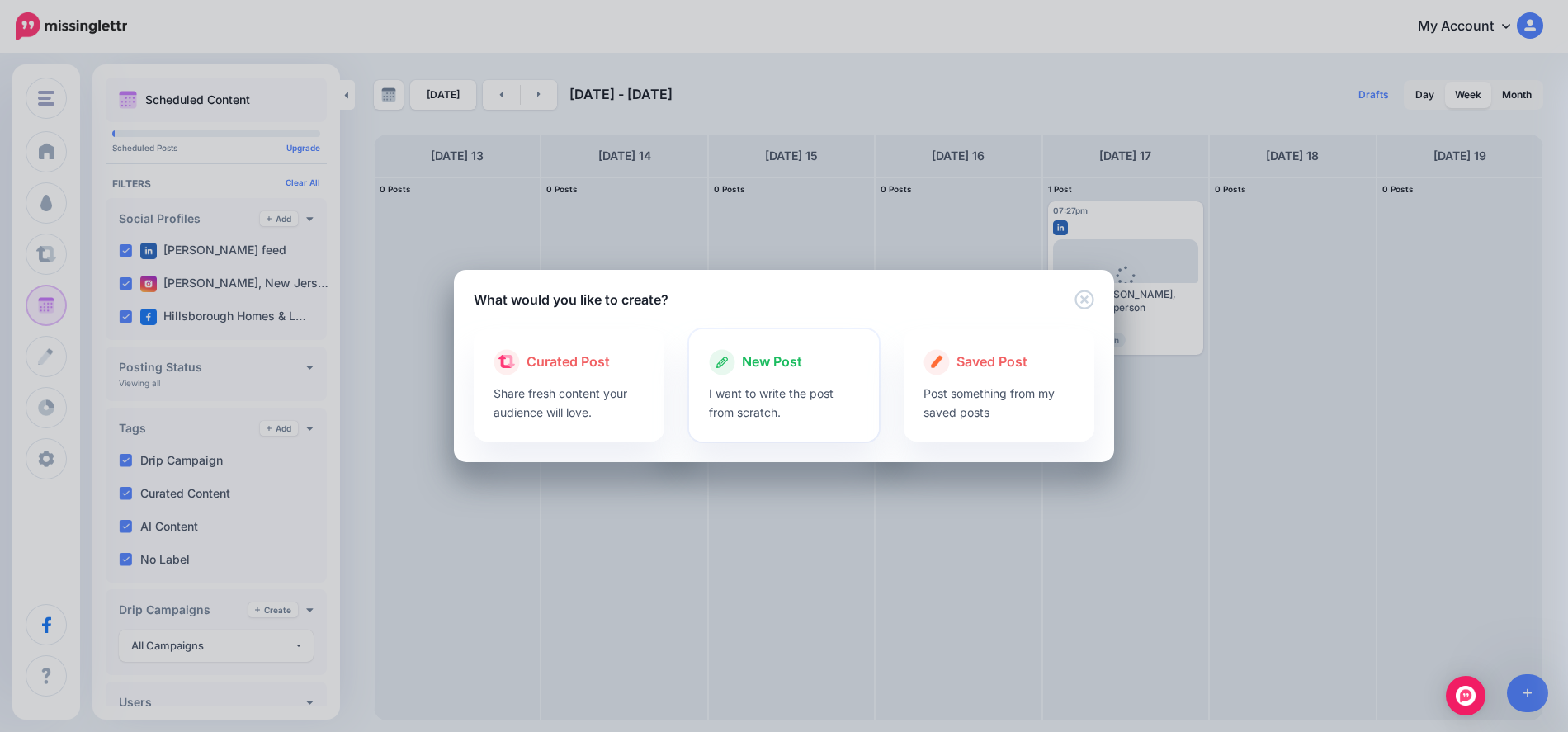
click at [775, 372] on span "New Post" at bounding box center [772, 362] width 60 height 22
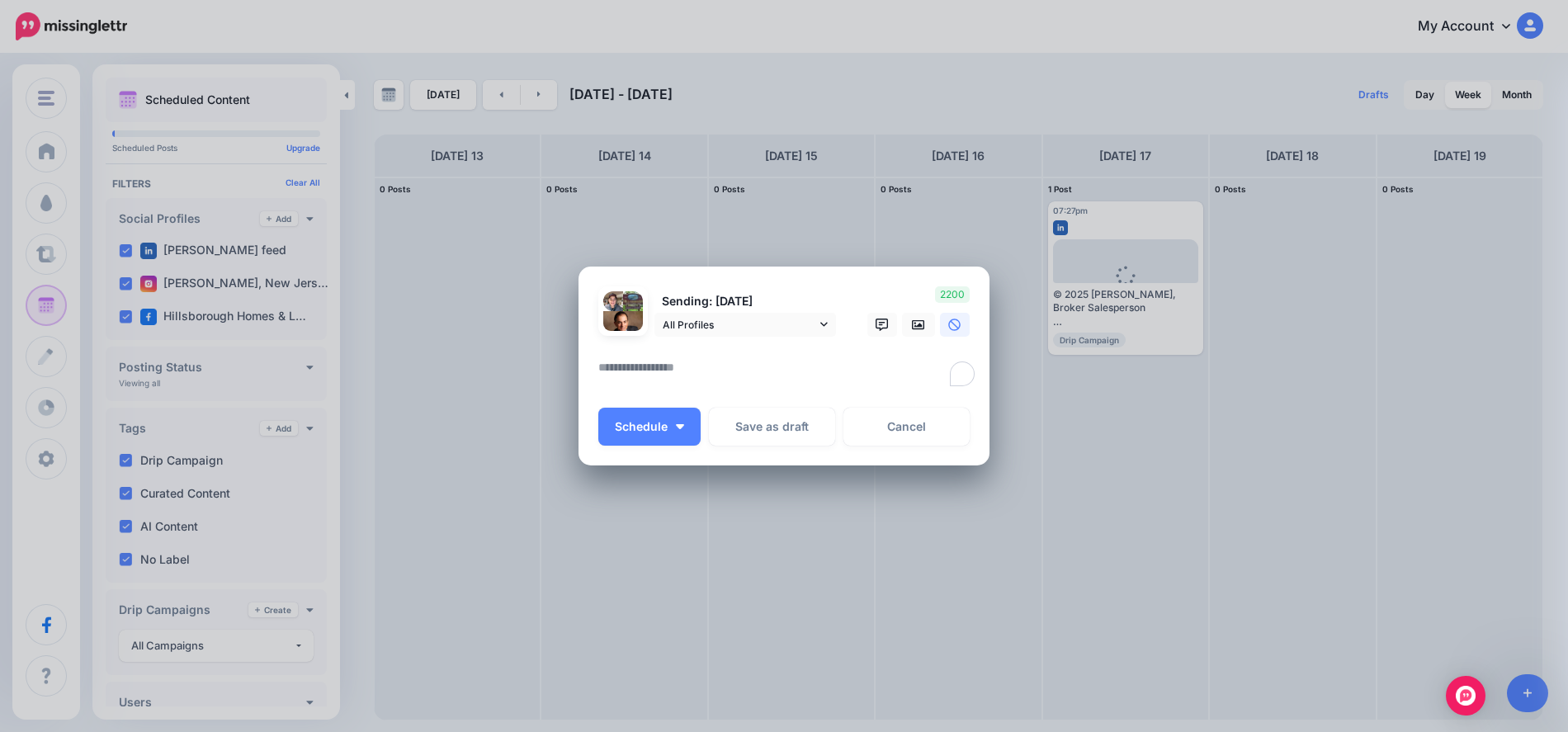
click at [687, 362] on textarea "To enrich screen reader interactions, please activate Accessibility in Grammarl…" at bounding box center [789, 374] width 380 height 32
paste textarea "**********"
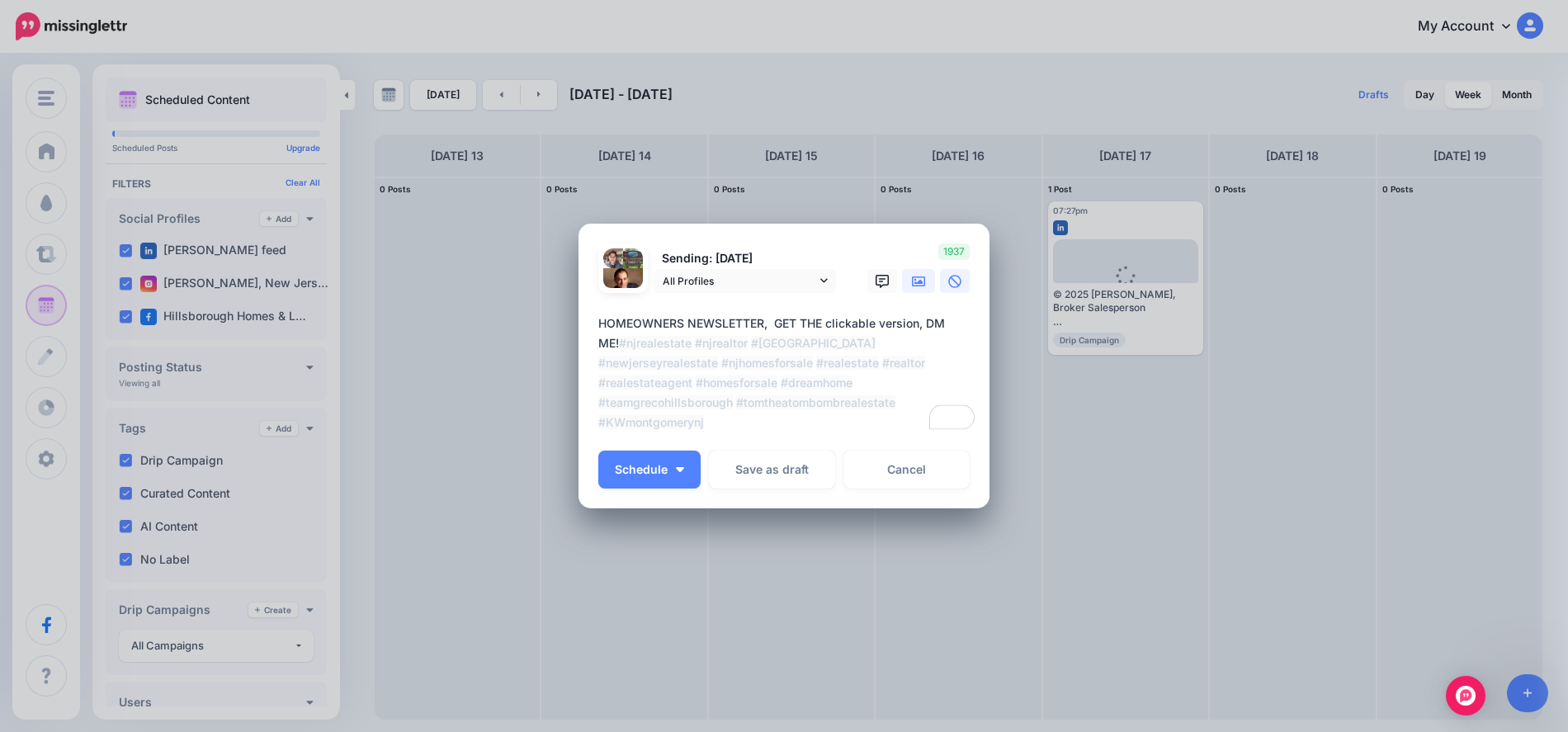
type textarea "**********"
click at [920, 279] on icon at bounding box center [919, 281] width 13 height 13
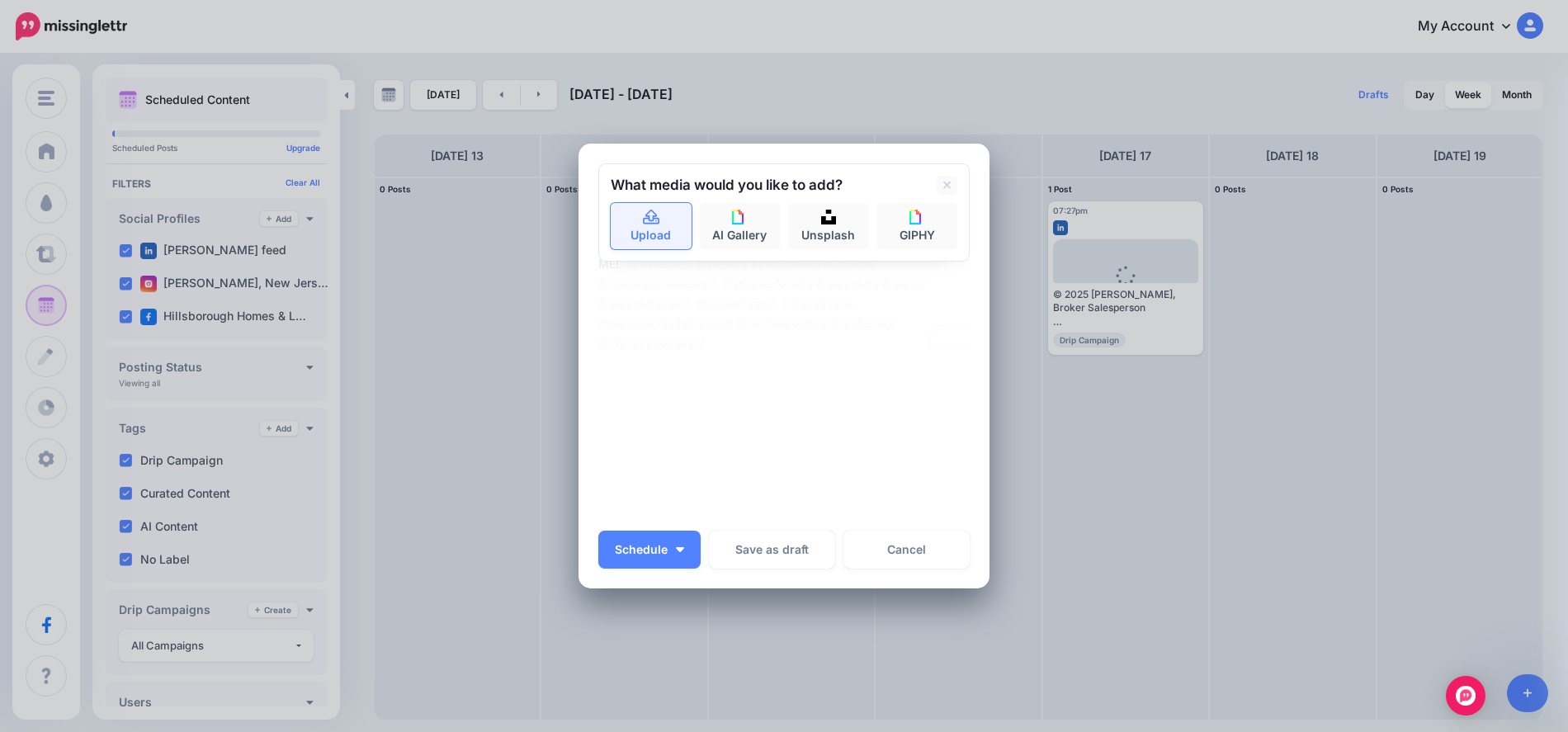
click at [644, 234] on link "Upload" at bounding box center [651, 226] width 81 height 47
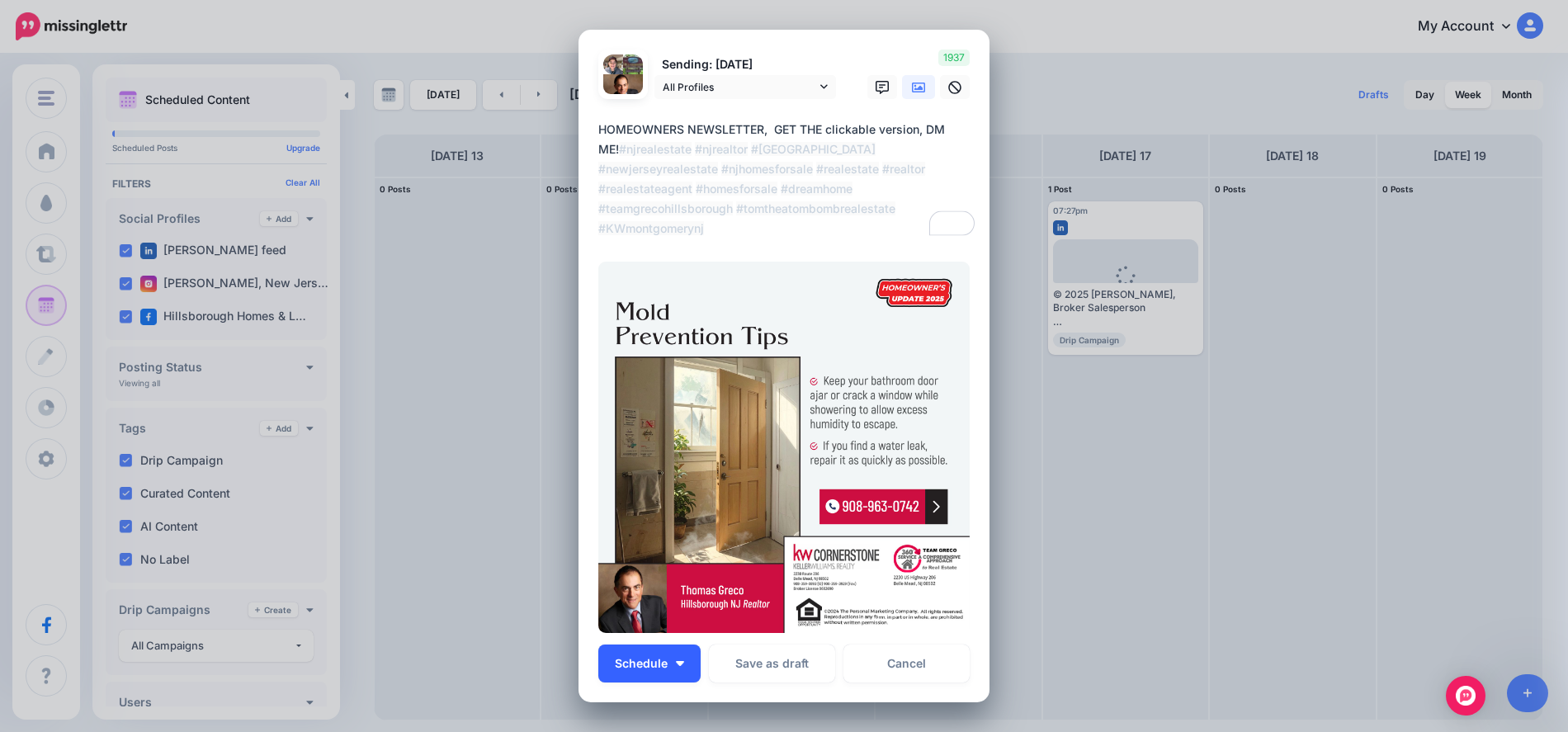
click at [676, 665] on img "button" at bounding box center [679, 664] width 9 height 5
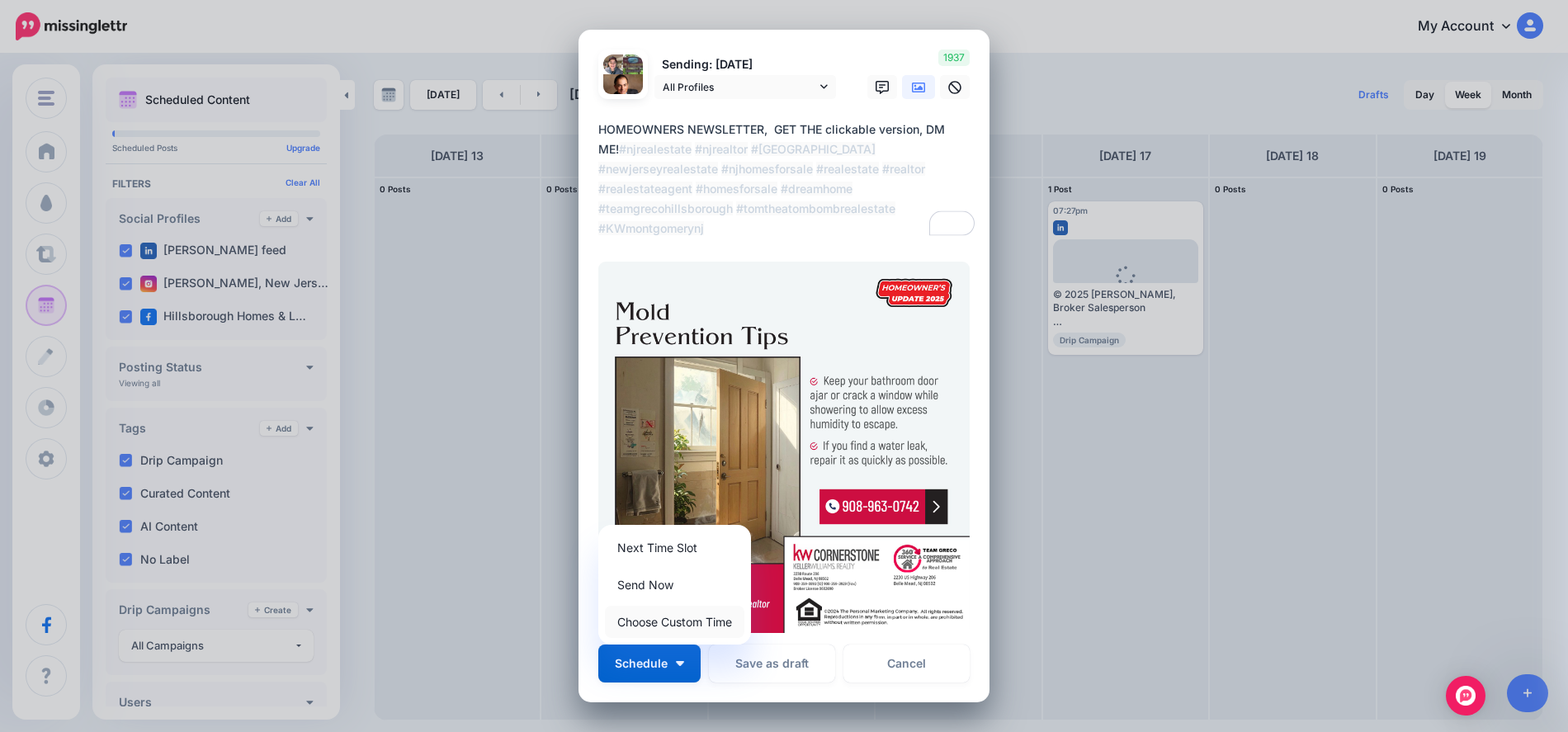
click at [669, 622] on link "Choose Custom Time" at bounding box center [675, 622] width 140 height 32
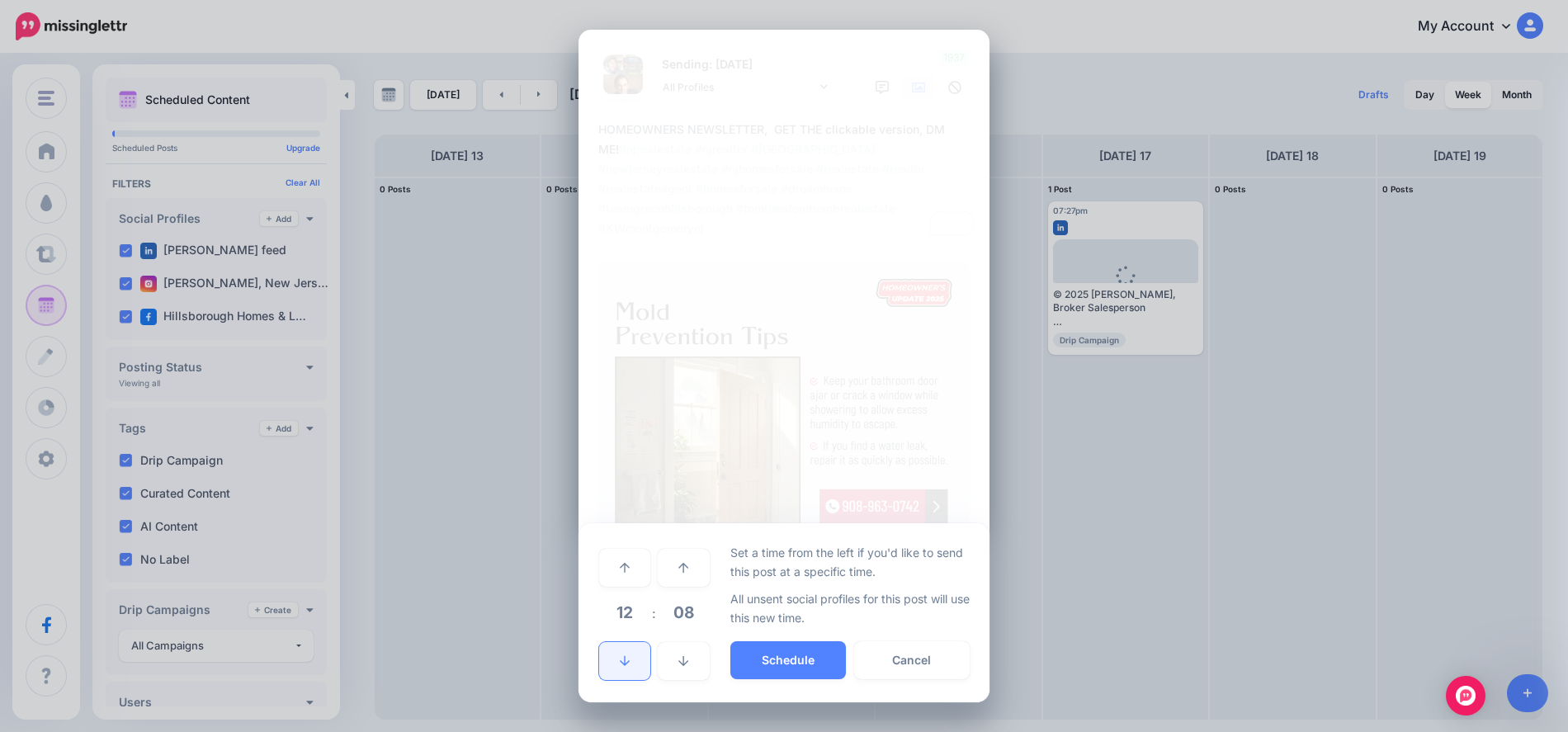
click at [627, 665] on icon at bounding box center [624, 662] width 10 height 11
click at [626, 663] on icon at bounding box center [624, 662] width 10 height 11
click at [627, 663] on icon at bounding box center [624, 661] width 10 height 10
click at [800, 656] on button "Schedule" at bounding box center [789, 661] width 116 height 38
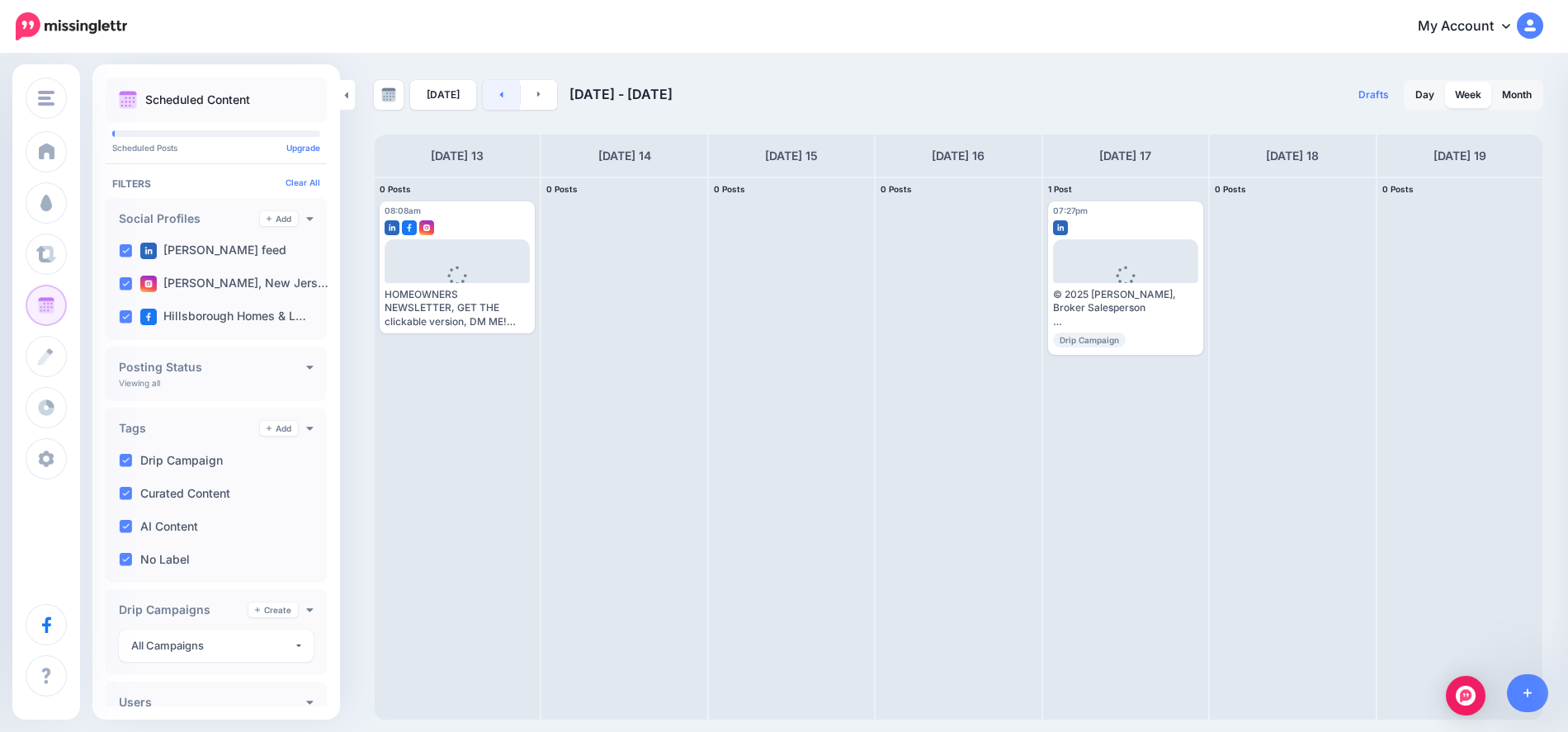
click at [490, 97] on link at bounding box center [501, 94] width 37 height 29
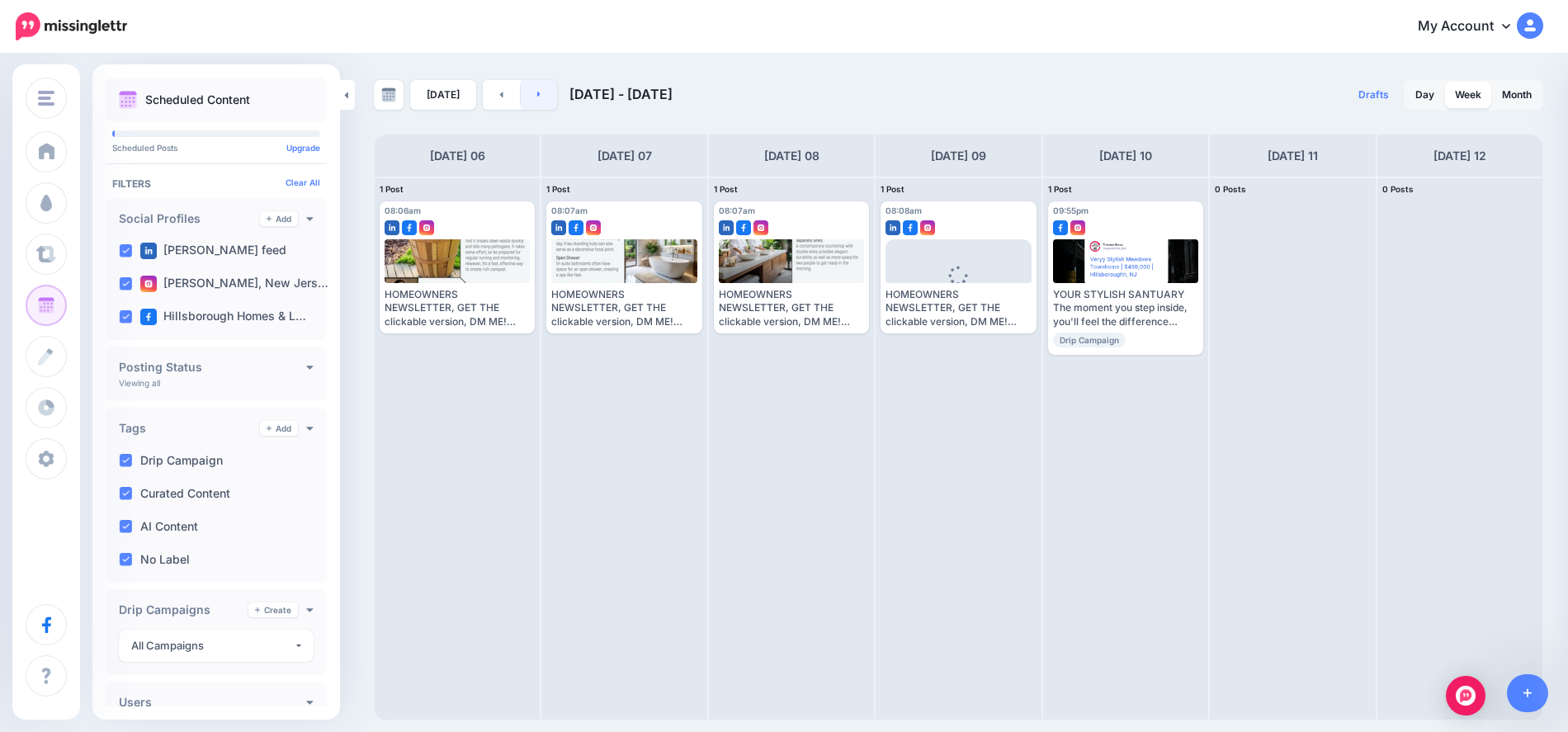
click at [538, 97] on link at bounding box center [539, 94] width 37 height 29
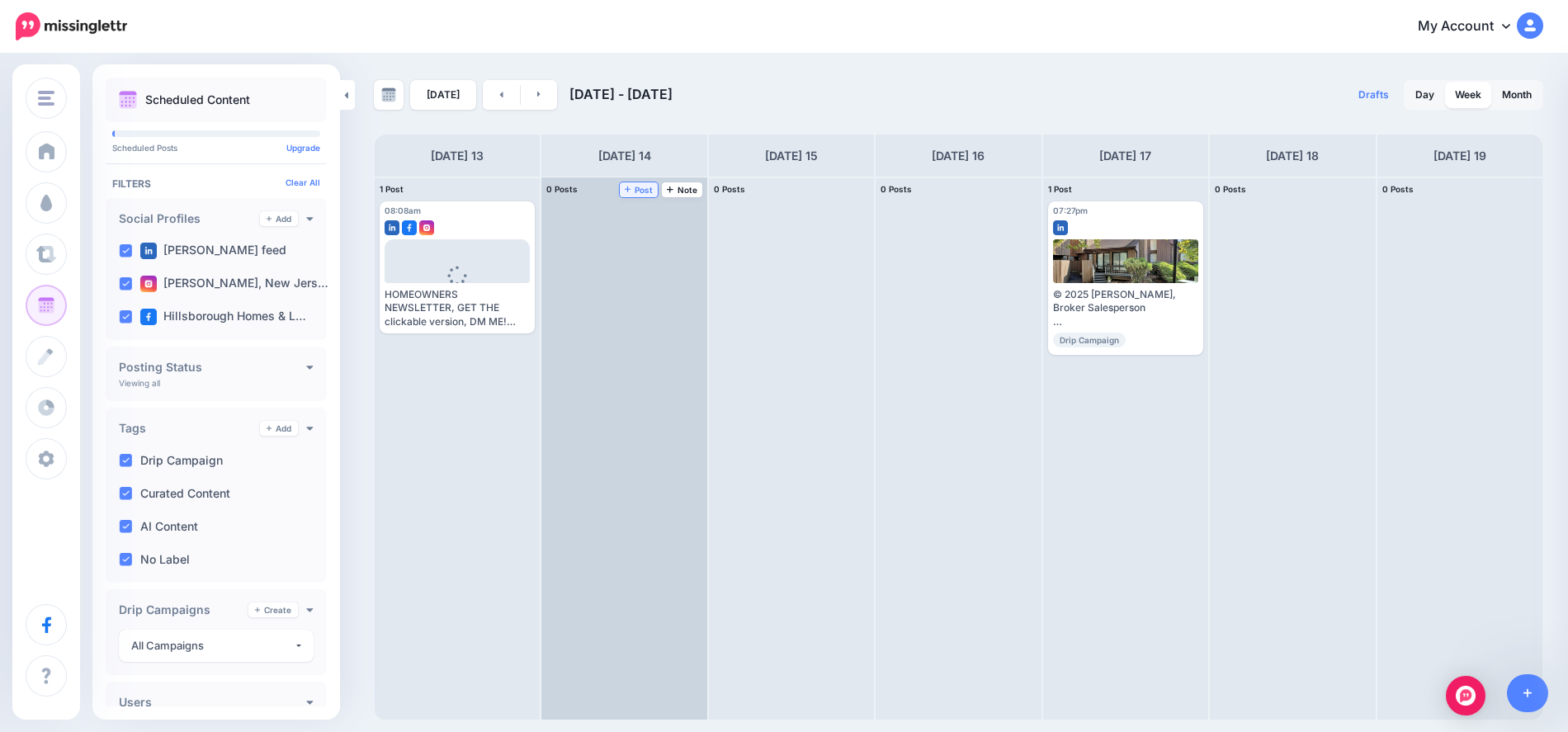
click at [644, 186] on span "Post" at bounding box center [639, 189] width 29 height 9
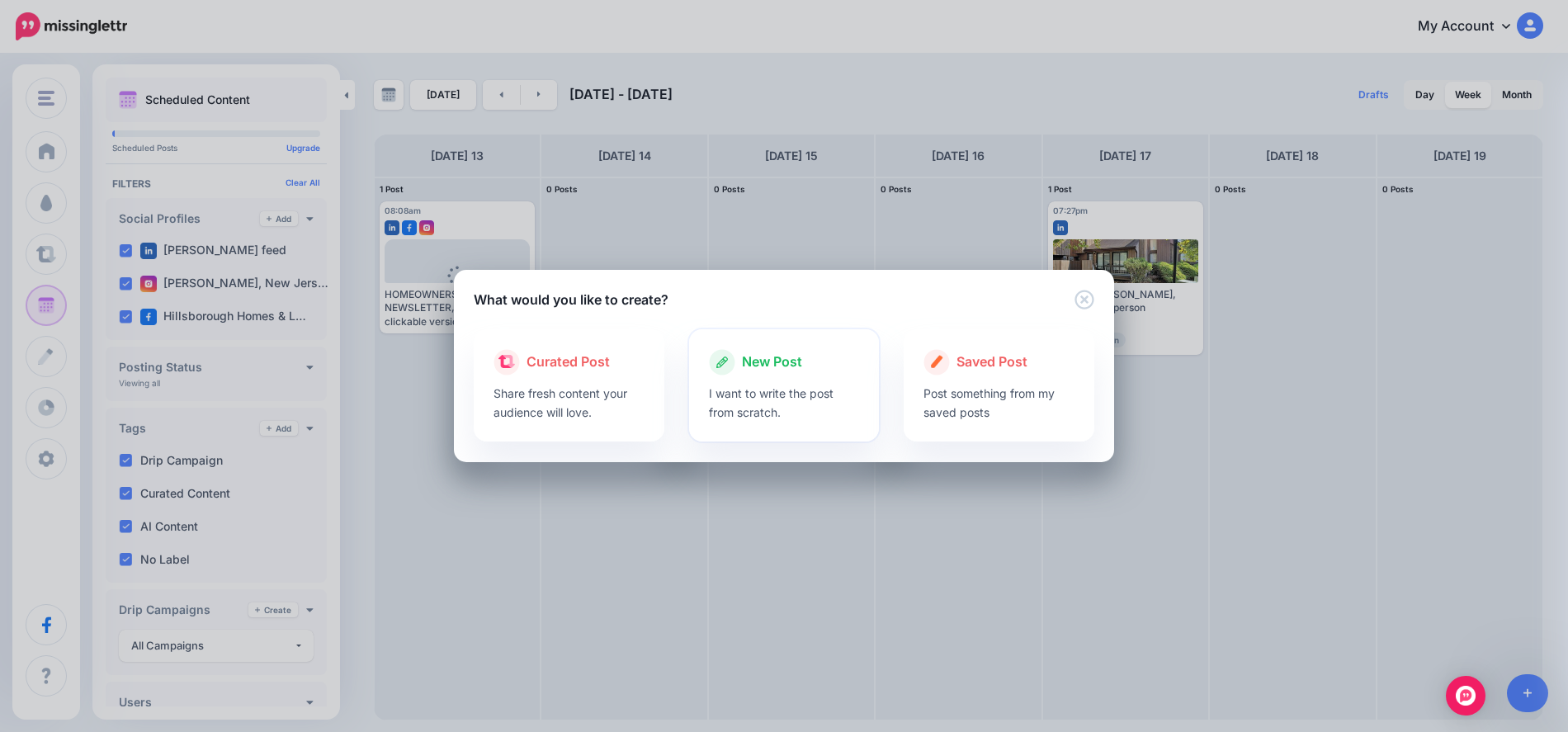
click at [736, 381] on div at bounding box center [784, 379] width 151 height 9
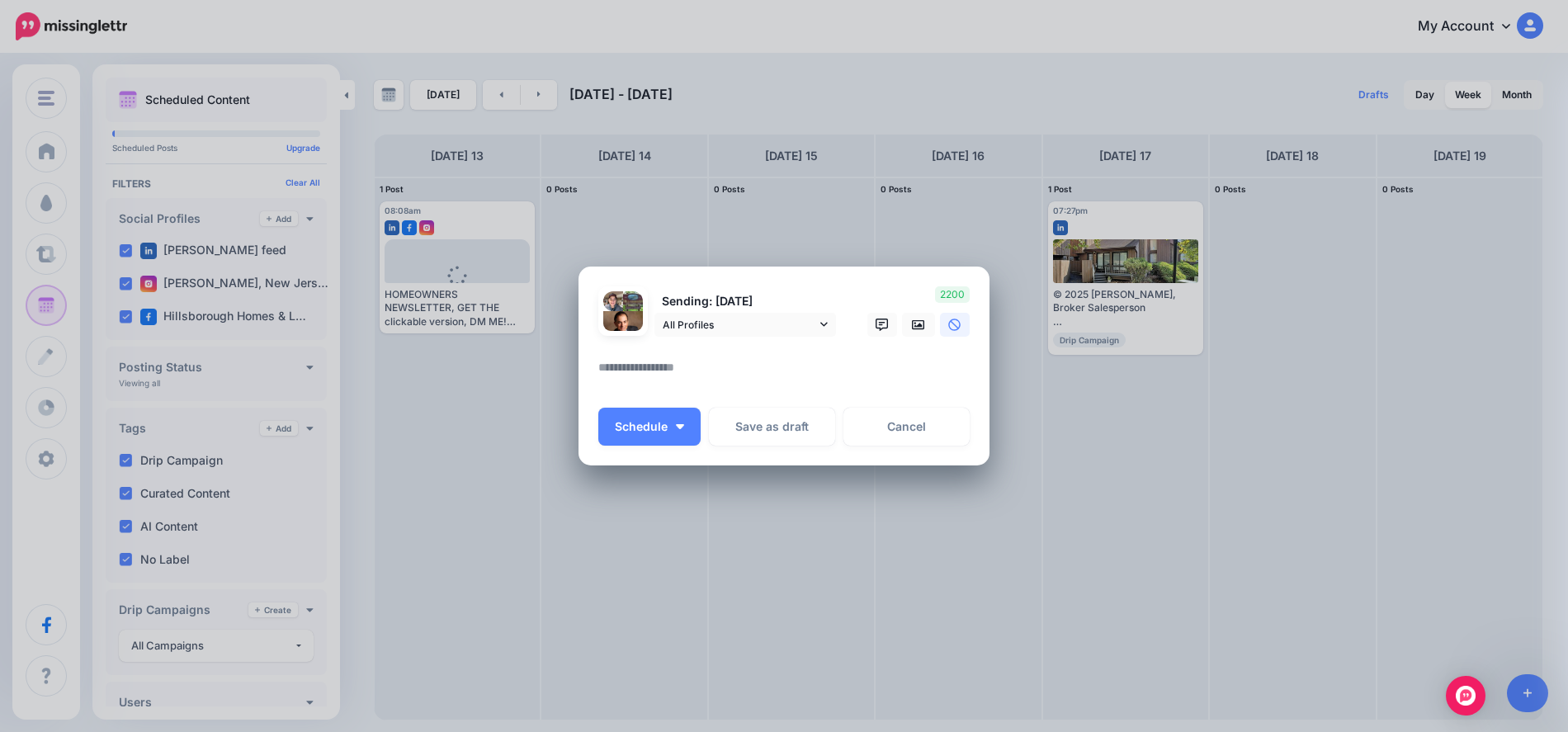
click at [681, 374] on textarea at bounding box center [789, 374] width 380 height 32
paste textarea "**********"
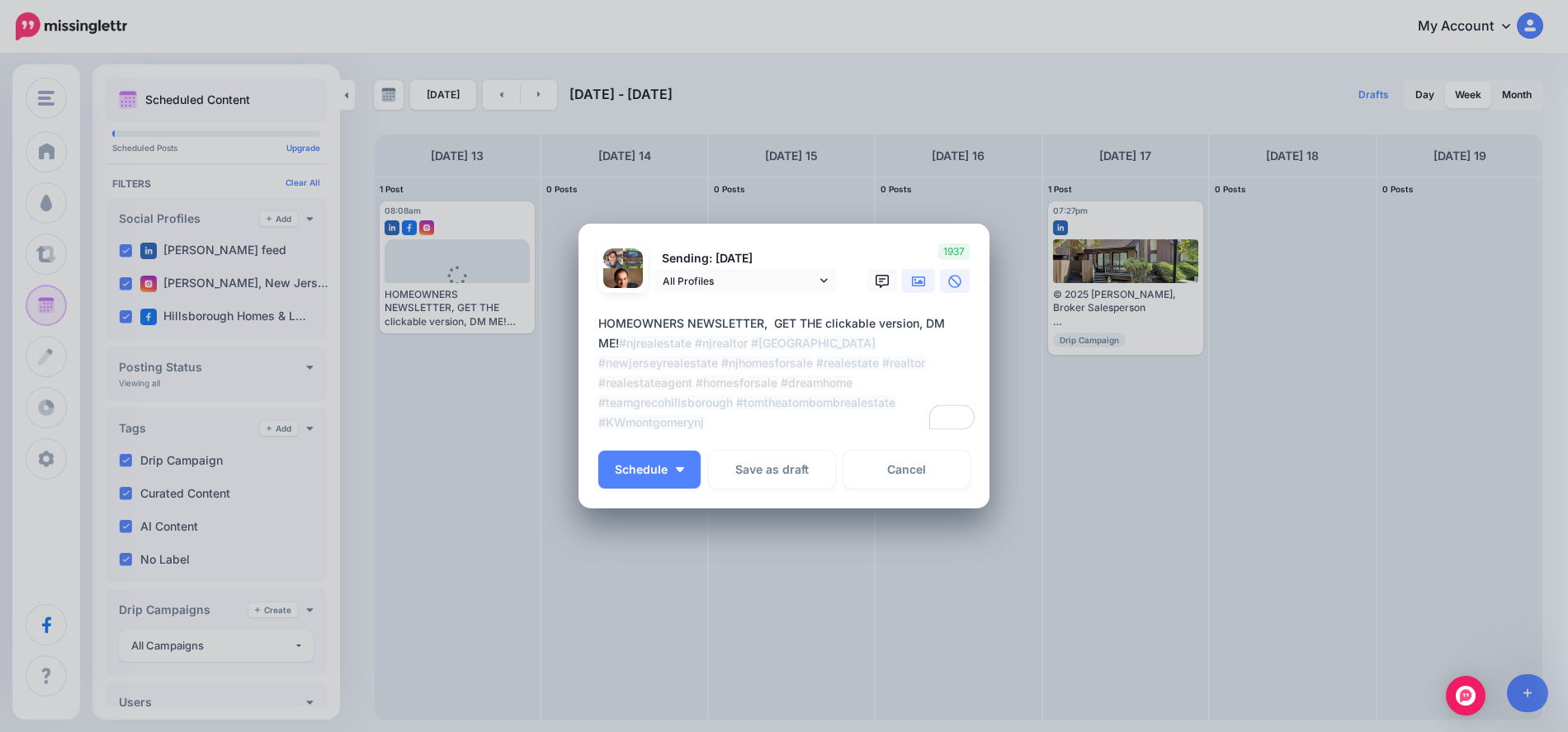
type textarea "**********"
click at [915, 290] on link at bounding box center [918, 280] width 33 height 24
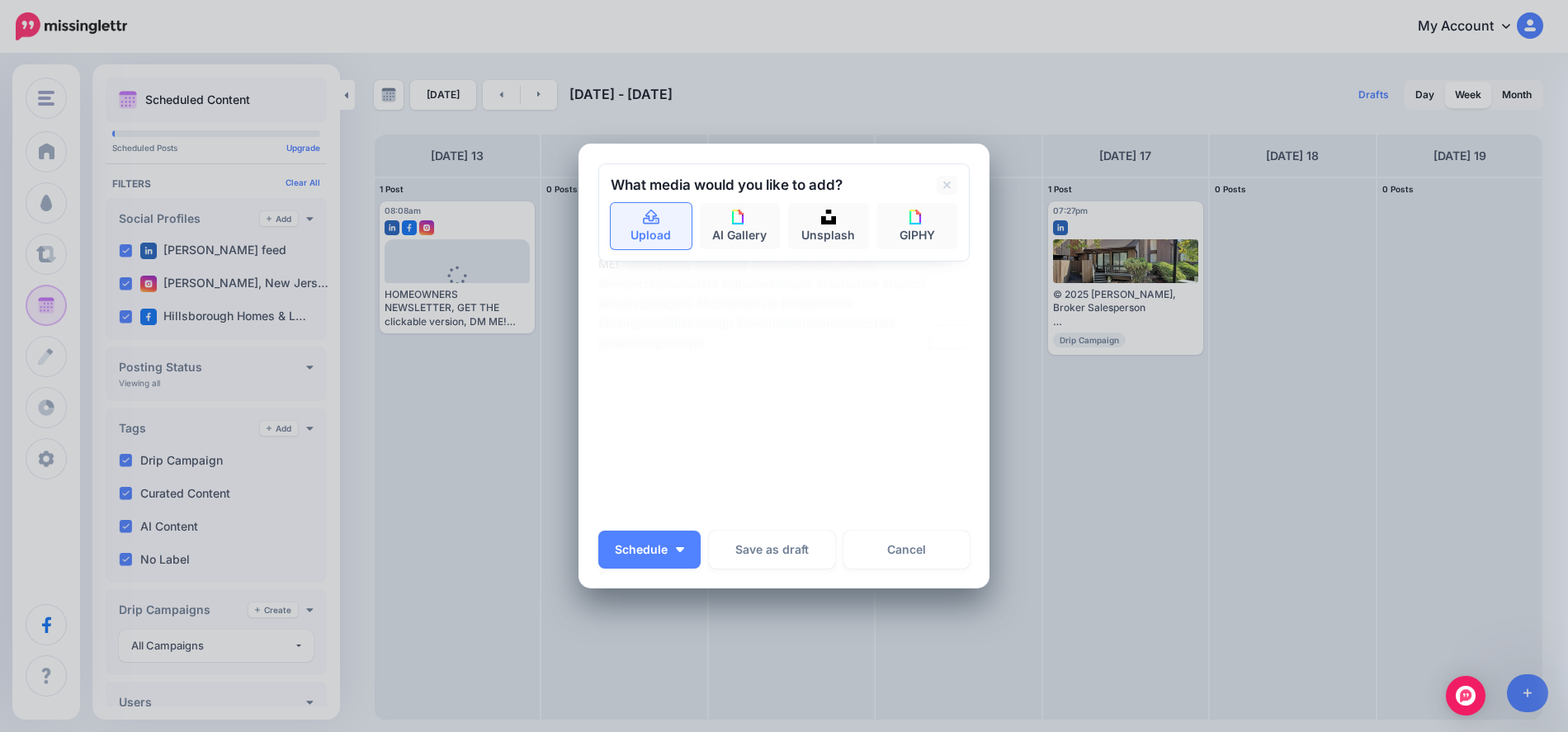
click at [646, 233] on link "Upload" at bounding box center [651, 226] width 81 height 47
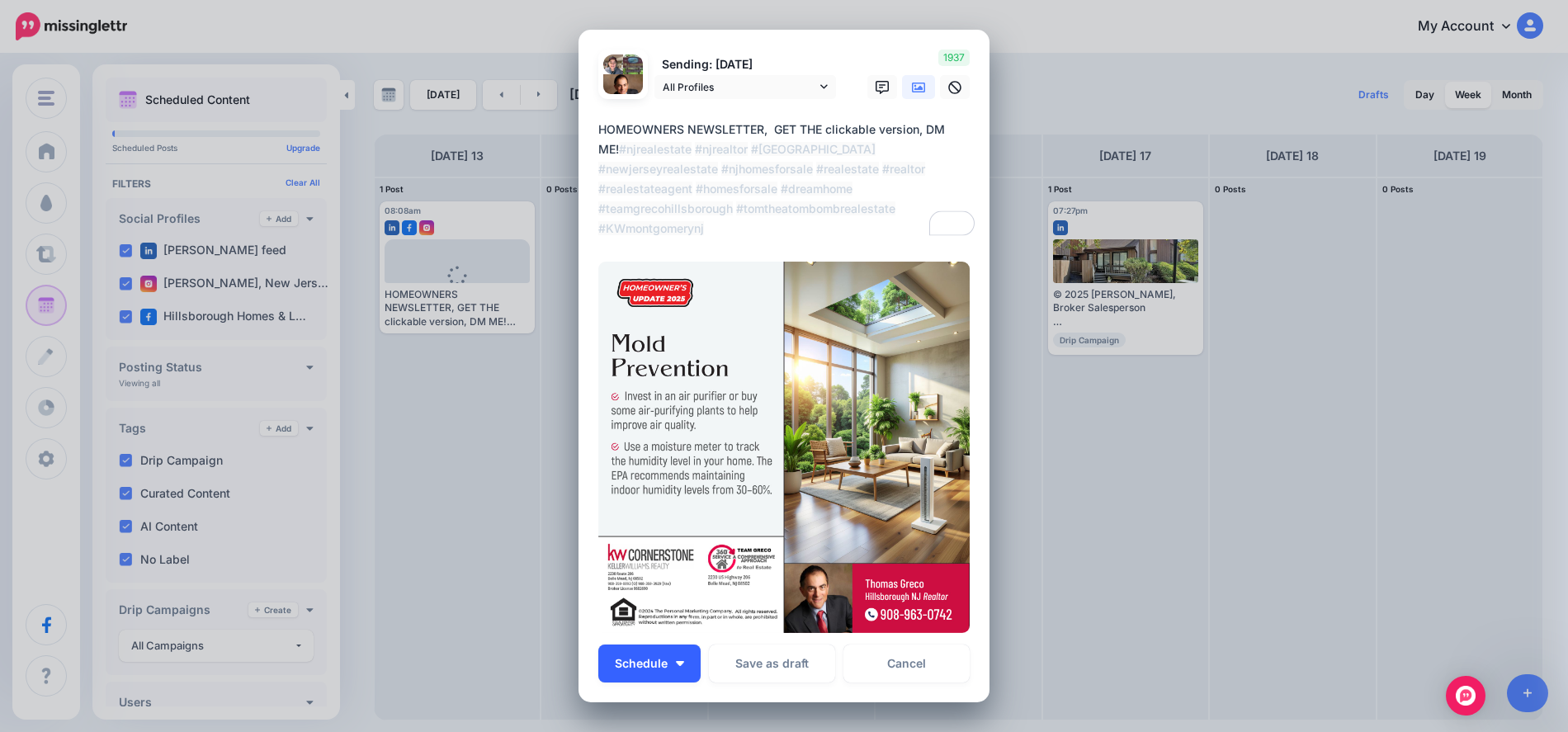
click at [676, 665] on img "button" at bounding box center [679, 664] width 9 height 5
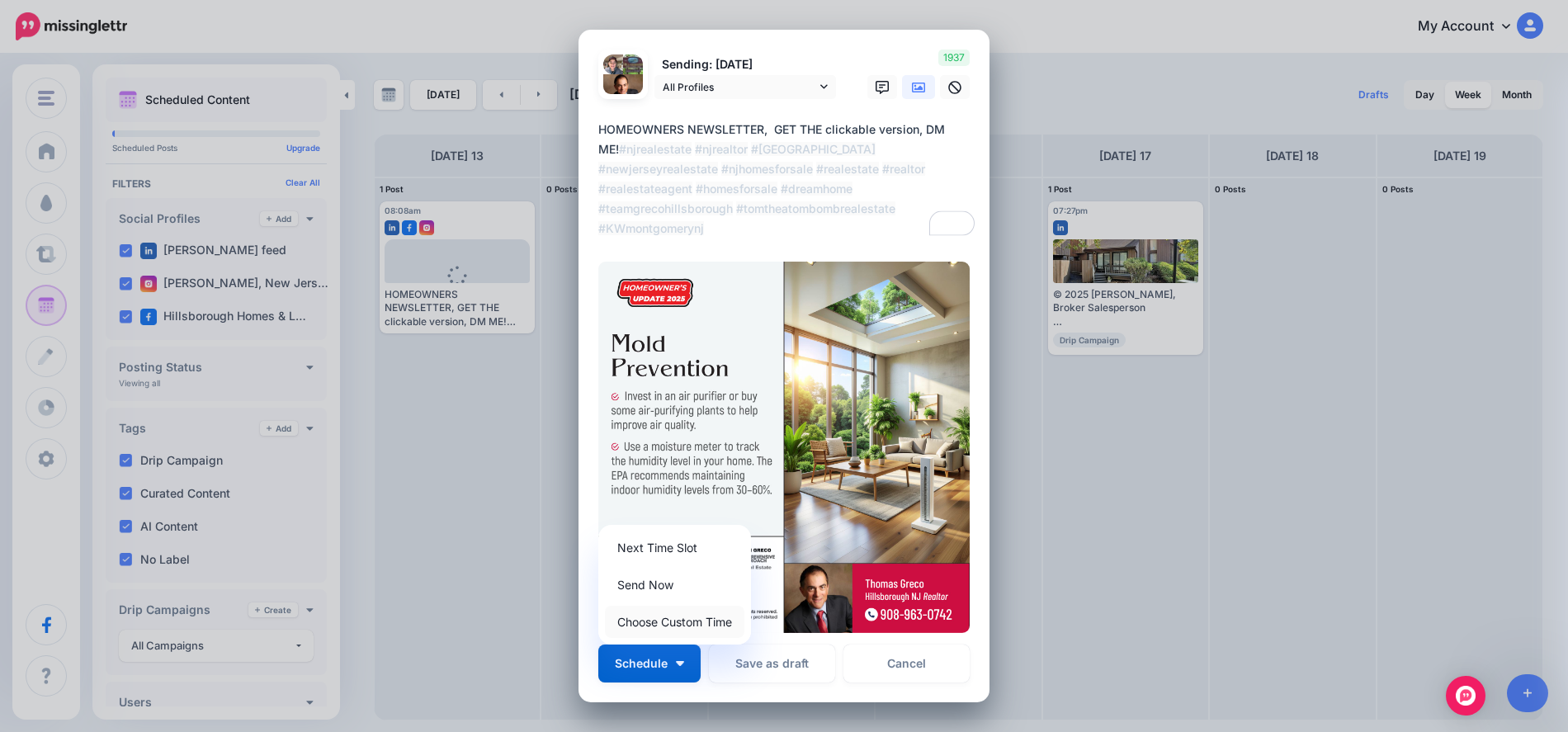
click at [653, 614] on link "Choose Custom Time" at bounding box center [675, 622] width 140 height 32
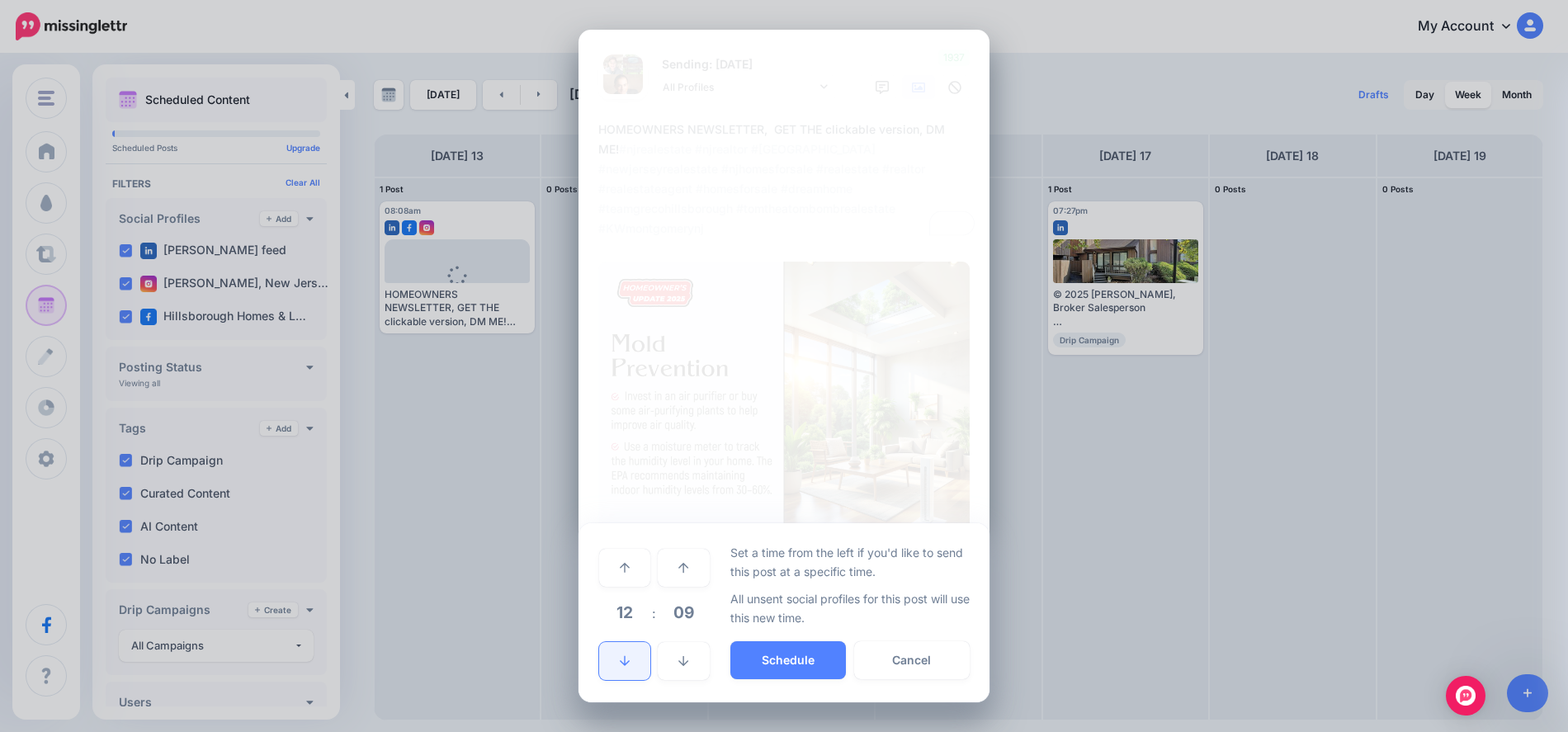
click at [626, 652] on link at bounding box center [625, 662] width 51 height 38
click at [624, 653] on link at bounding box center [625, 662] width 51 height 38
click at [623, 660] on link at bounding box center [625, 662] width 51 height 38
click at [621, 653] on link at bounding box center [625, 662] width 51 height 38
click at [756, 657] on button "Schedule" at bounding box center [789, 661] width 116 height 38
